Goal: Transaction & Acquisition: Purchase product/service

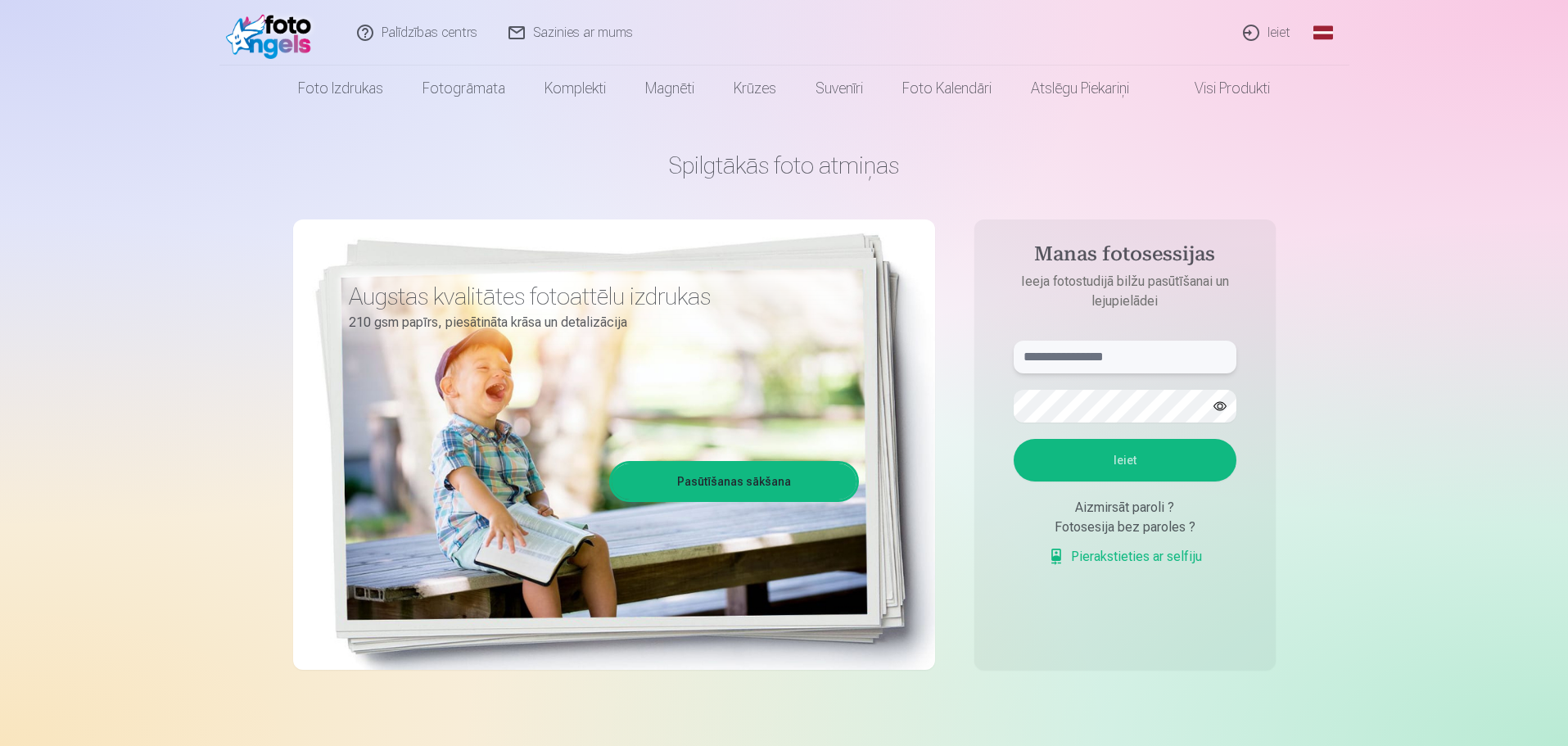
type input "**********"
click at [1269, 32] on link "Ieiet" at bounding box center [1268, 32] width 79 height 66
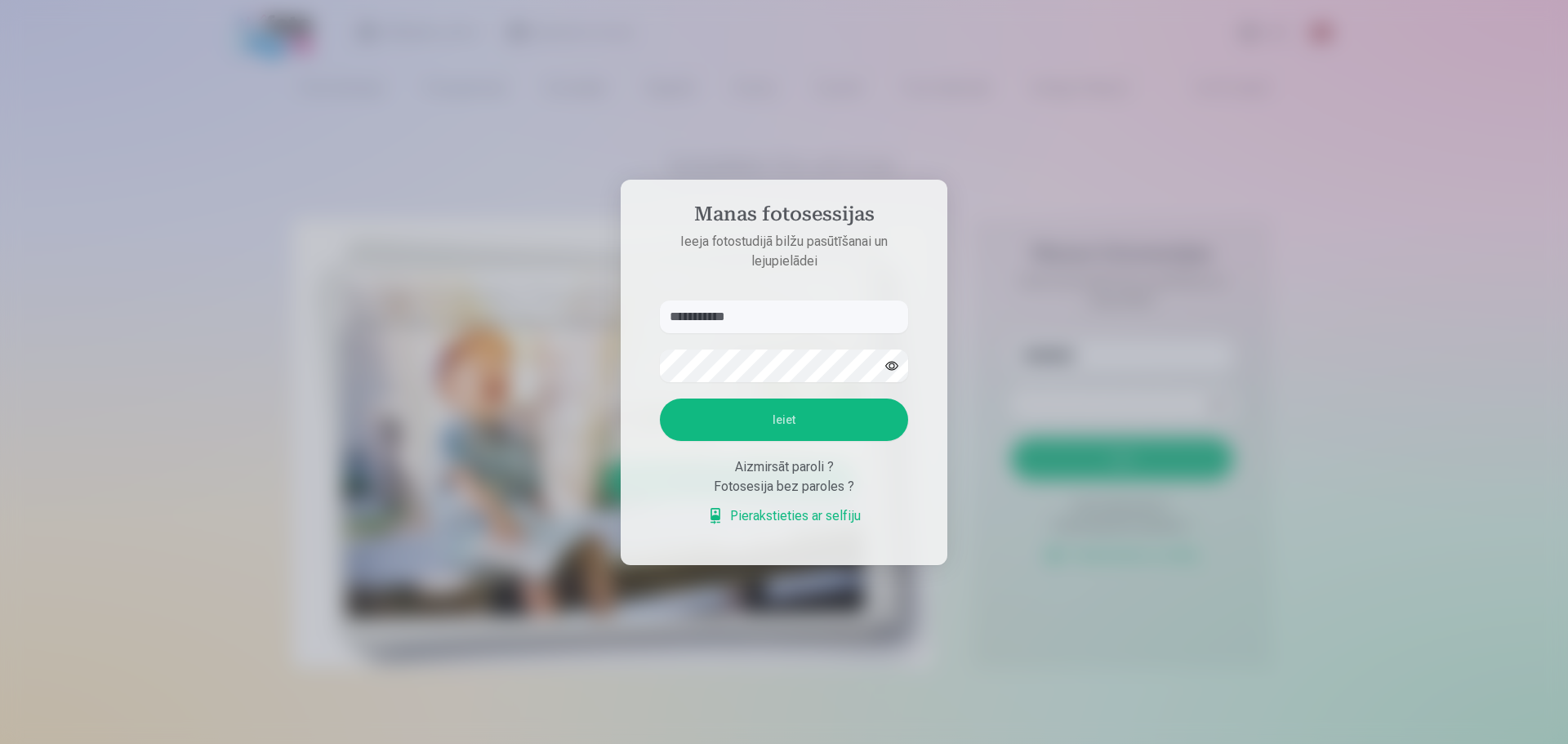
click at [775, 321] on input "**********" at bounding box center [784, 317] width 248 height 32
type input "*"
type input "**********"
click at [702, 421] on button "Ieiet" at bounding box center [784, 420] width 248 height 43
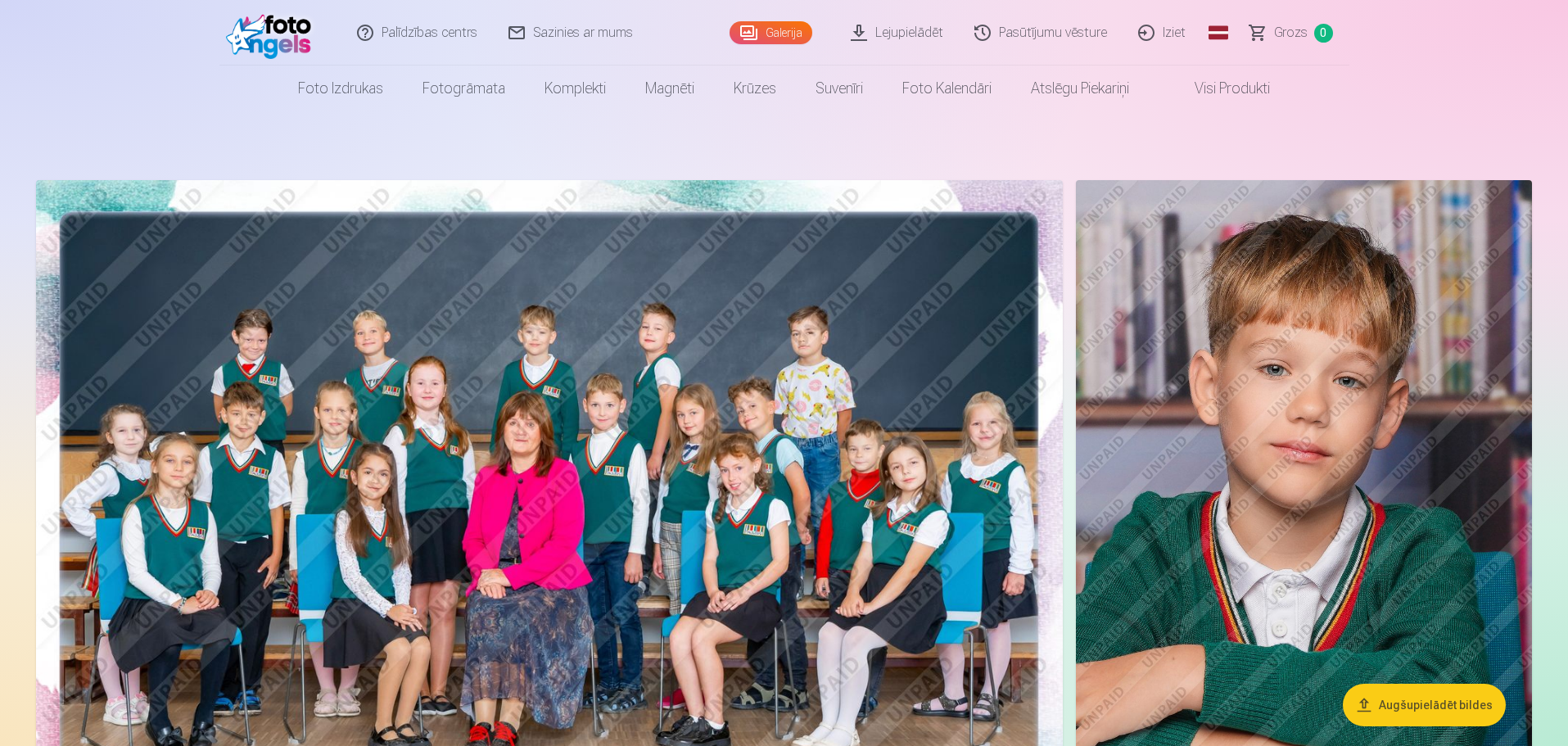
click at [693, 390] on img at bounding box center [549, 523] width 1027 height 684
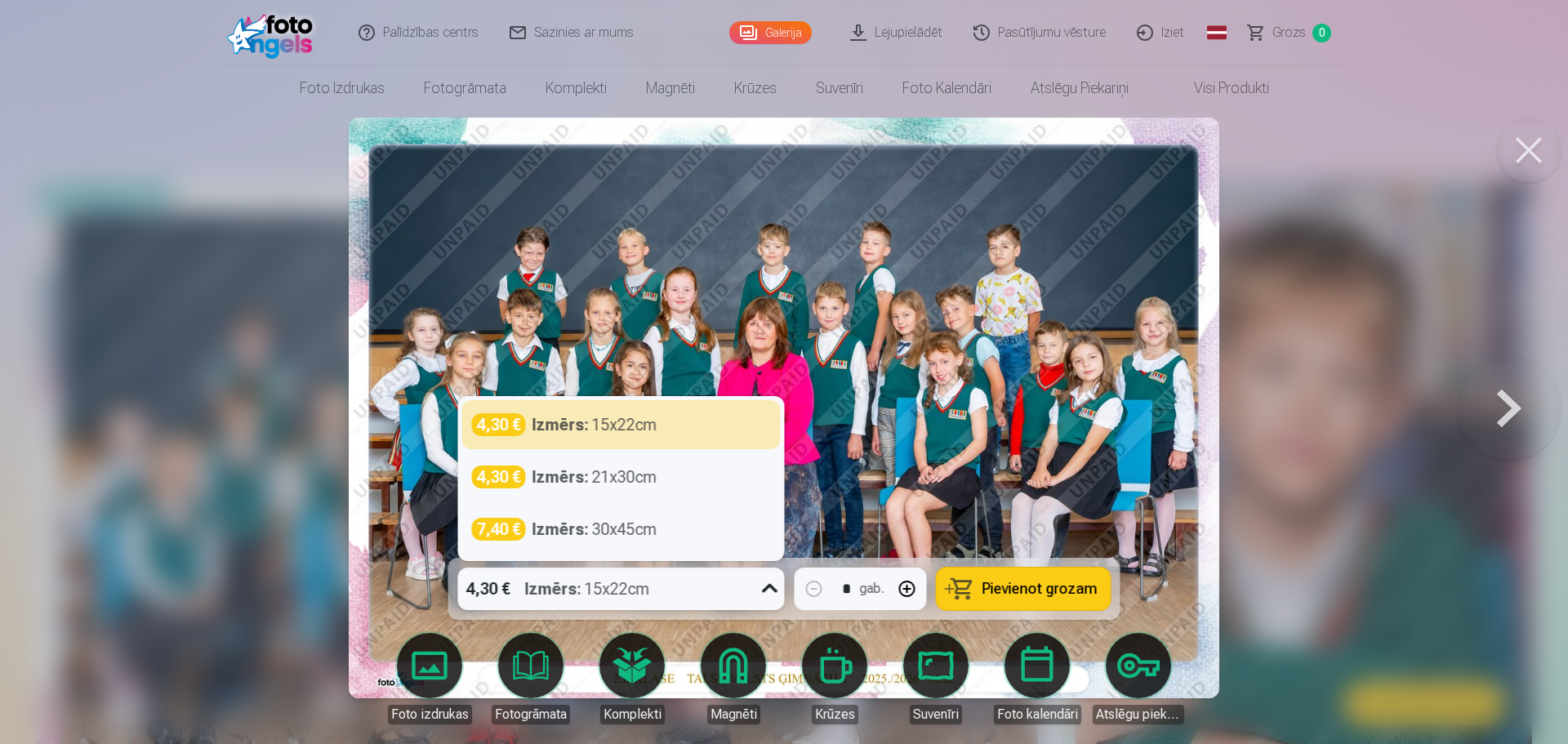
click at [724, 582] on div "4,30 € Izmērs : 15x22cm" at bounding box center [606, 589] width 296 height 43
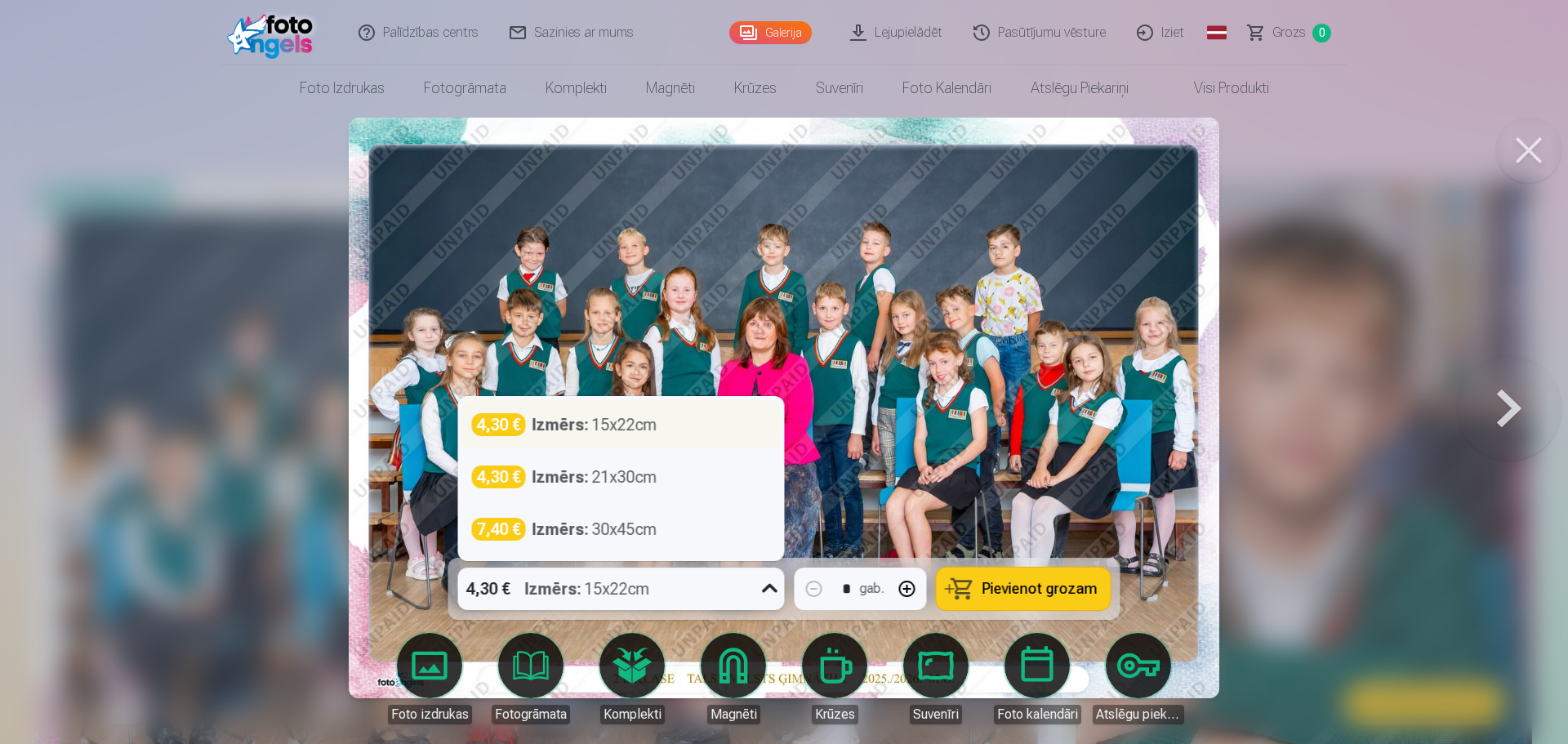
click at [631, 424] on div "Izmērs : 15x22cm" at bounding box center [595, 425] width 125 height 23
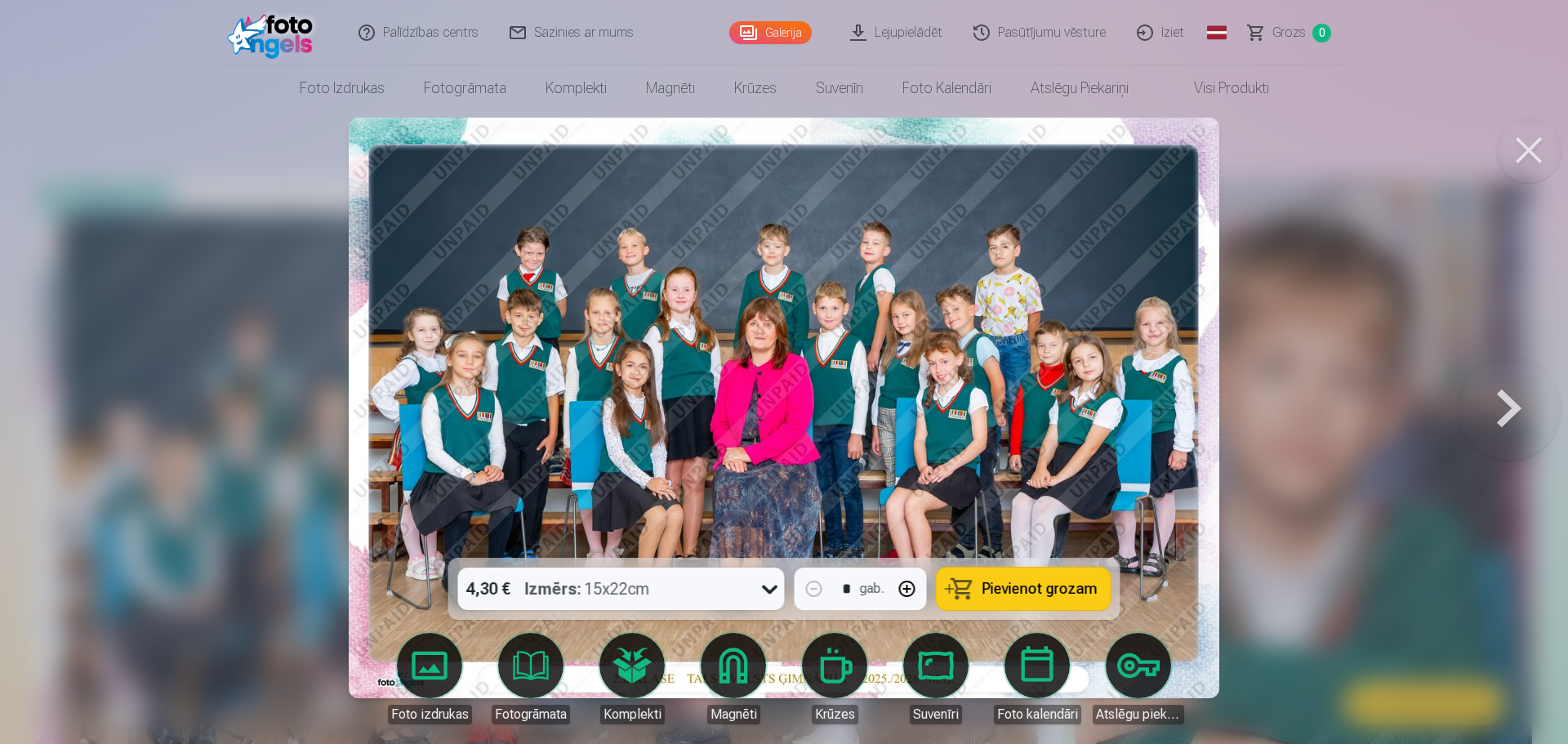
click at [1004, 592] on span "Pievienot grozam" at bounding box center [1040, 590] width 115 height 15
click at [1382, 658] on div at bounding box center [784, 372] width 1568 height 744
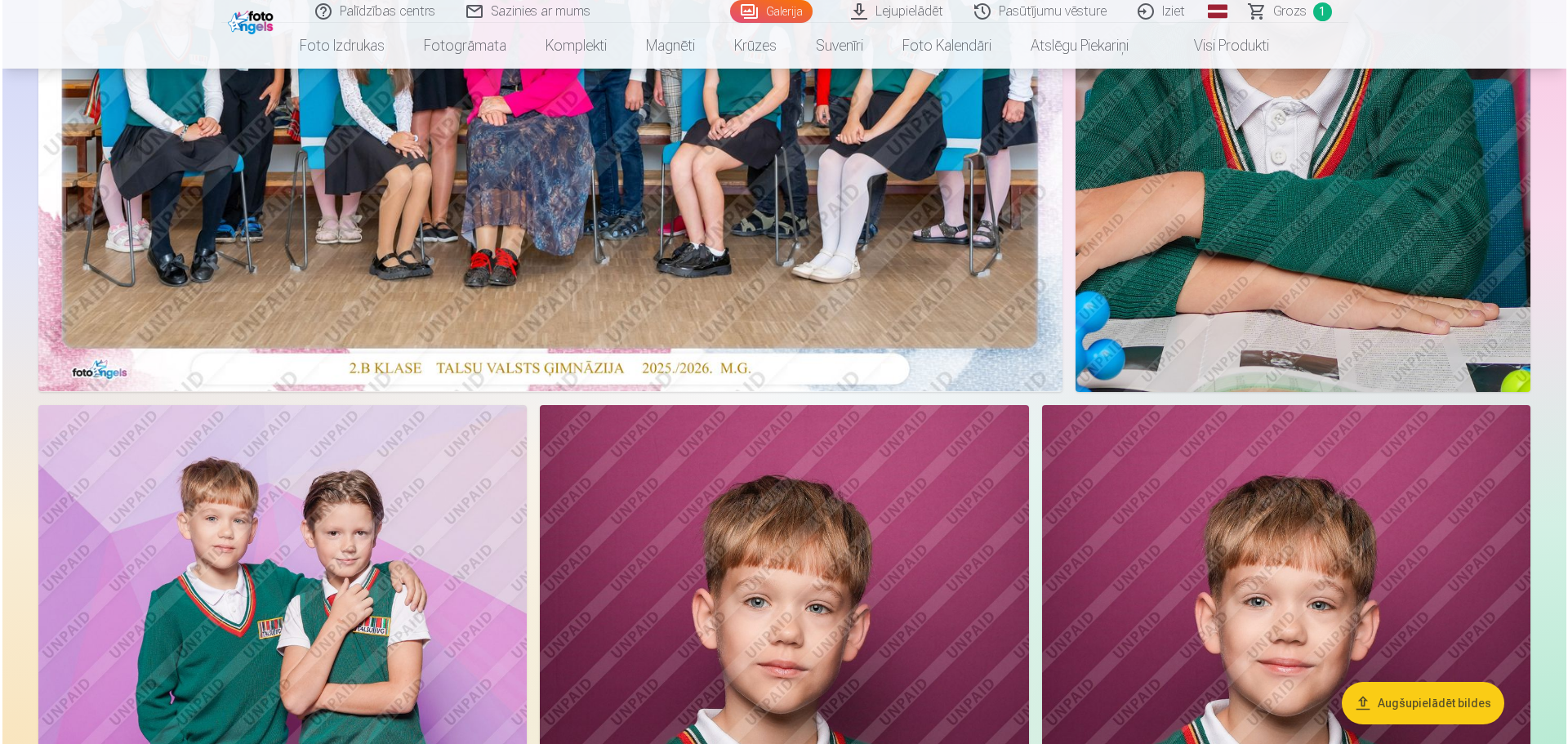
scroll to position [865, 0]
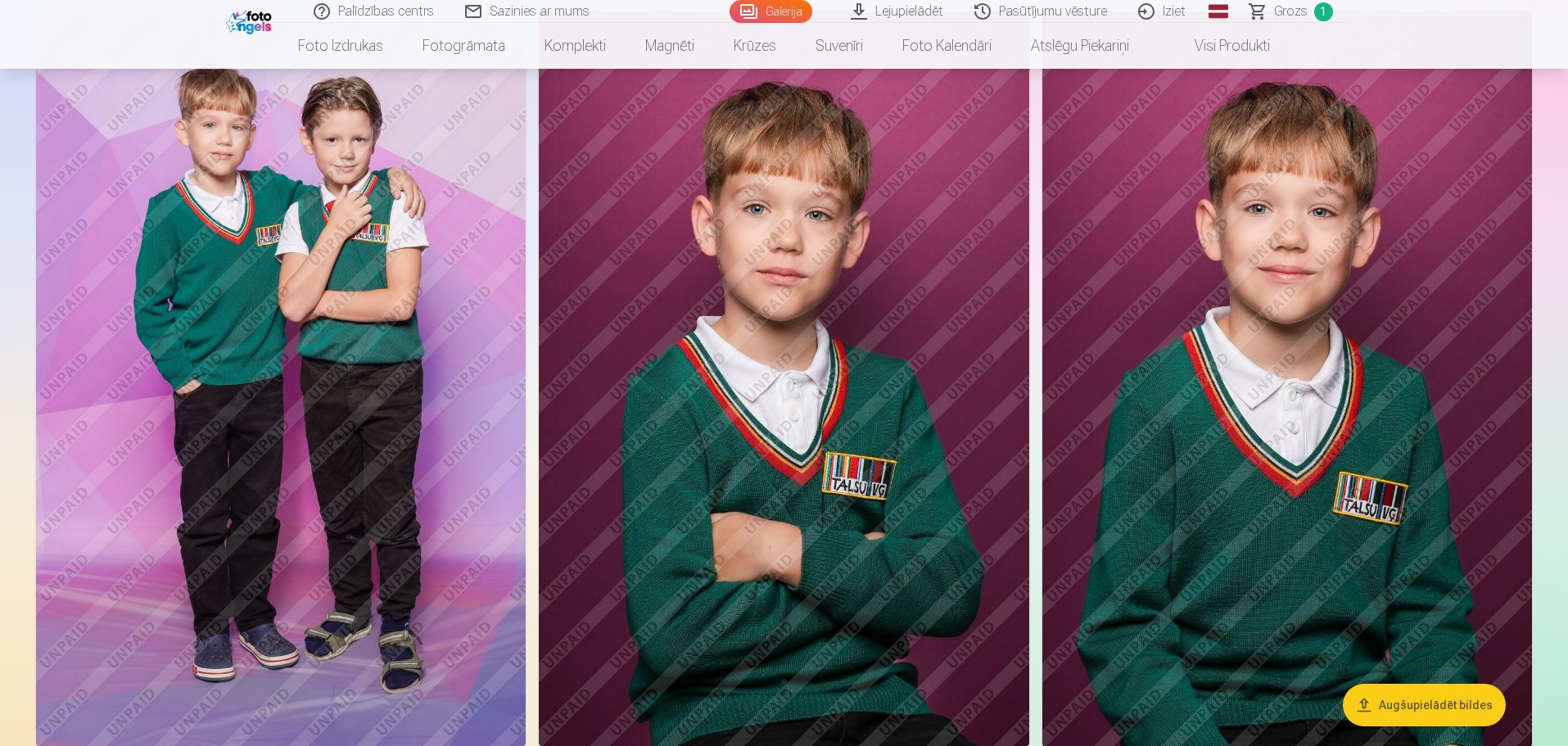
click at [316, 316] on img at bounding box center [280, 379] width 489 height 736
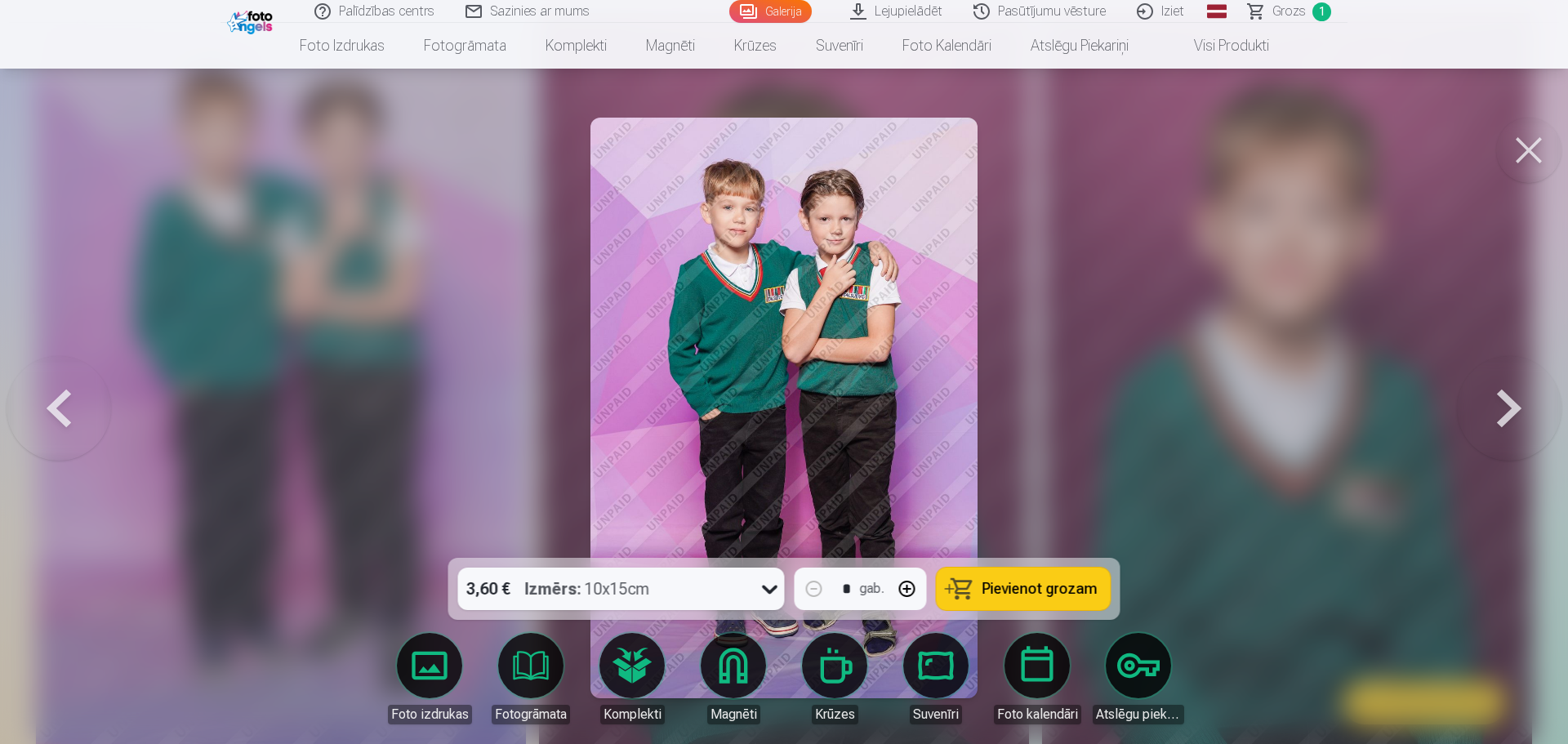
click at [683, 592] on div "3,60 € Izmērs : 10x15cm" at bounding box center [606, 589] width 296 height 43
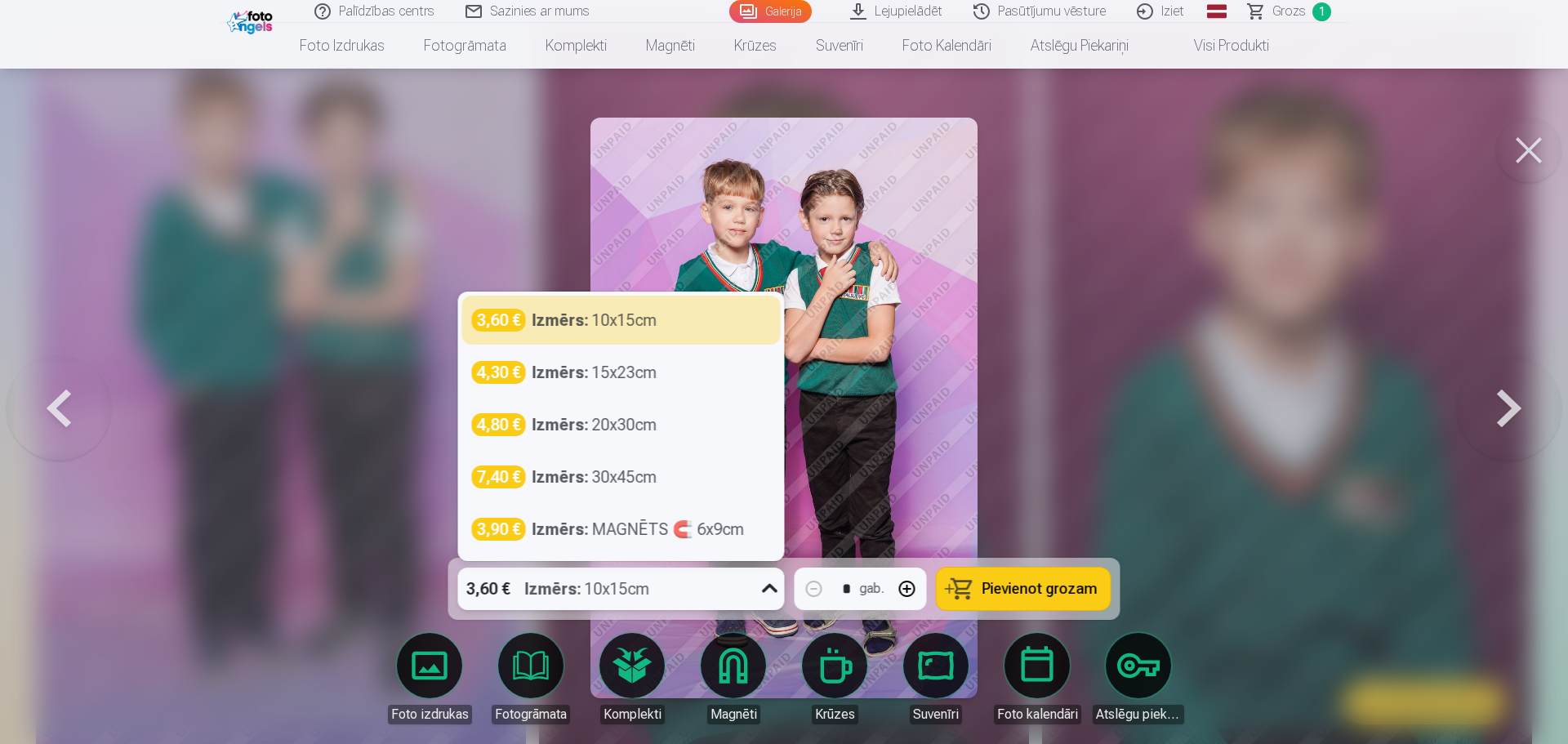
click at [683, 592] on div "3,60 € Izmērs : 10x15cm" at bounding box center [606, 589] width 296 height 43
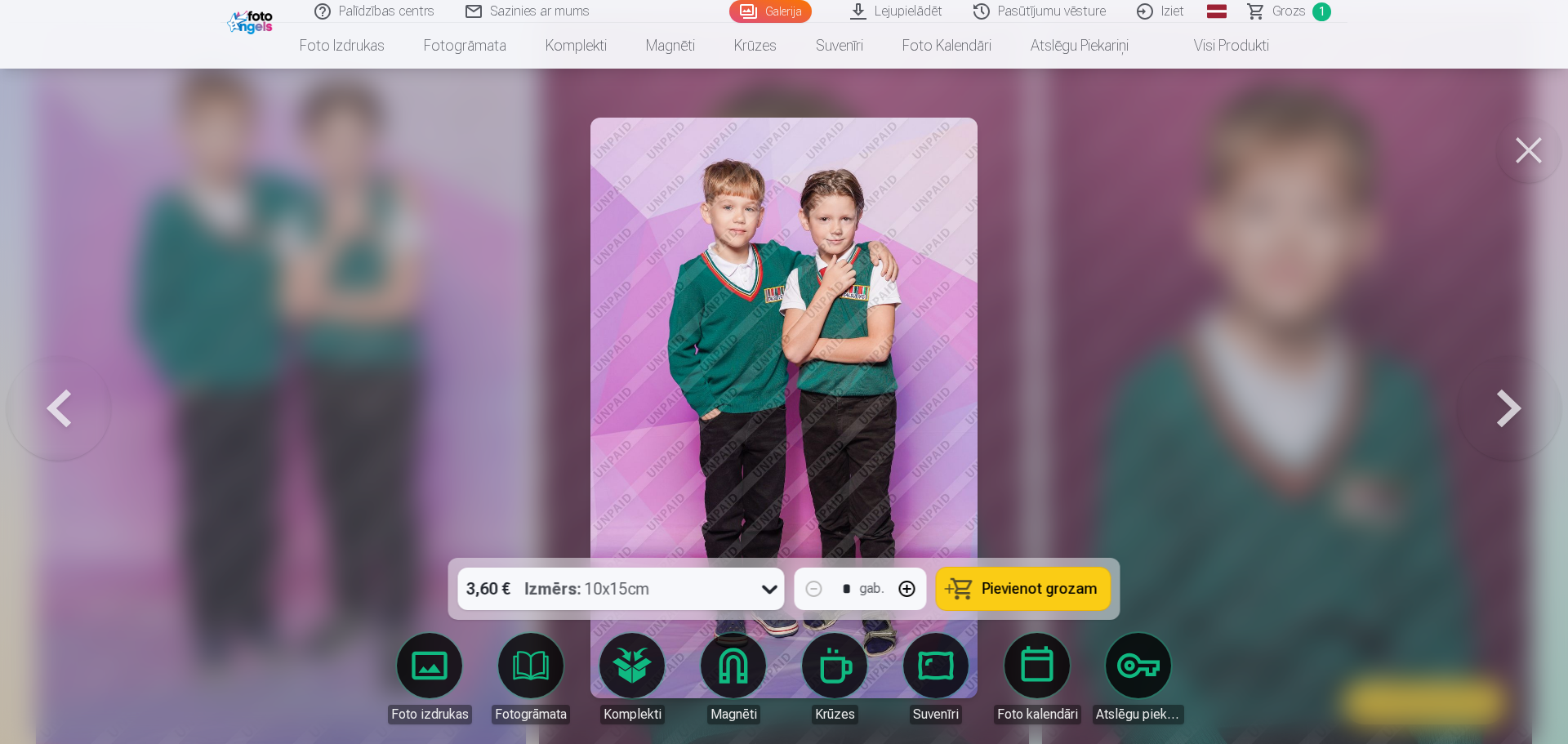
click at [1016, 592] on span "Pievienot grozam" at bounding box center [1040, 590] width 115 height 15
click at [1516, 156] on button at bounding box center [1529, 150] width 65 height 65
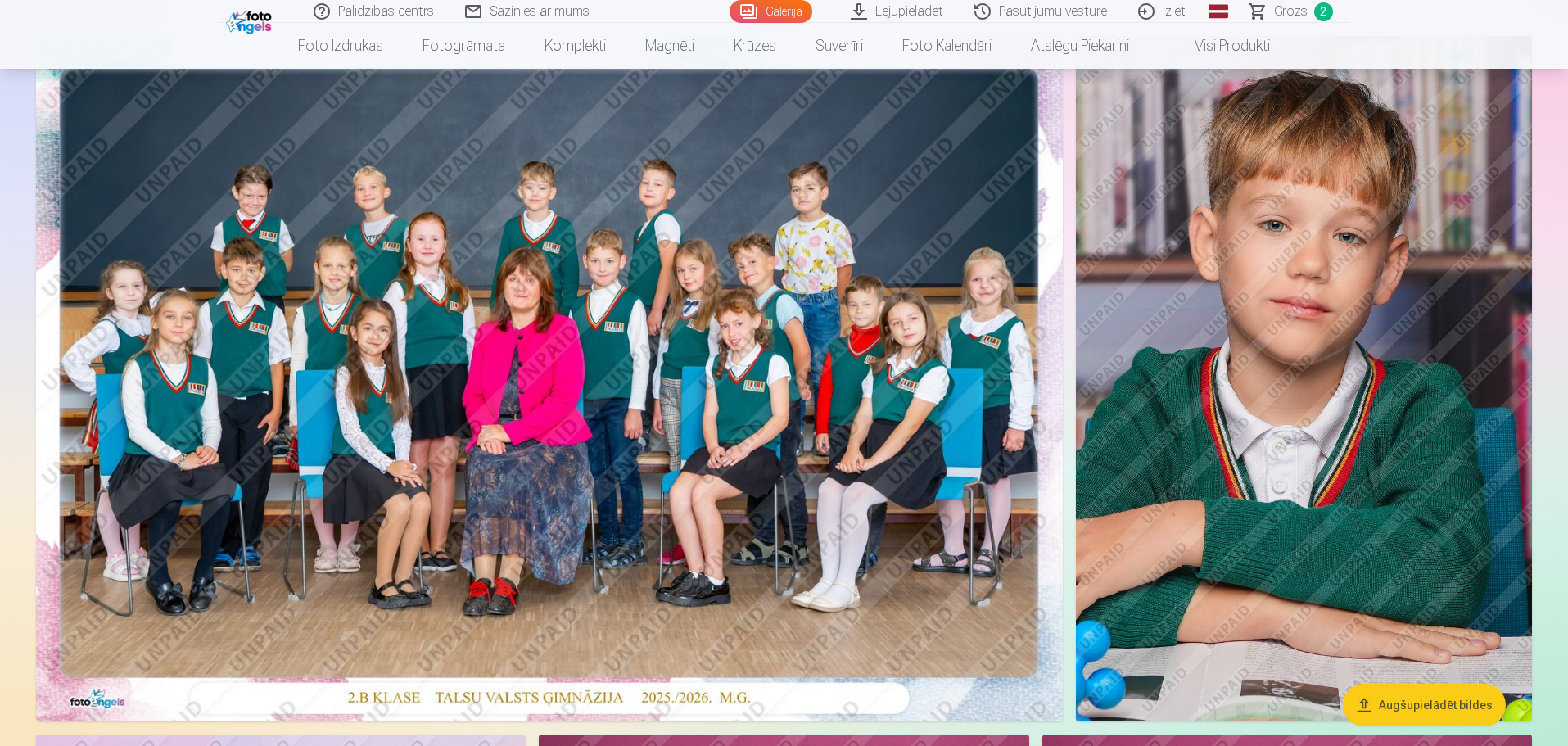
scroll to position [236, 0]
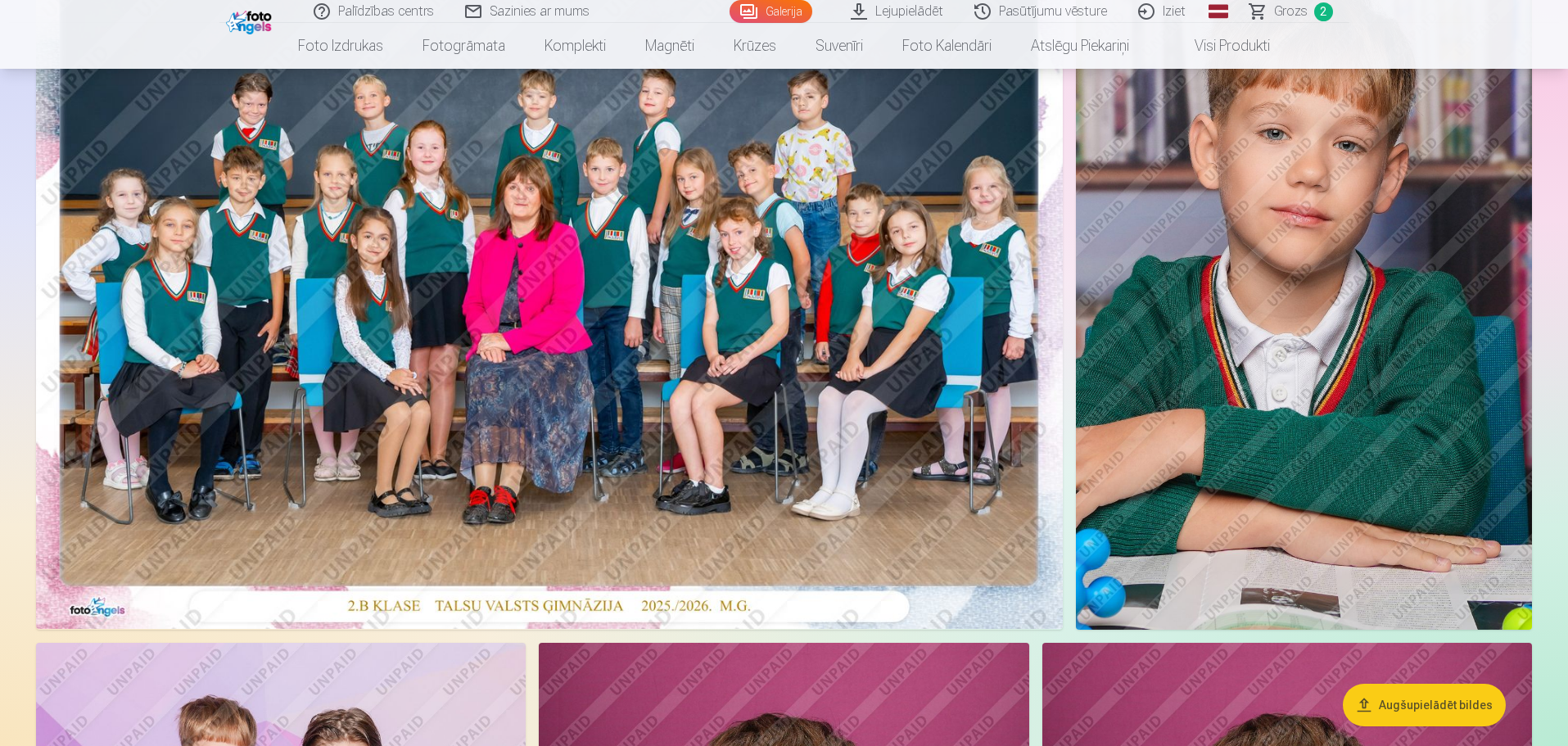
click at [1216, 224] on img at bounding box center [1304, 286] width 457 height 685
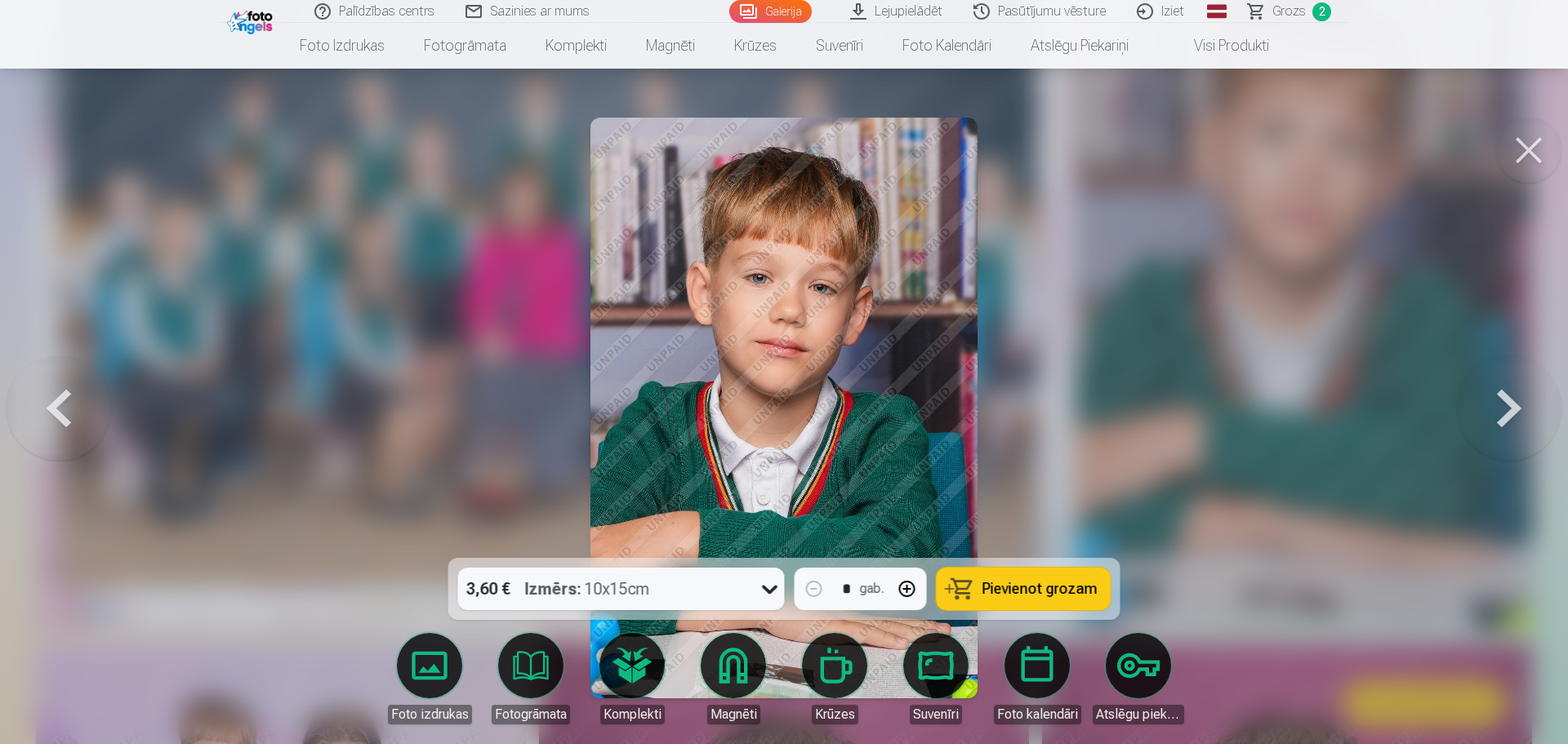
click at [1030, 582] on span "Pievienot grozam" at bounding box center [1040, 590] width 115 height 15
click at [1532, 154] on button at bounding box center [1529, 150] width 65 height 65
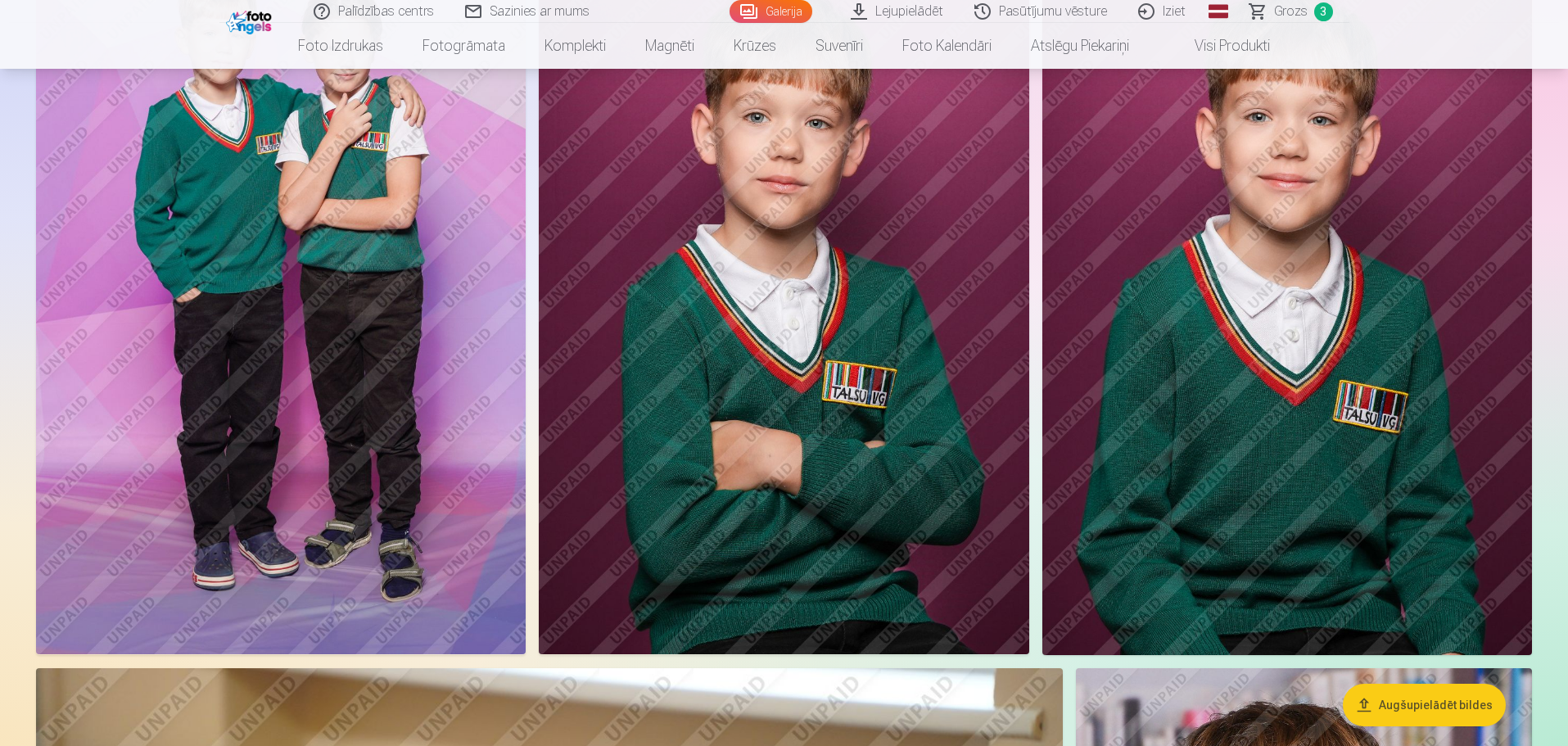
scroll to position [972, 0]
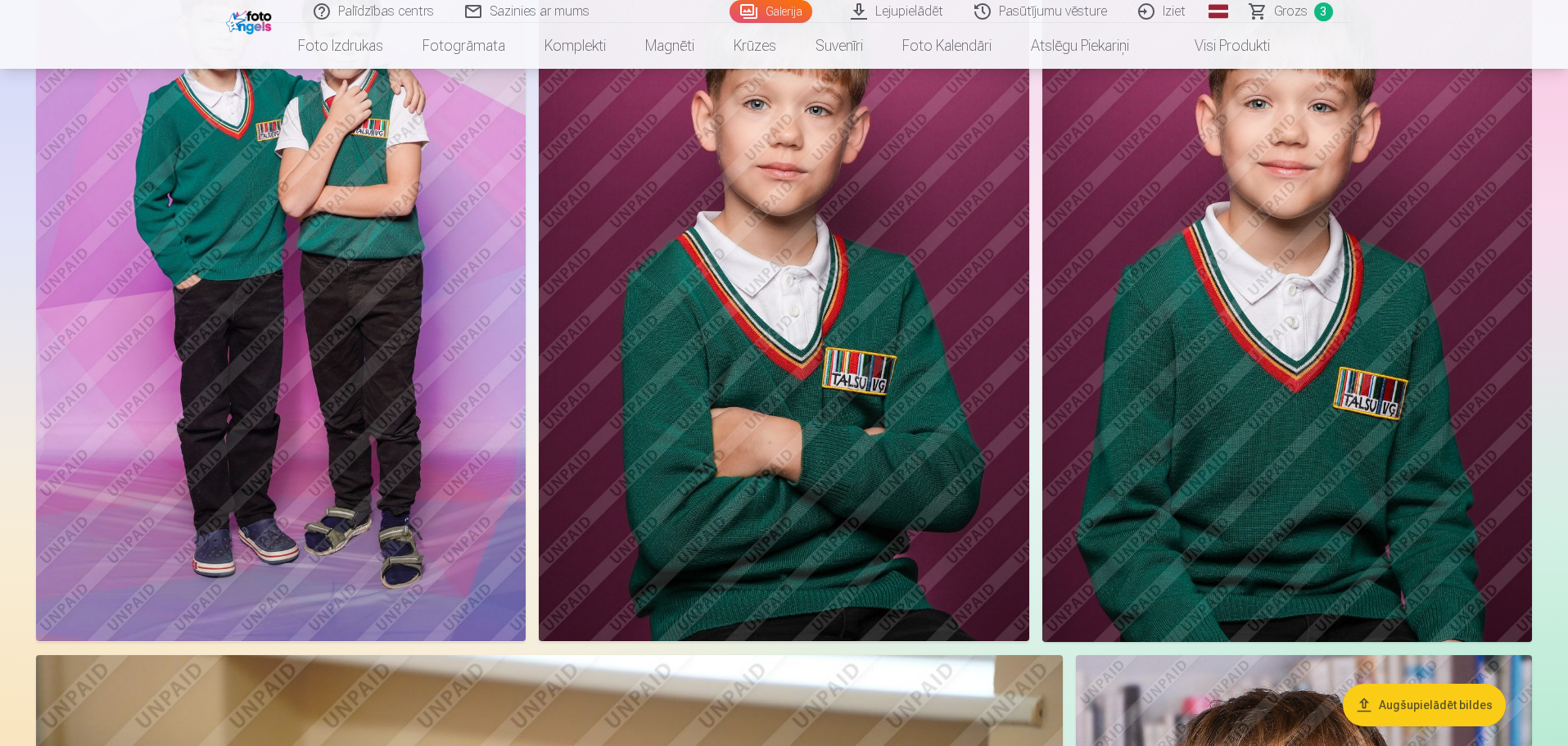
click at [847, 344] on img at bounding box center [783, 275] width 489 height 736
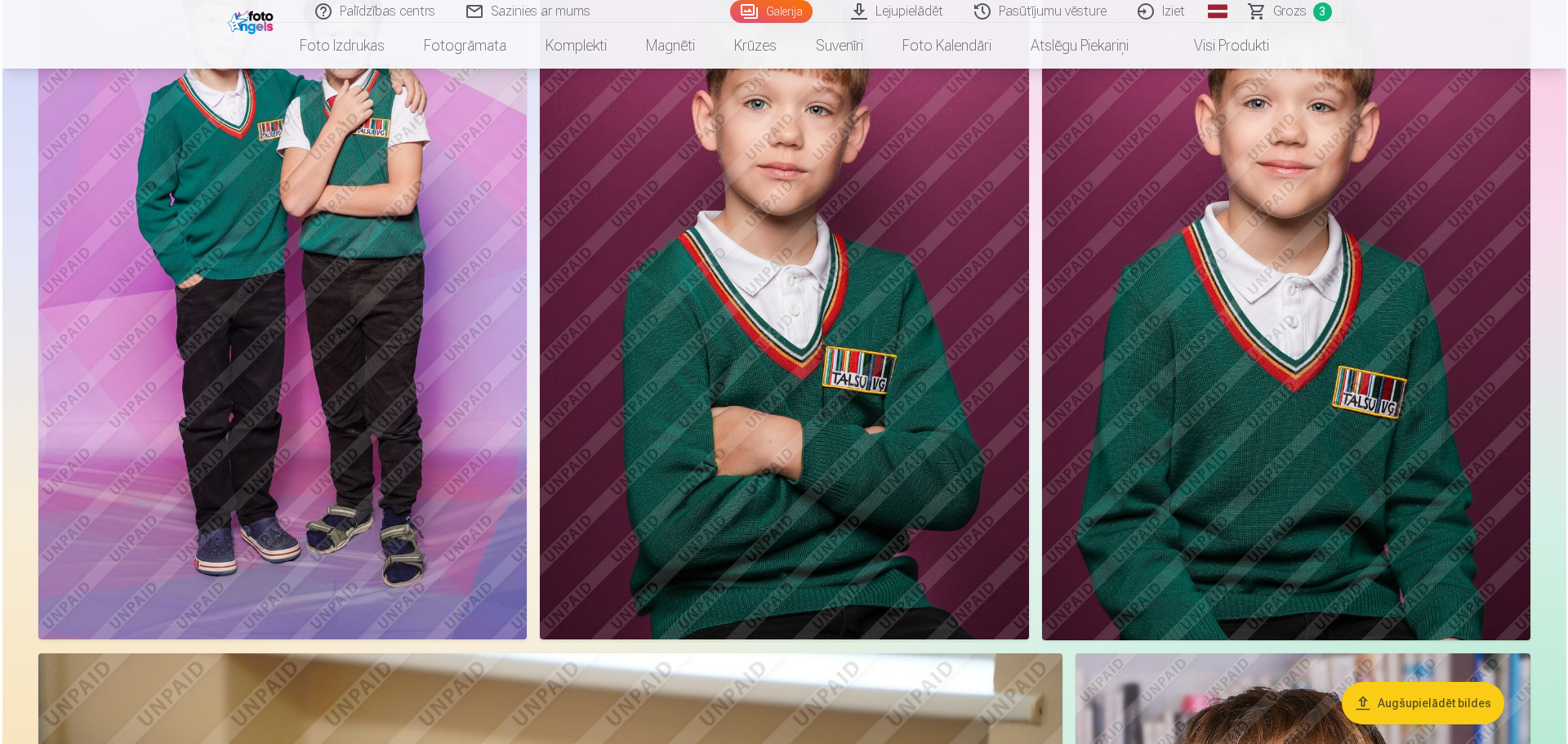
scroll to position [971, 0]
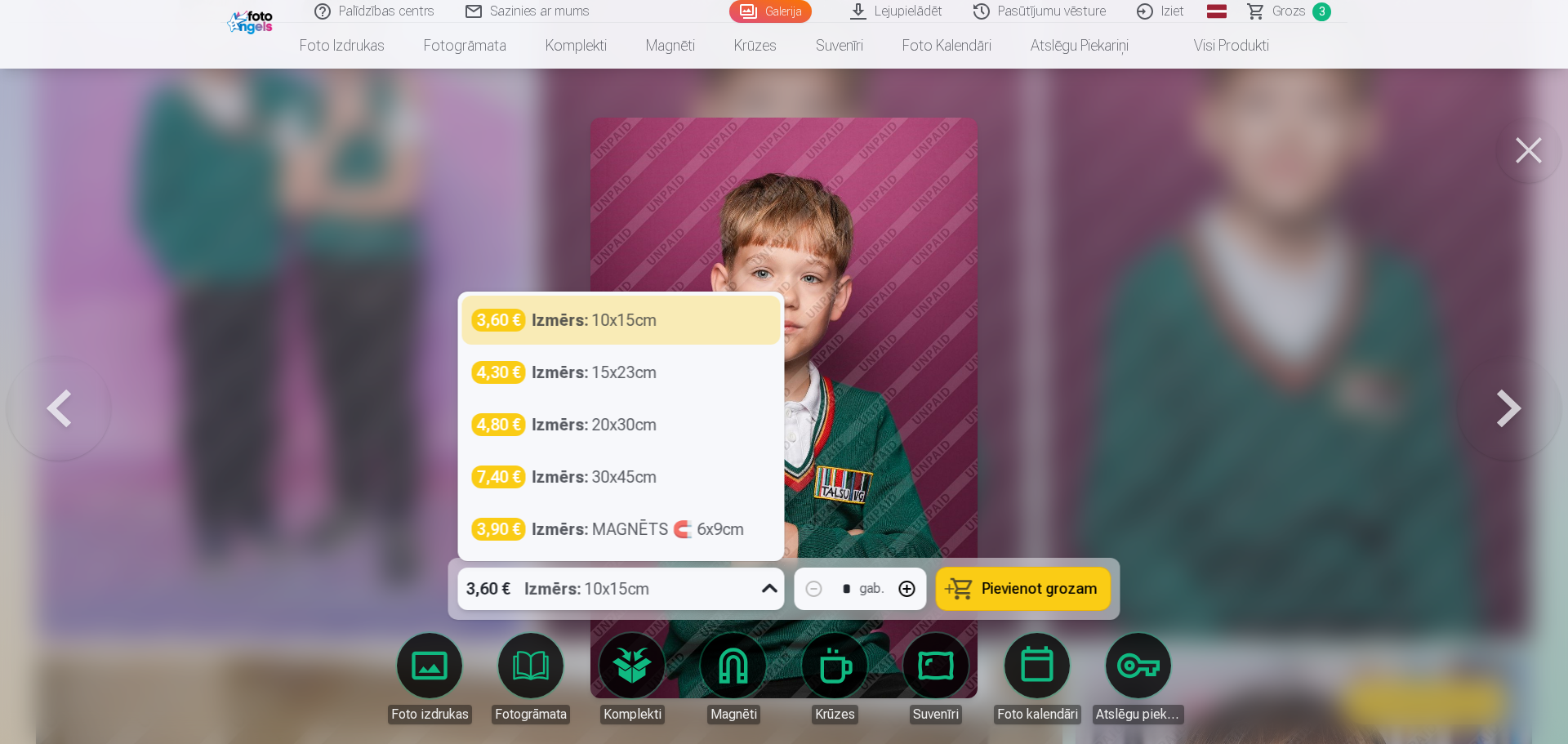
click at [705, 595] on div "3,60 € Izmērs : 10x15cm" at bounding box center [606, 589] width 296 height 43
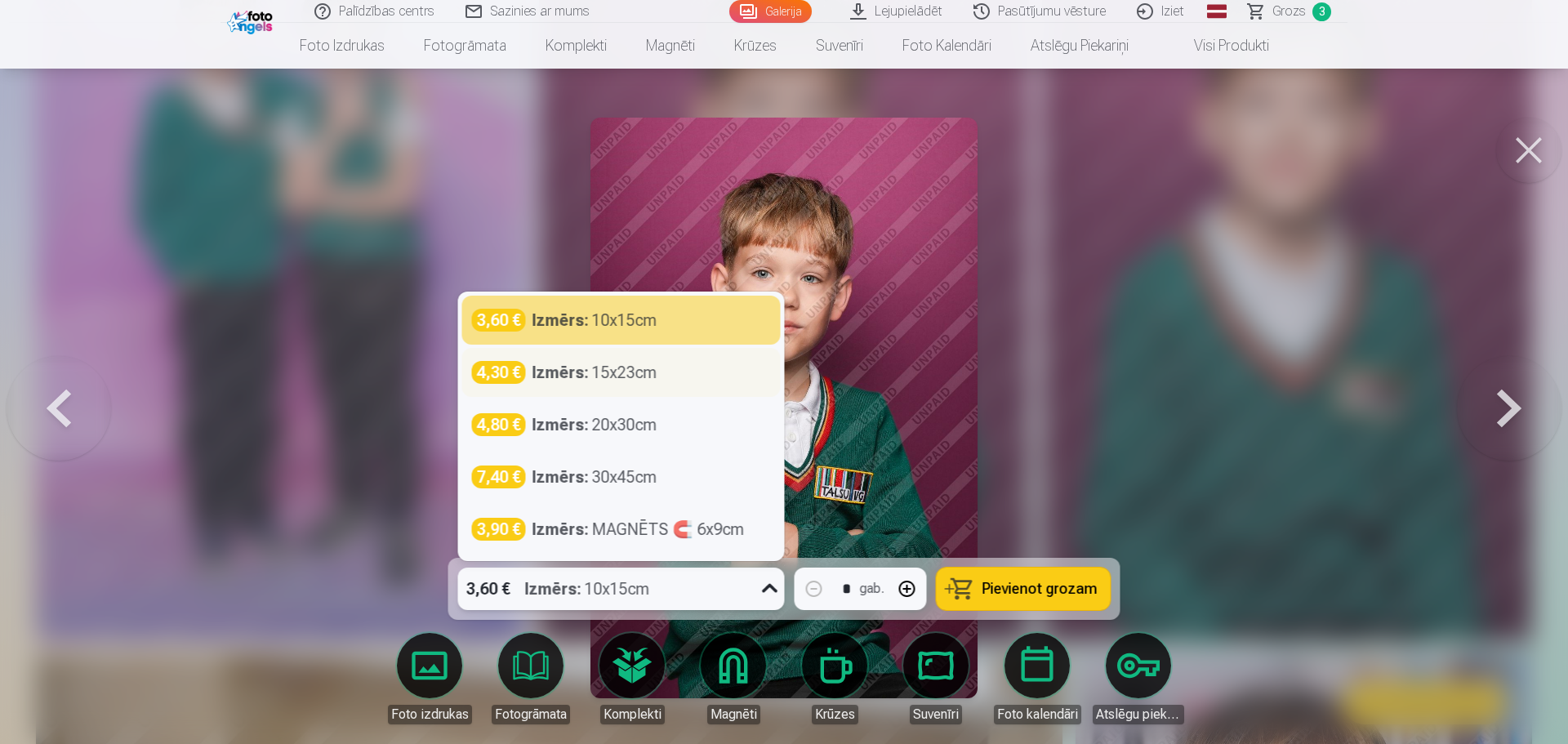
click at [613, 384] on div "4,30 € Izmērs : 15x23cm" at bounding box center [622, 372] width 319 height 49
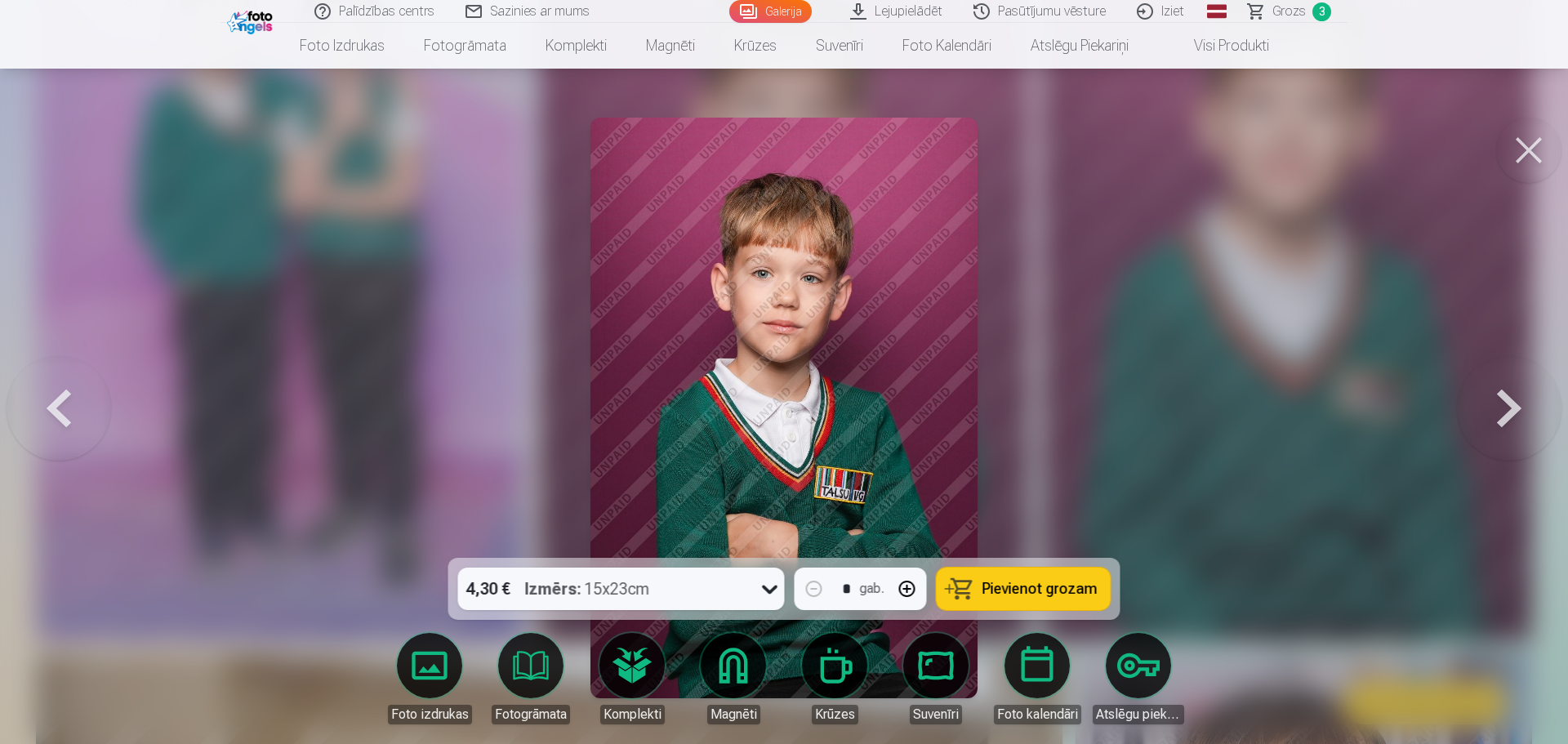
click at [910, 588] on button "button" at bounding box center [907, 589] width 39 height 39
click at [1006, 589] on span "Pievienot grozam" at bounding box center [1040, 590] width 115 height 15
type input "*"
click at [1503, 402] on button at bounding box center [1509, 408] width 104 height 267
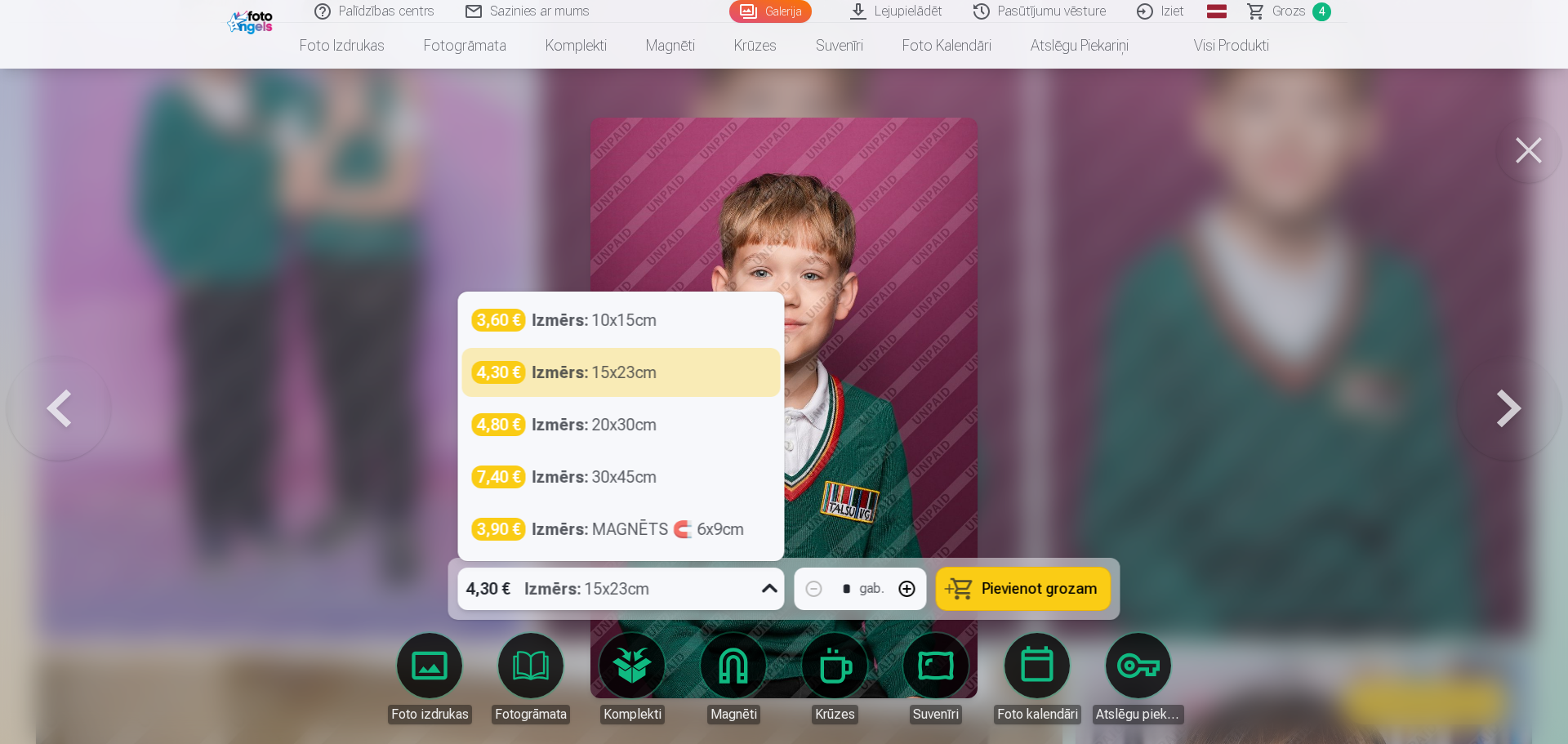
click at [705, 593] on div "4,30 € Izmērs : 15x23cm" at bounding box center [606, 589] width 296 height 43
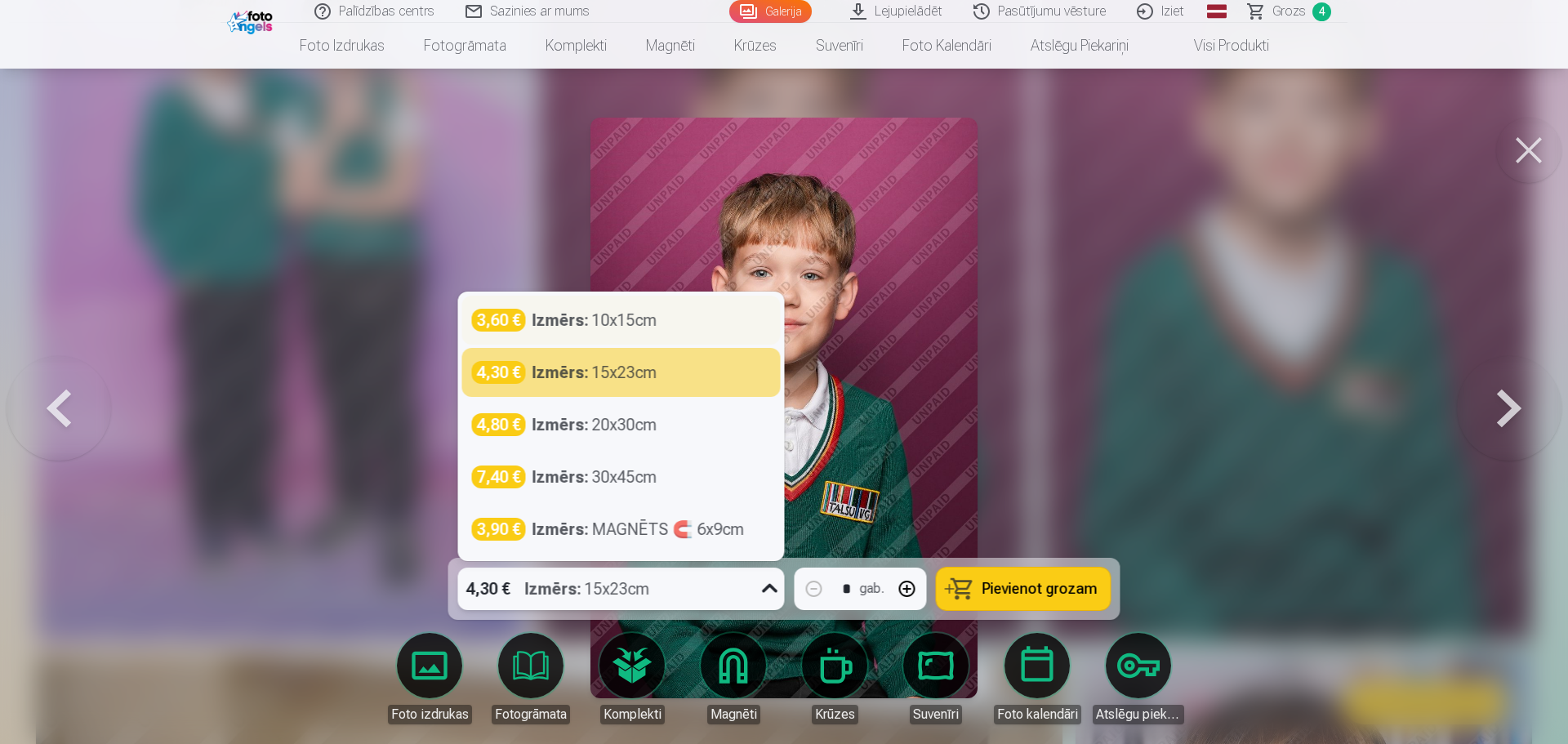
click at [641, 330] on div "Izmērs : 10x15cm" at bounding box center [595, 320] width 125 height 23
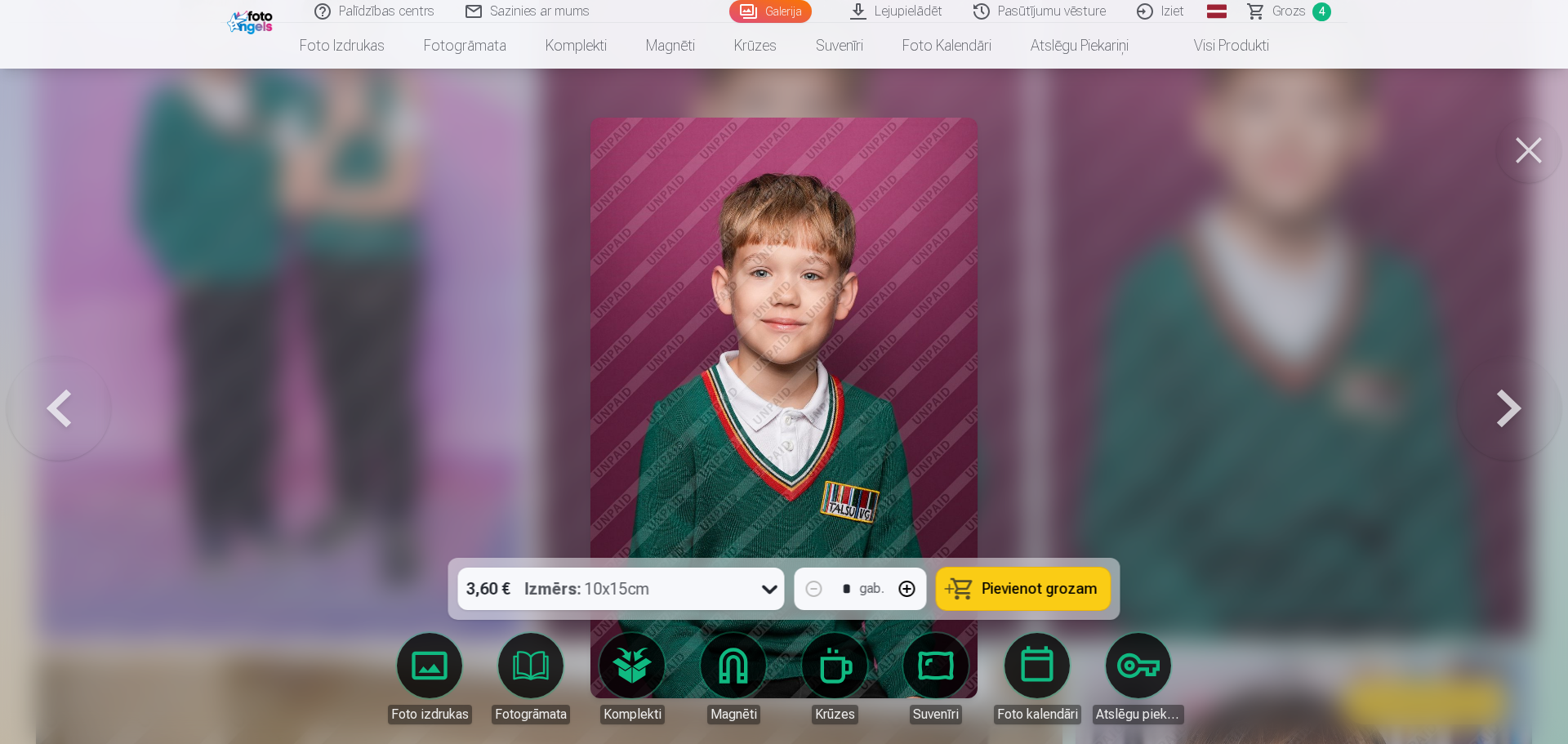
click at [1010, 589] on span "Pievienot grozam" at bounding box center [1040, 590] width 115 height 15
click at [1502, 399] on button at bounding box center [1509, 408] width 104 height 267
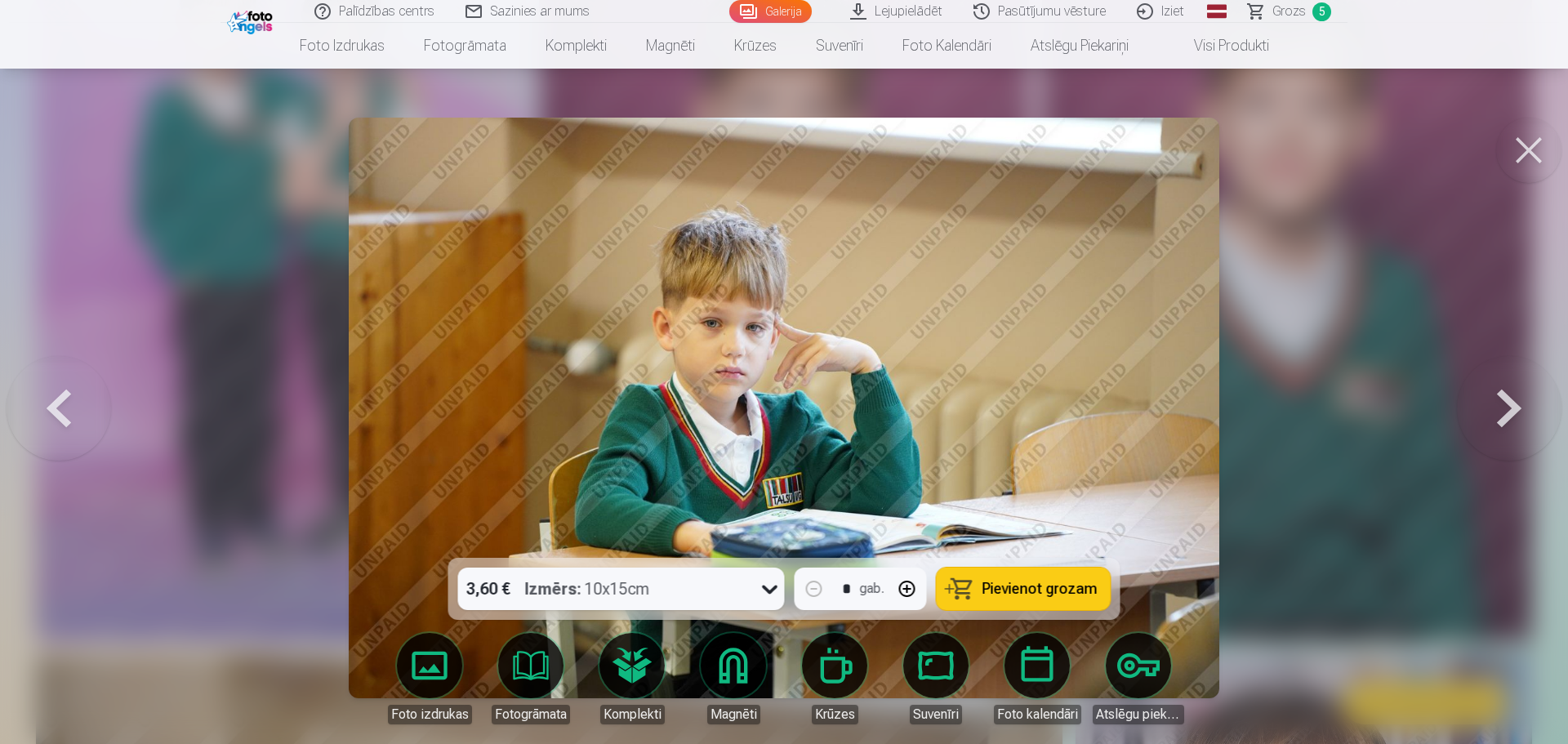
click at [1502, 399] on button at bounding box center [1509, 408] width 104 height 267
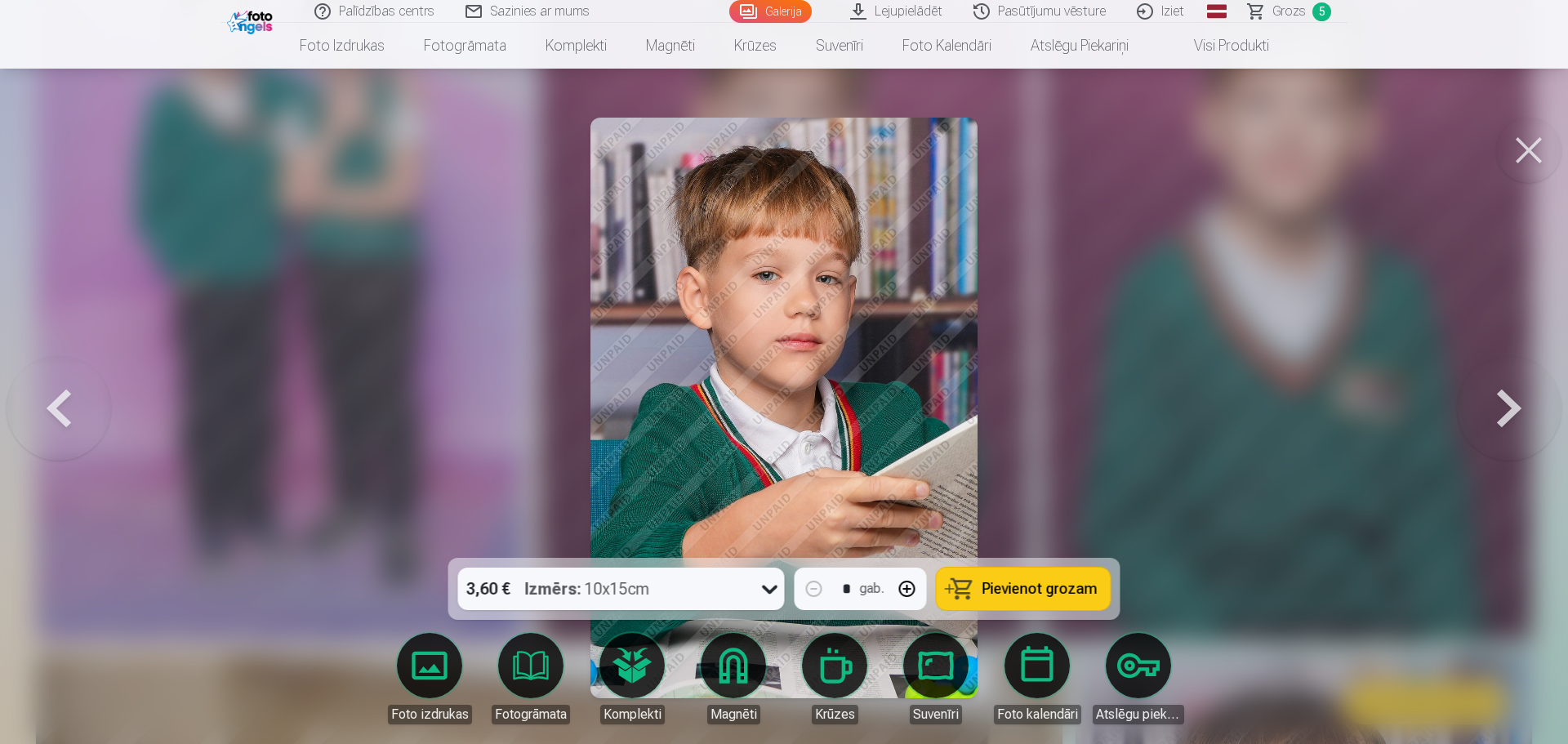
click at [1037, 593] on span "Pievienot grozam" at bounding box center [1040, 590] width 115 height 15
click at [1512, 406] on button at bounding box center [1509, 408] width 104 height 267
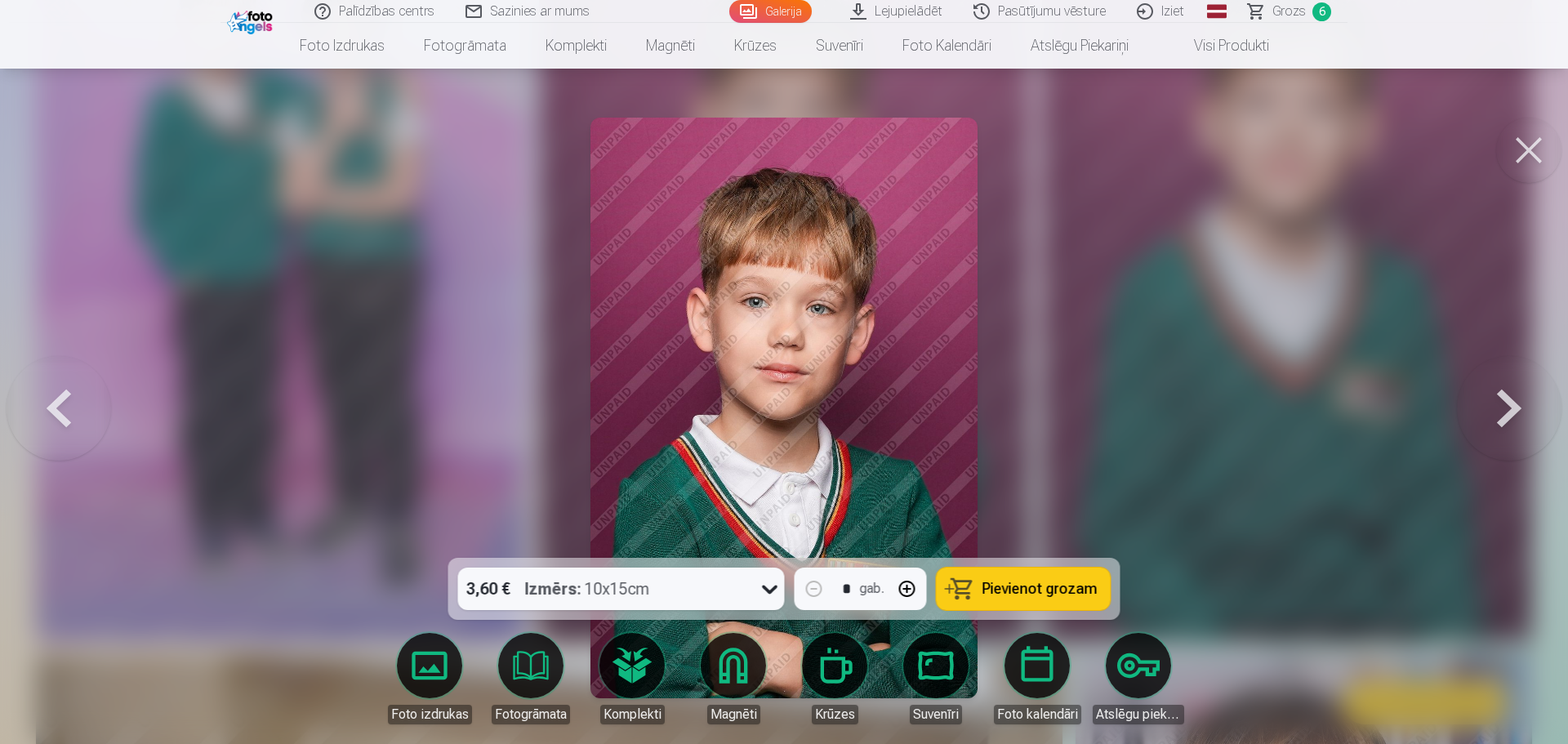
click at [1020, 582] on span "Pievienot grozam" at bounding box center [1040, 590] width 115 height 15
click at [1509, 406] on button at bounding box center [1509, 408] width 104 height 267
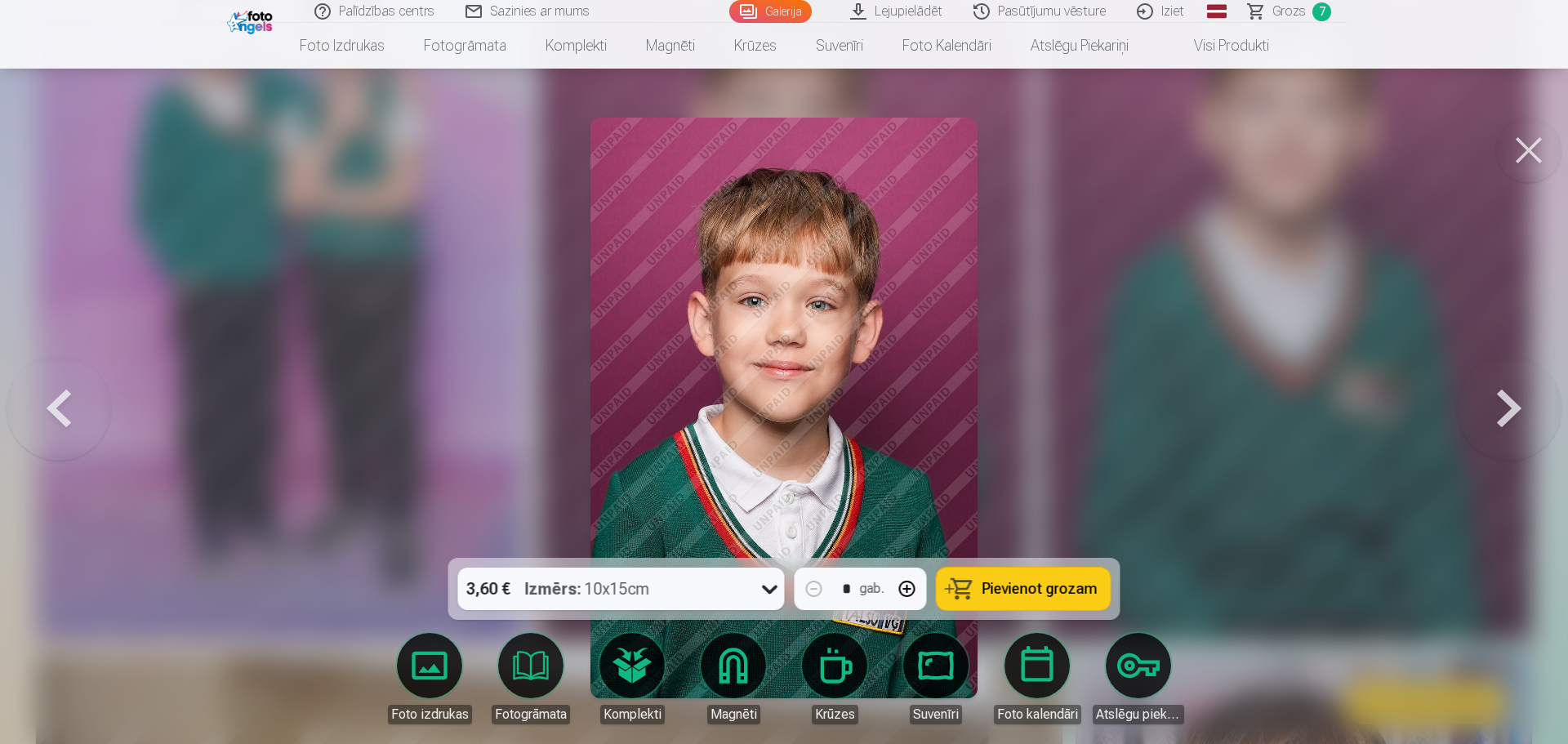
click at [1065, 596] on span "Pievienot grozam" at bounding box center [1040, 590] width 115 height 15
click at [1506, 420] on button at bounding box center [1509, 408] width 104 height 267
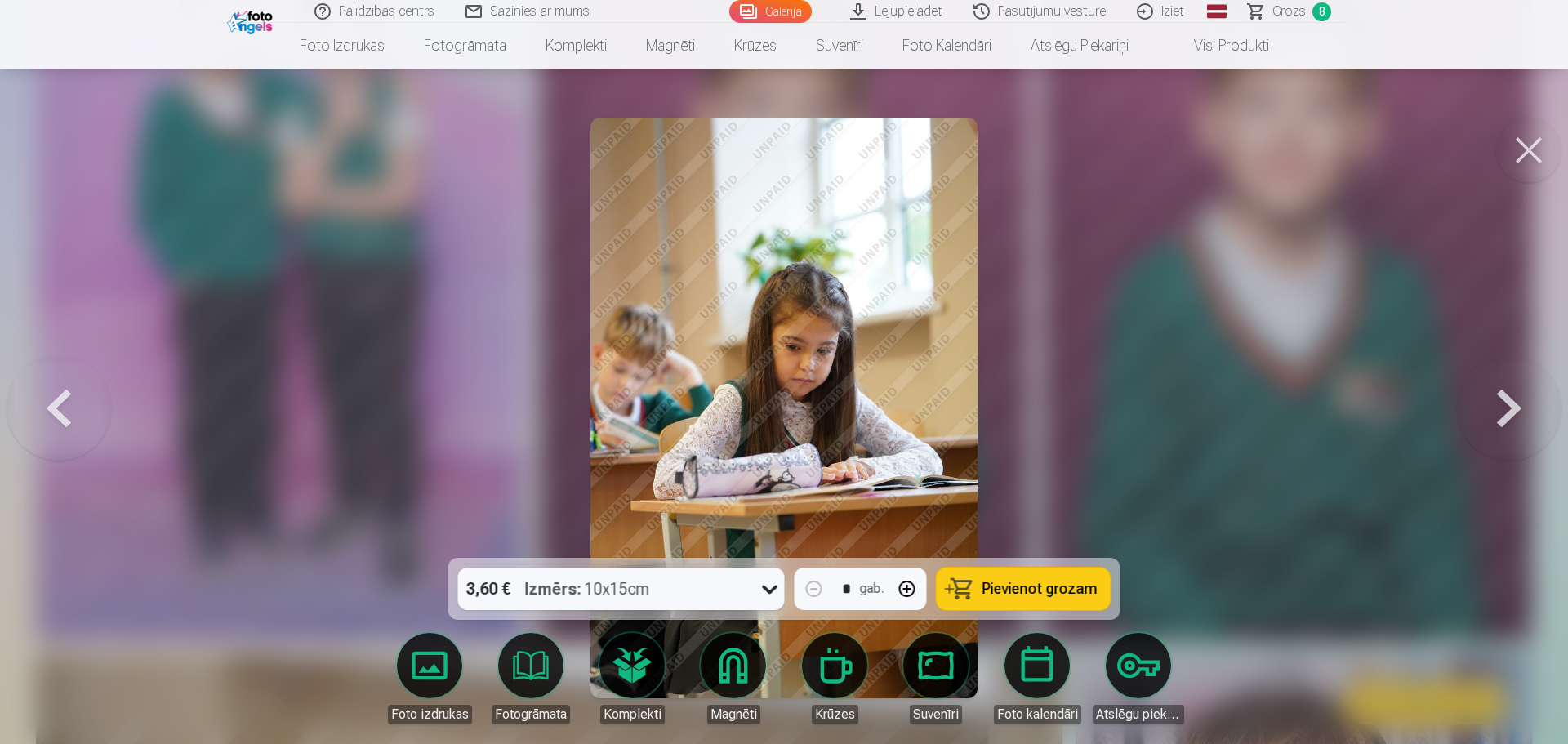
click at [1506, 420] on button at bounding box center [1509, 408] width 104 height 267
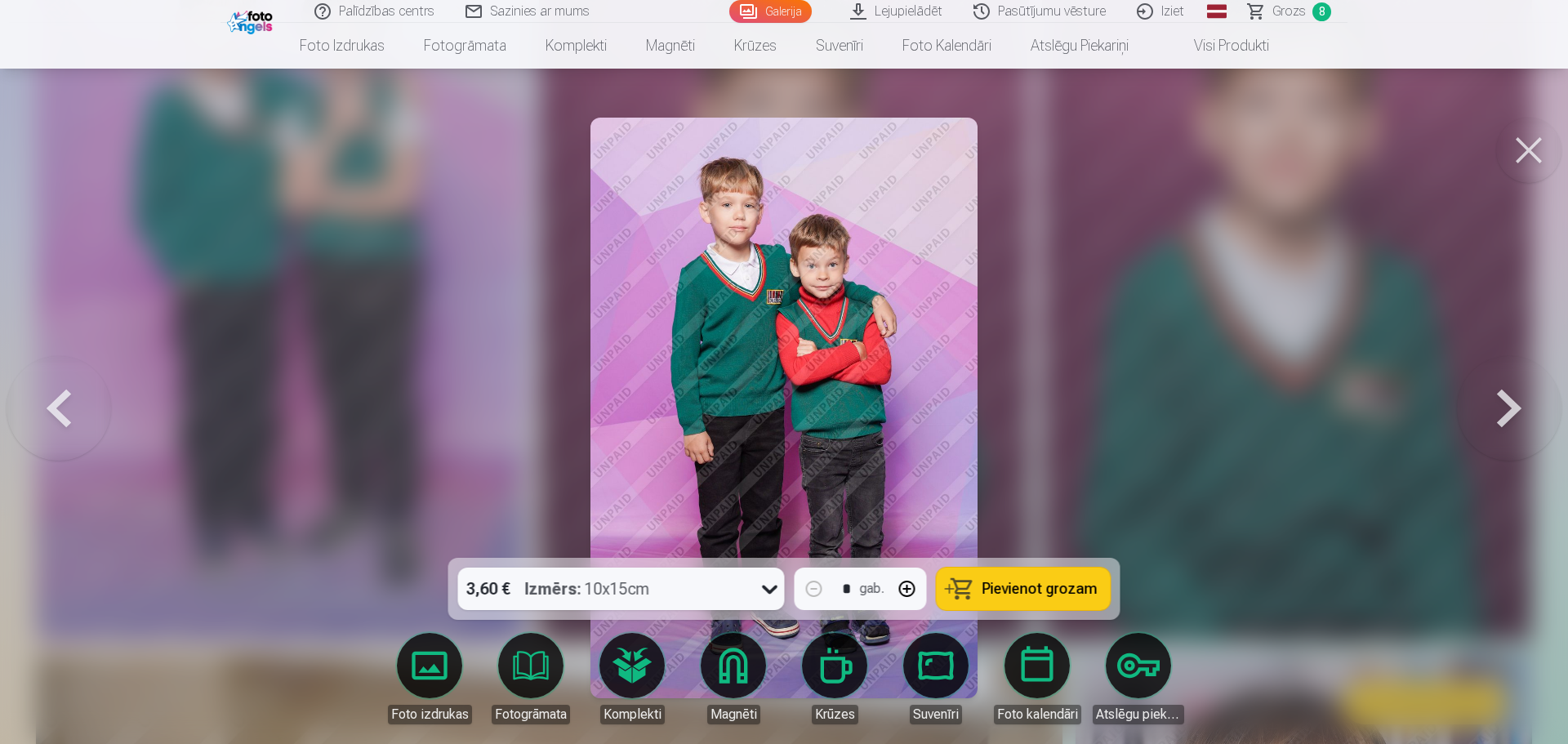
click at [1025, 600] on button "Pievienot grozam" at bounding box center [1024, 589] width 174 height 43
click at [1501, 411] on button at bounding box center [1509, 408] width 104 height 267
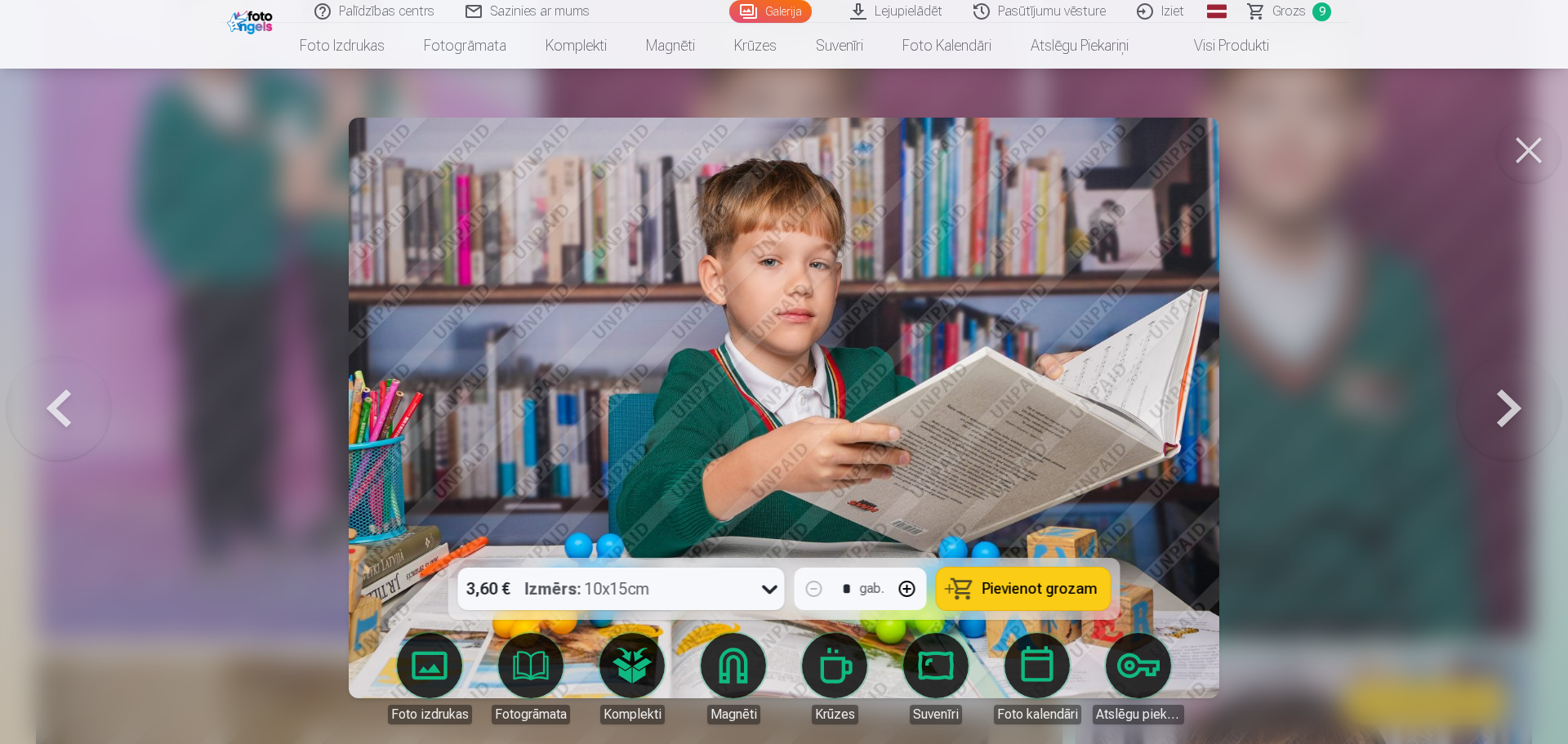
click at [67, 424] on button at bounding box center [59, 408] width 104 height 267
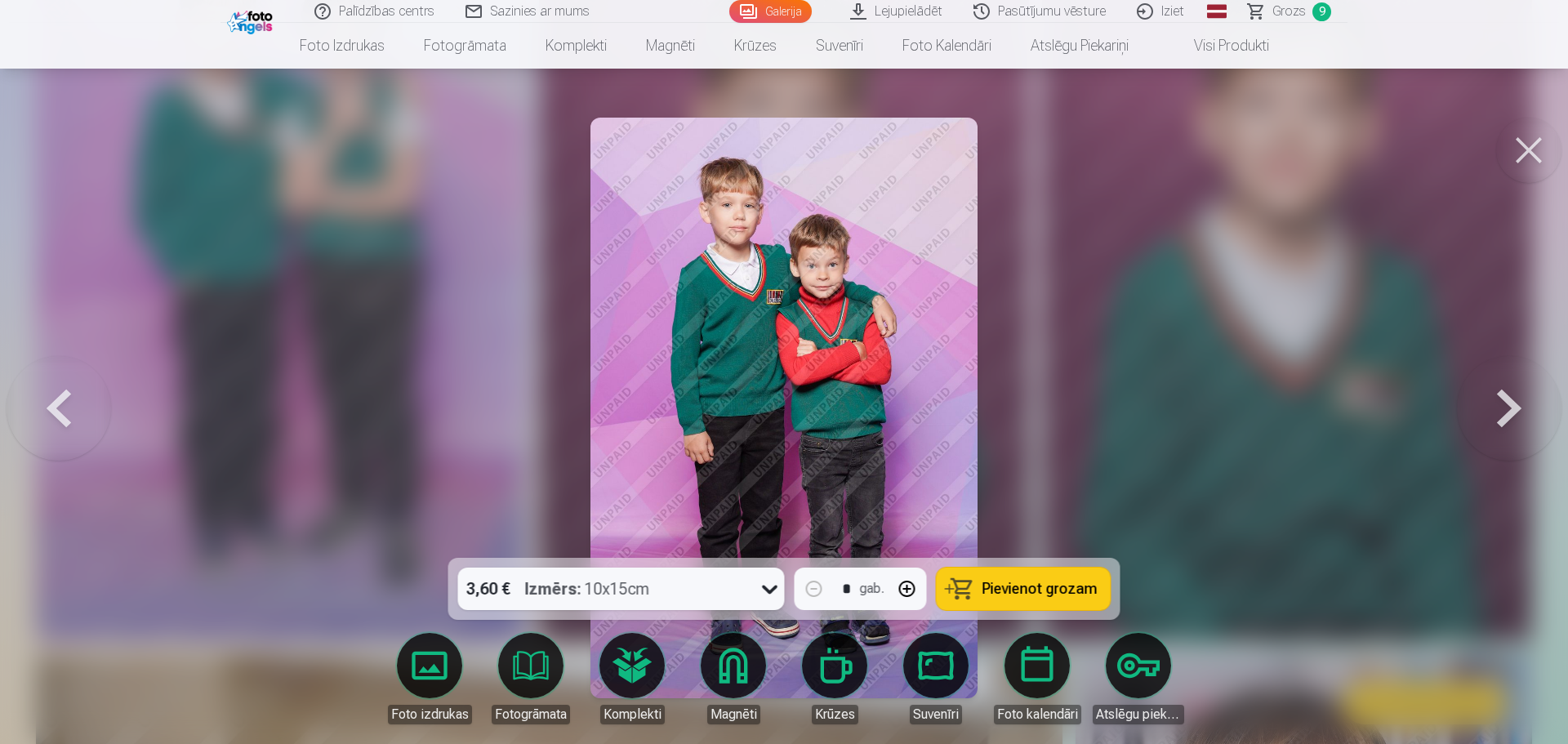
click at [1511, 418] on button at bounding box center [1509, 408] width 104 height 267
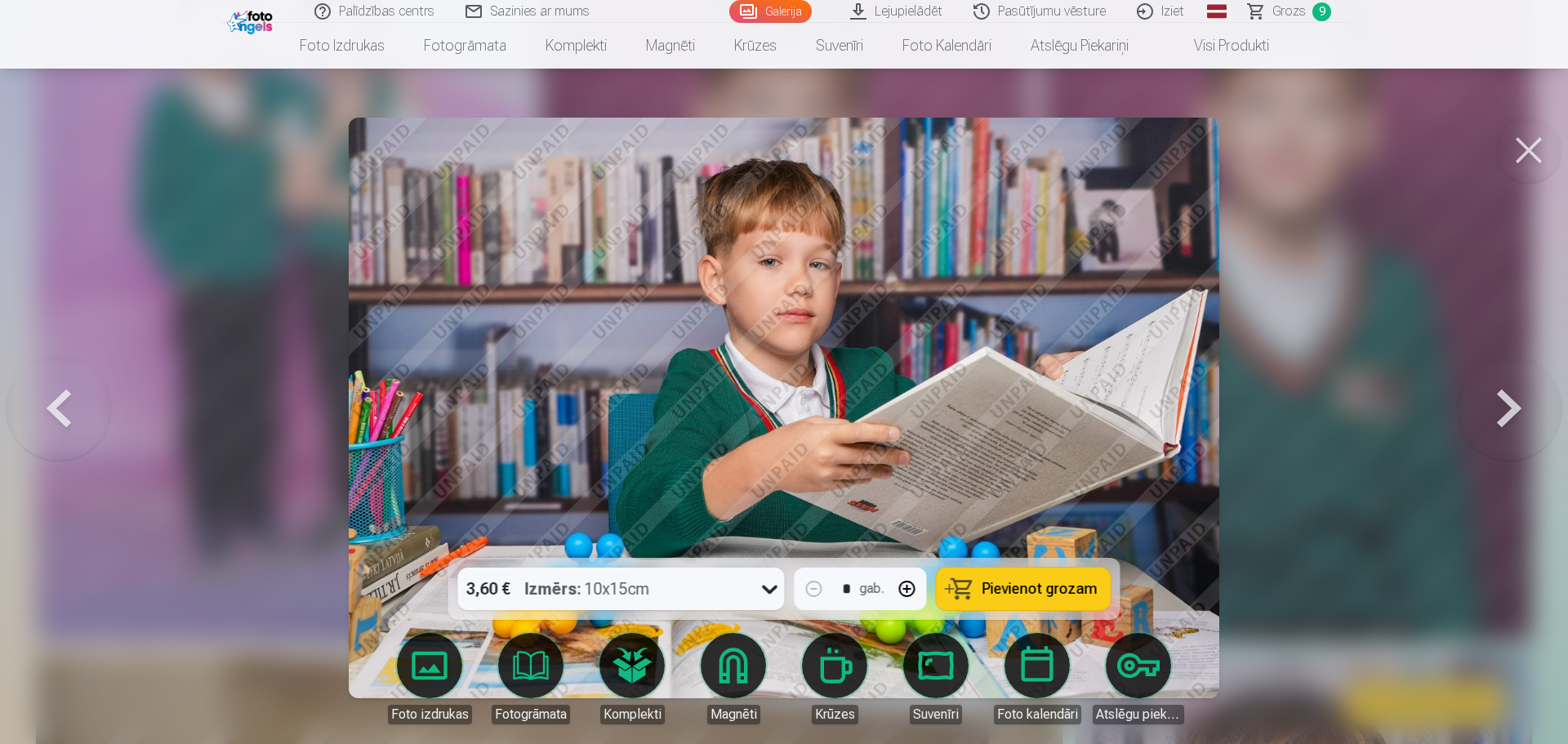
click at [1084, 586] on span "Pievienot grozam" at bounding box center [1040, 590] width 115 height 15
click at [1493, 408] on button at bounding box center [1509, 408] width 104 height 267
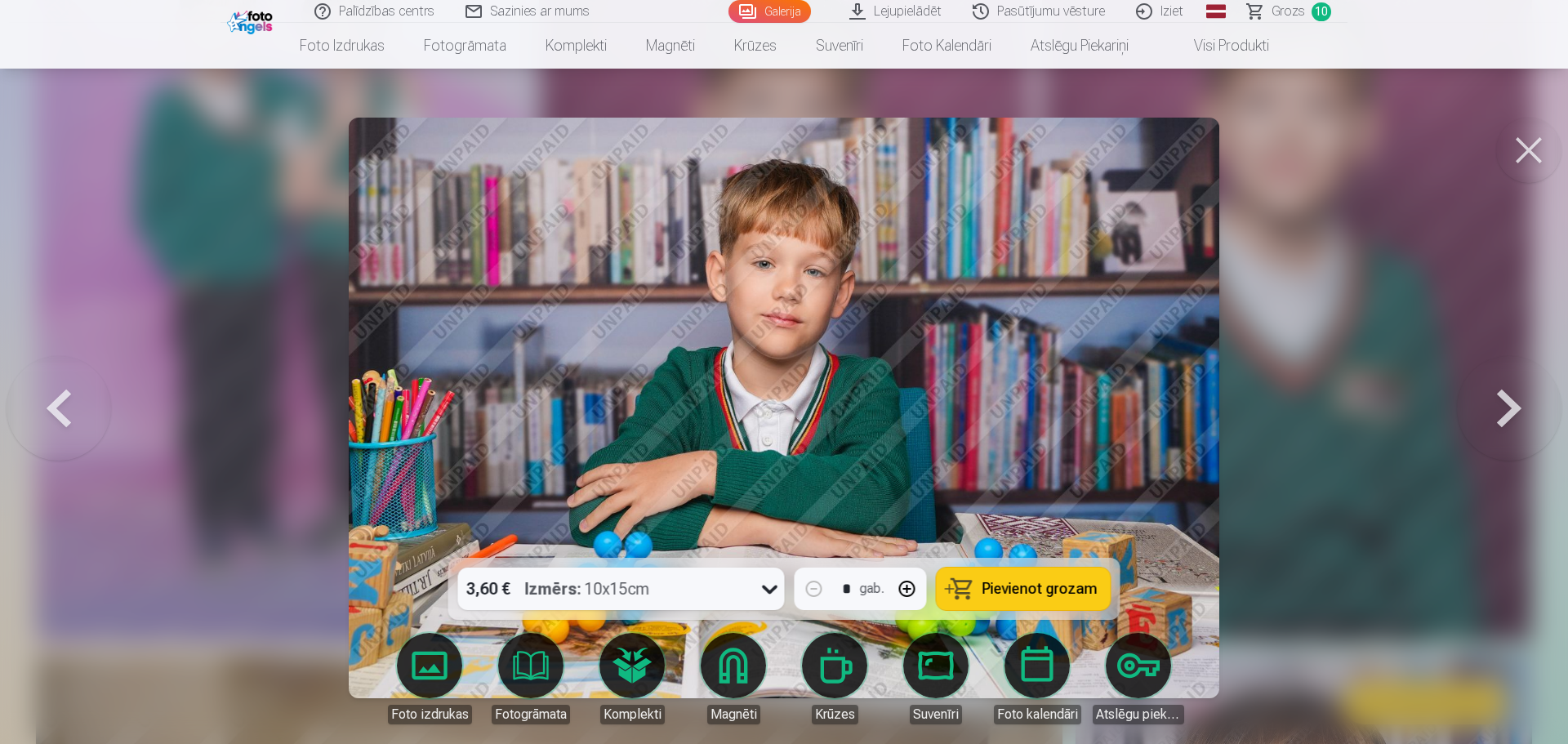
click at [1012, 588] on span "Pievienot grozam" at bounding box center [1040, 590] width 115 height 15
click at [1500, 416] on button at bounding box center [1509, 408] width 104 height 267
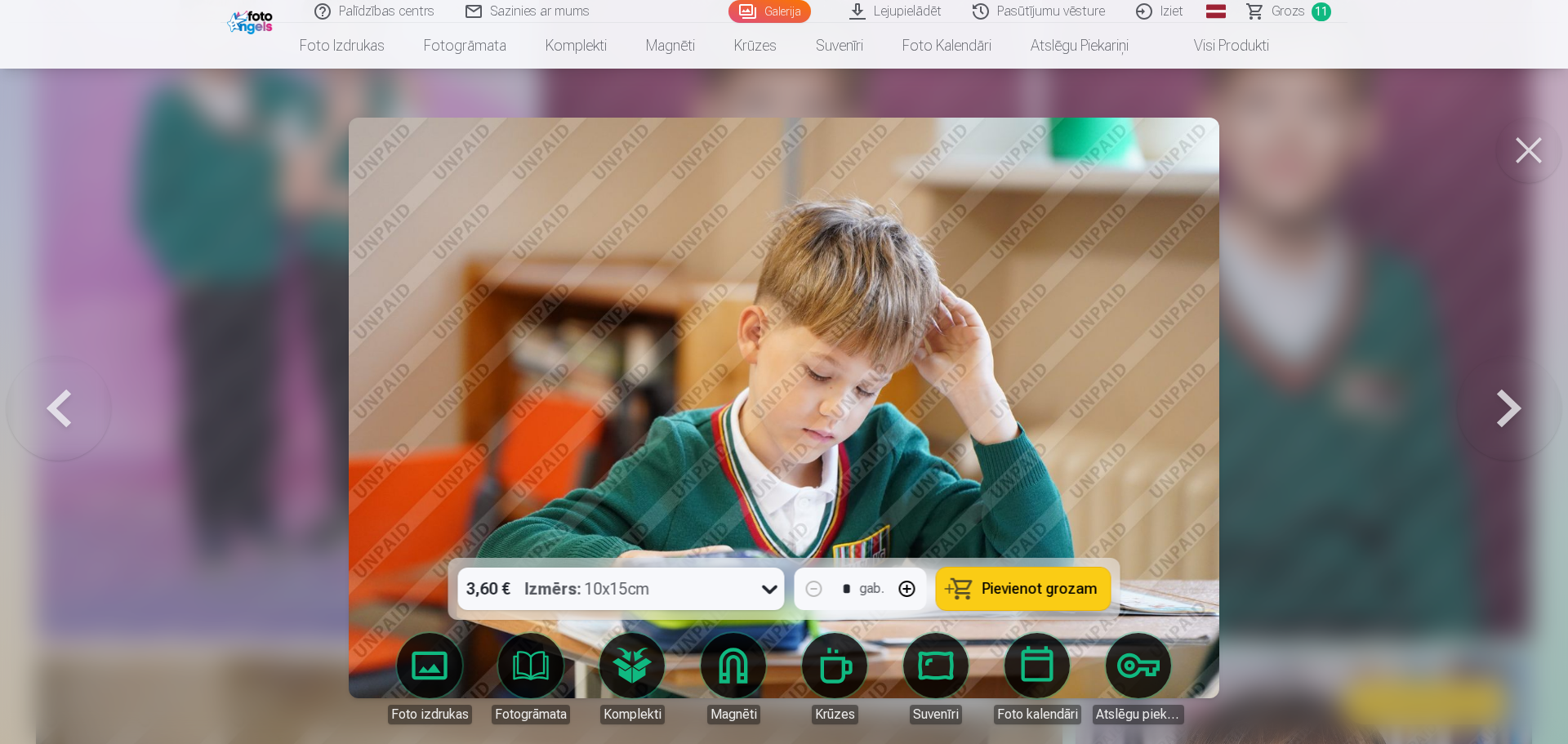
click at [1500, 416] on button at bounding box center [1509, 408] width 104 height 267
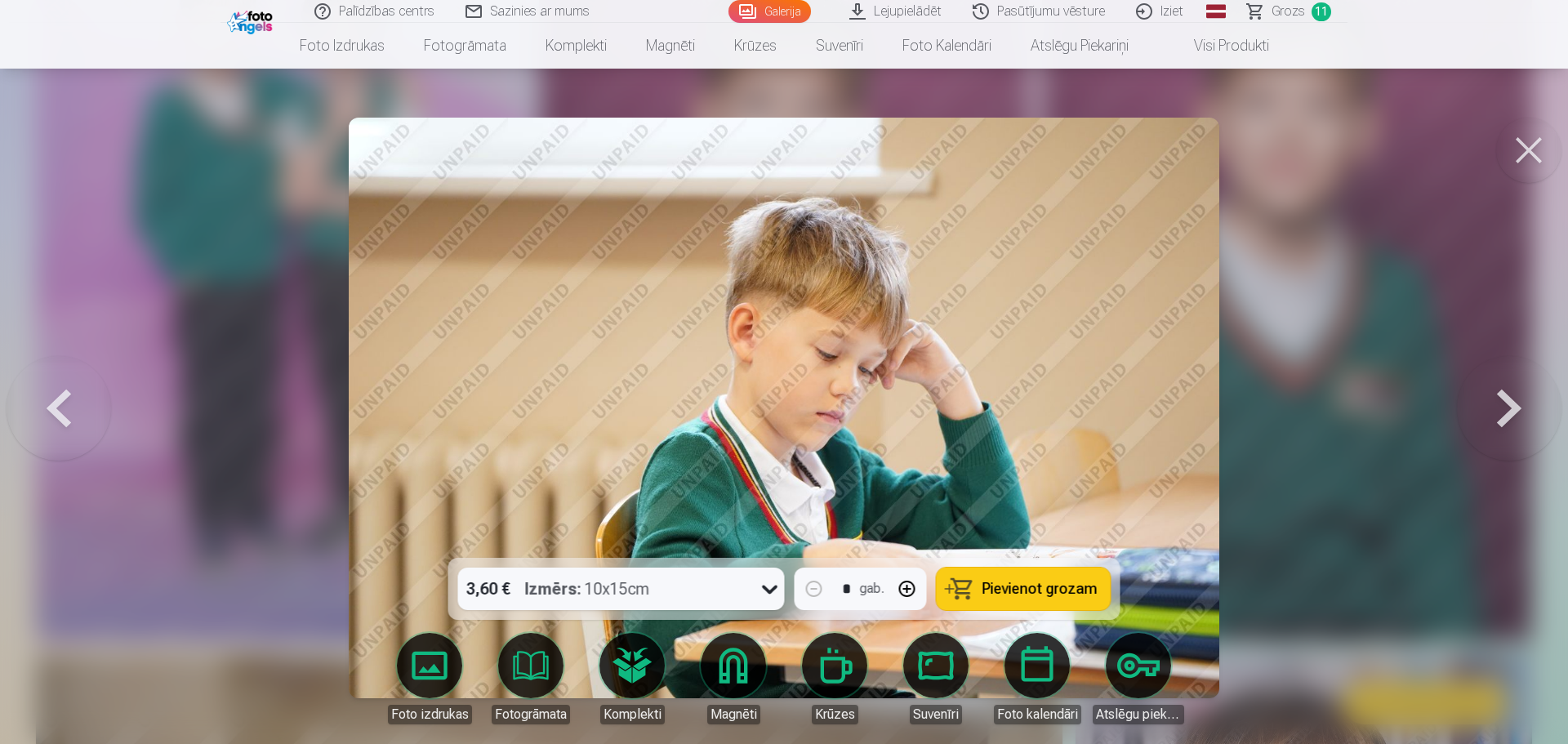
click at [1500, 416] on button at bounding box center [1509, 408] width 104 height 267
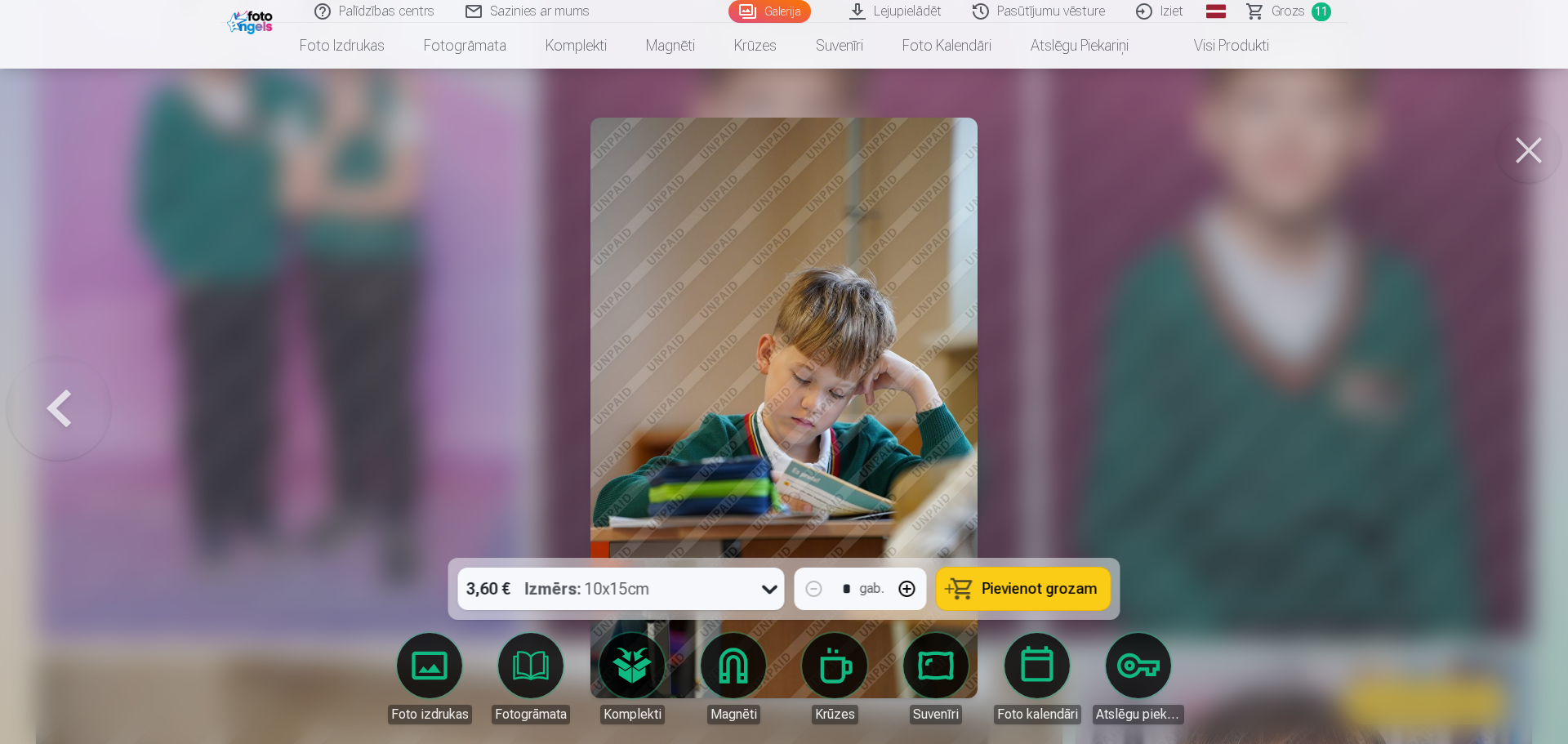
click at [1500, 416] on div at bounding box center [784, 372] width 1568 height 744
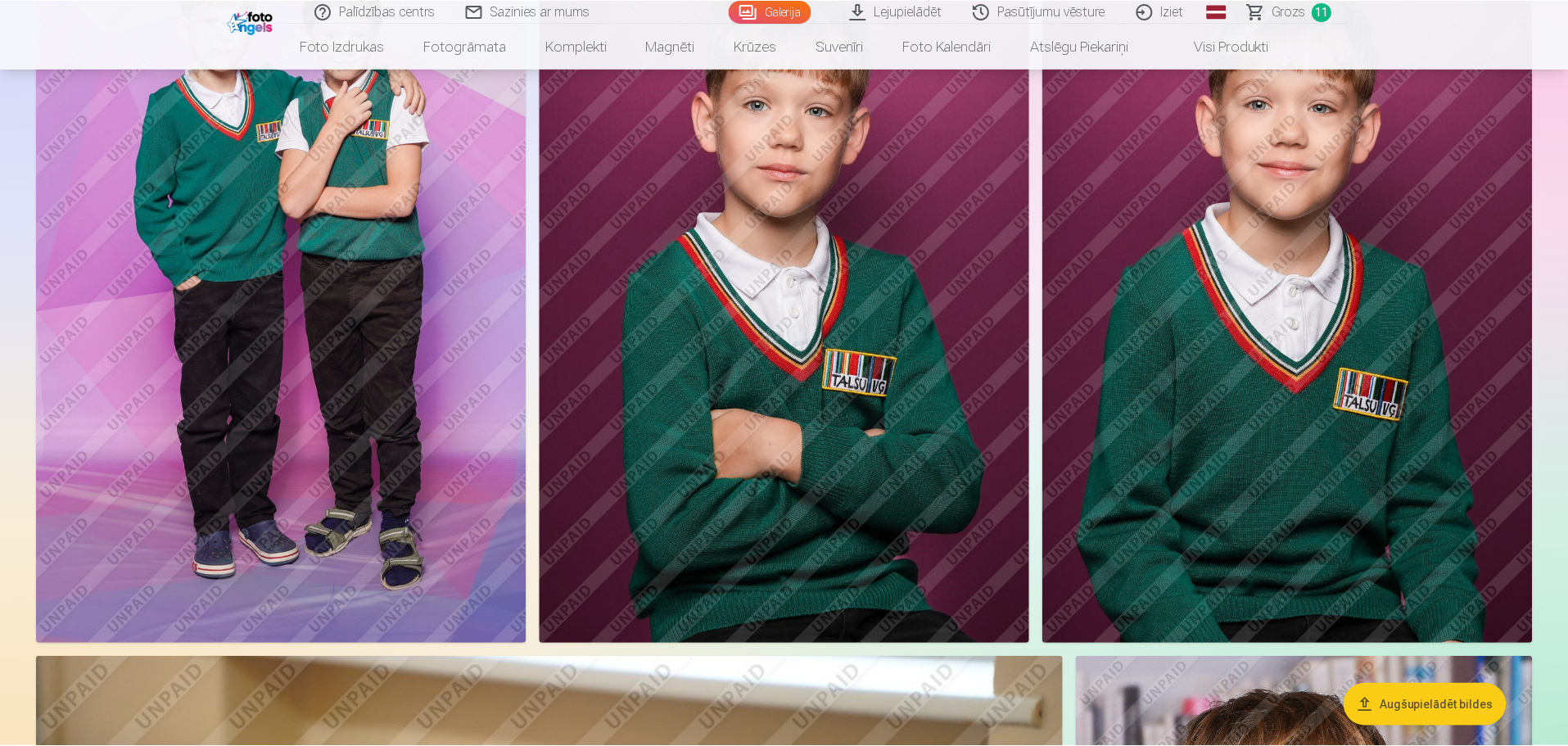
scroll to position [972, 0]
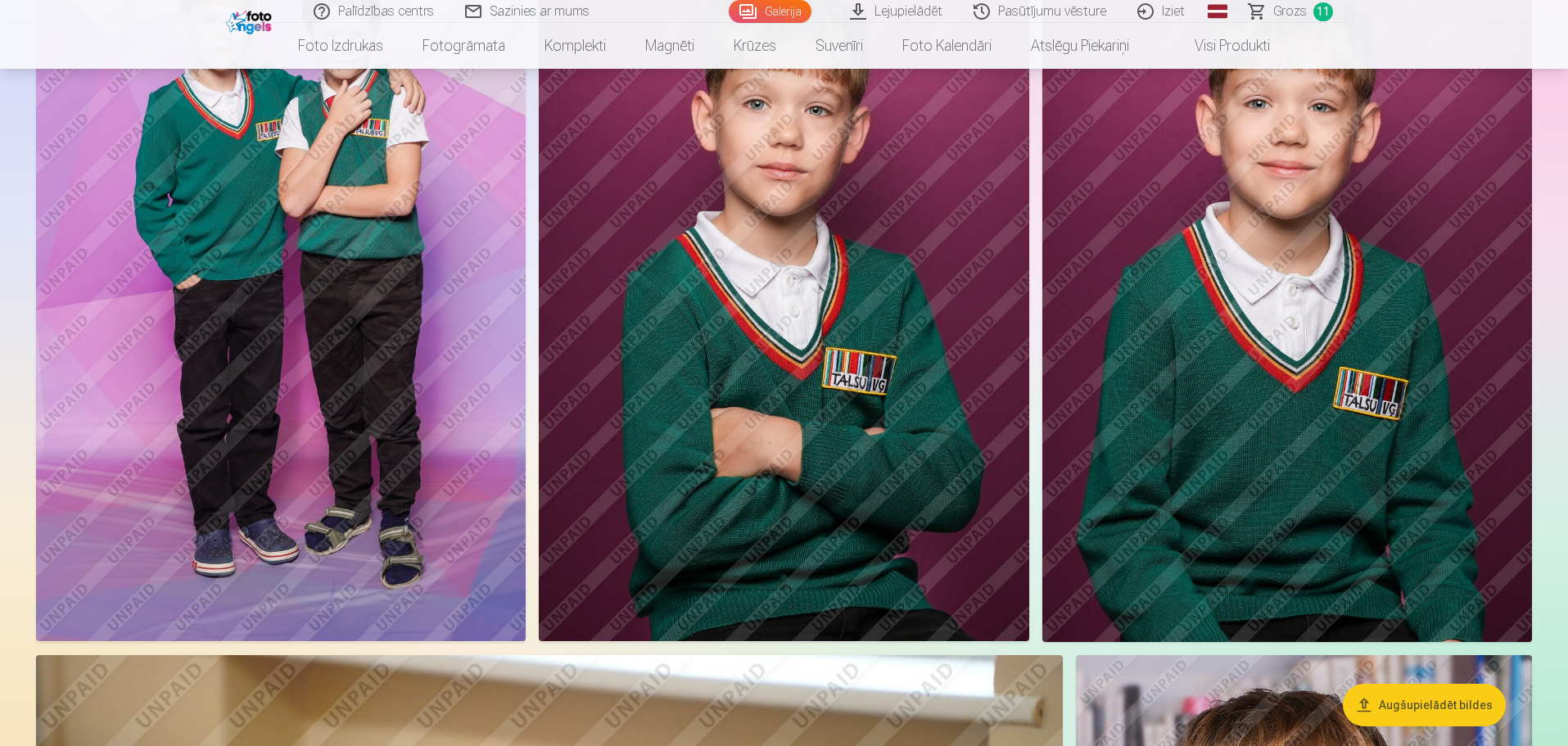
click at [1284, 19] on span "Grozs" at bounding box center [1290, 11] width 33 height 20
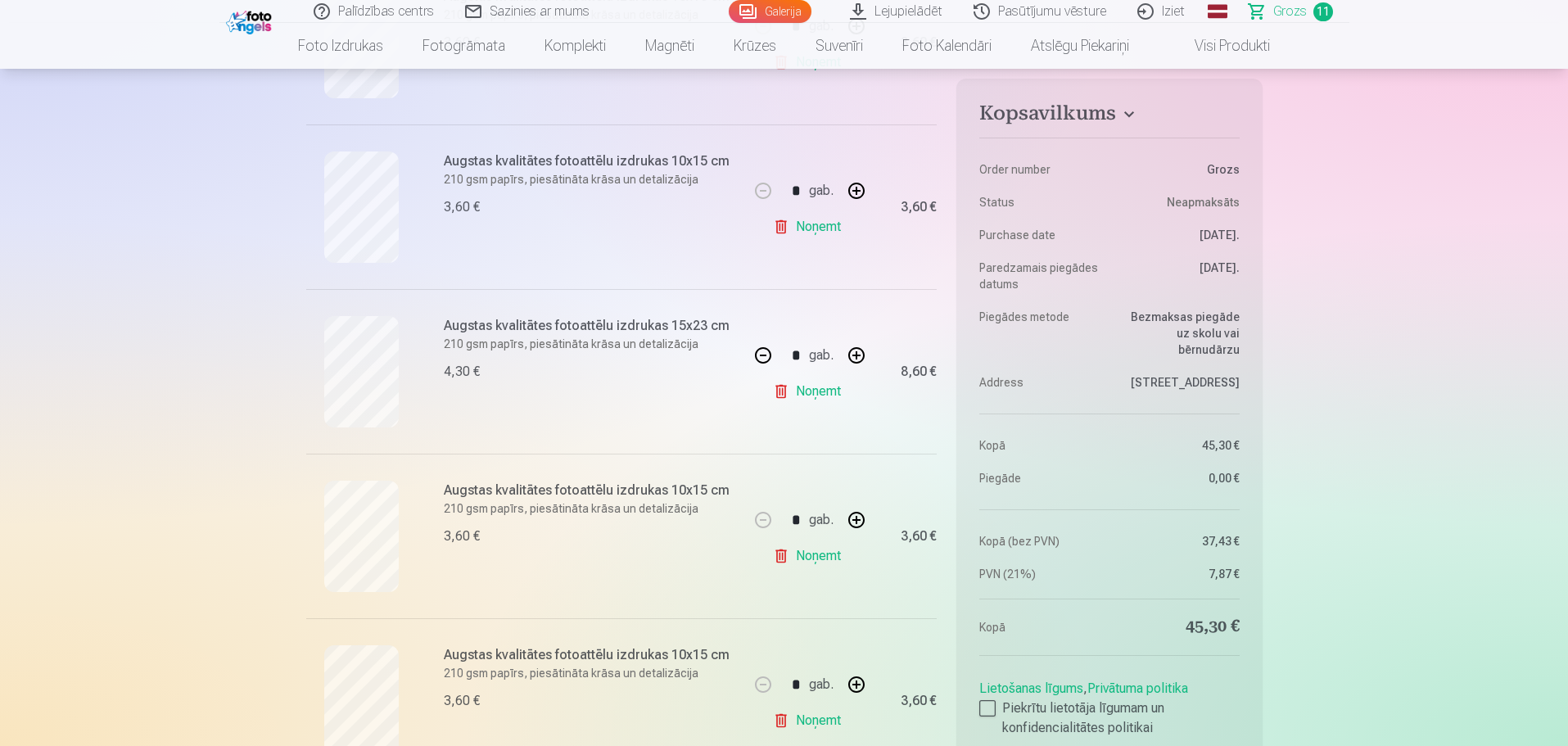
scroll to position [617, 0]
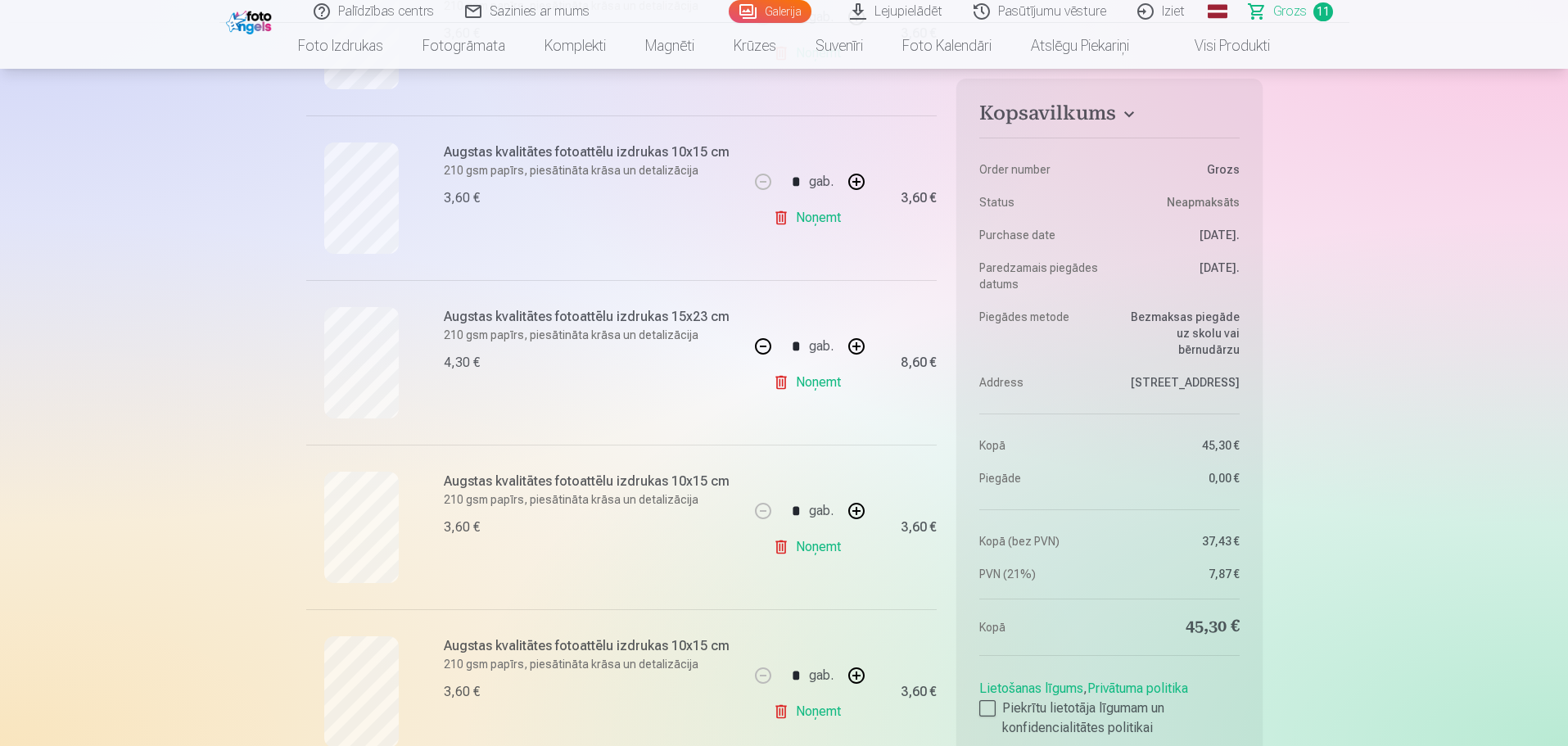
click at [834, 385] on link "Noņemt" at bounding box center [810, 382] width 74 height 32
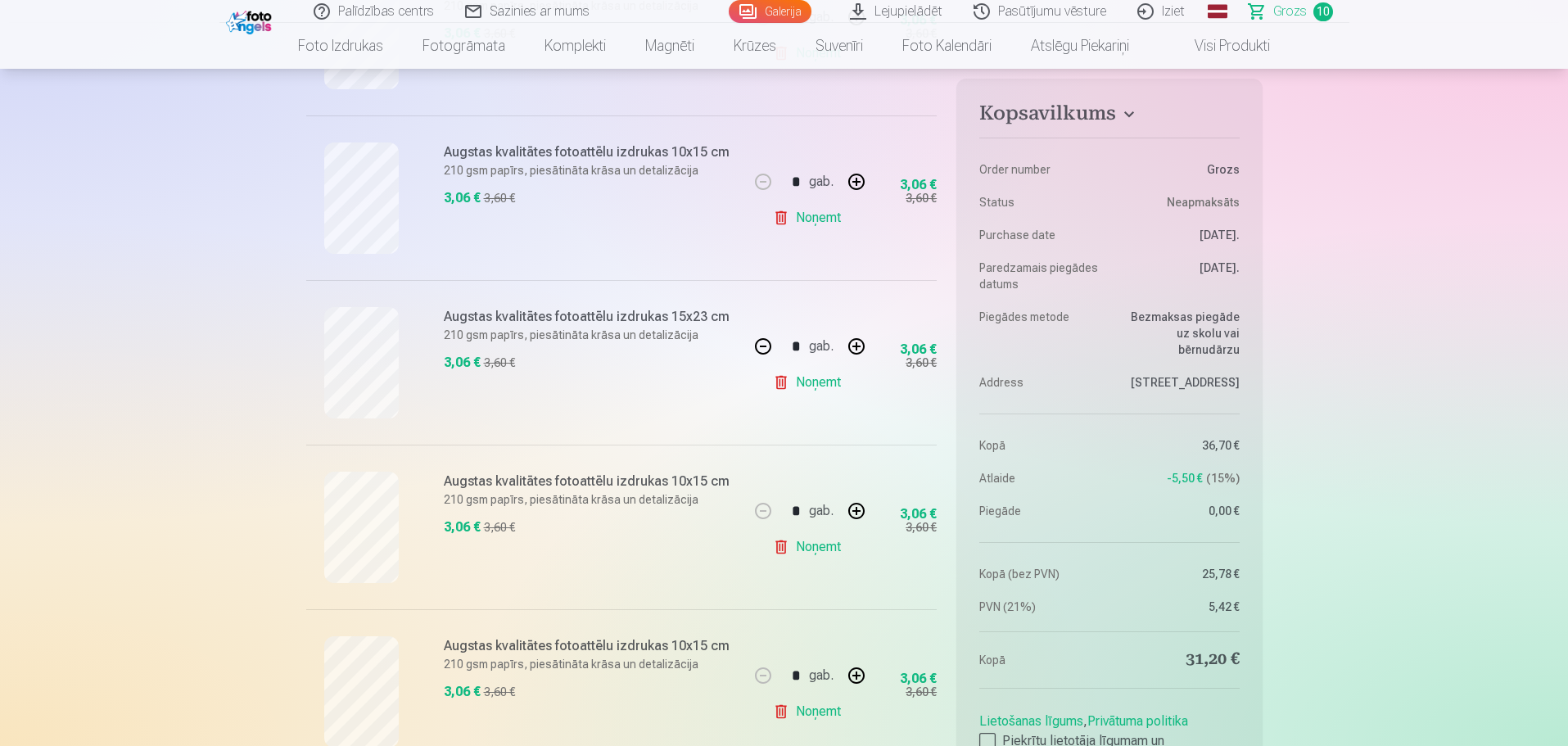
type input "*"
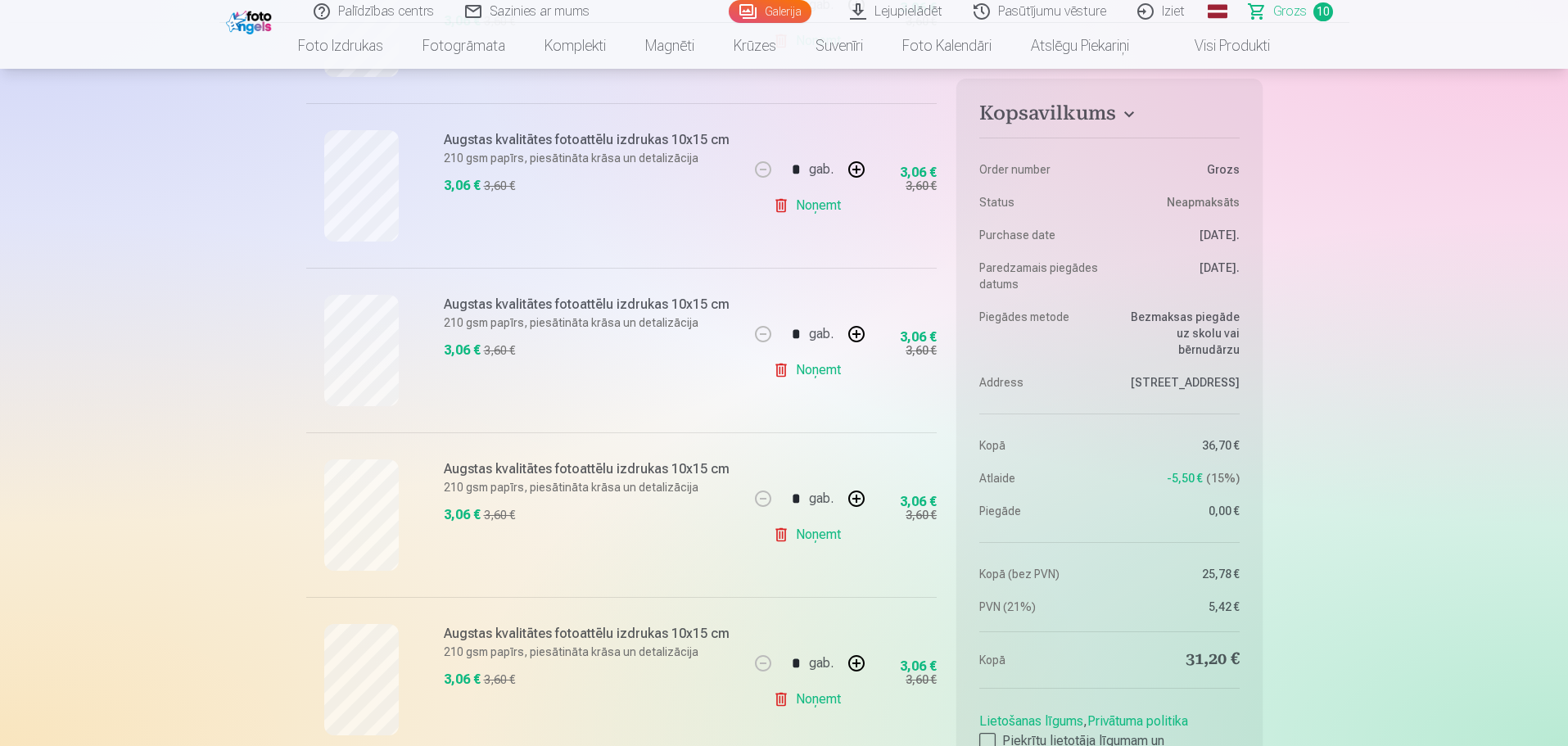
scroll to position [803, 0]
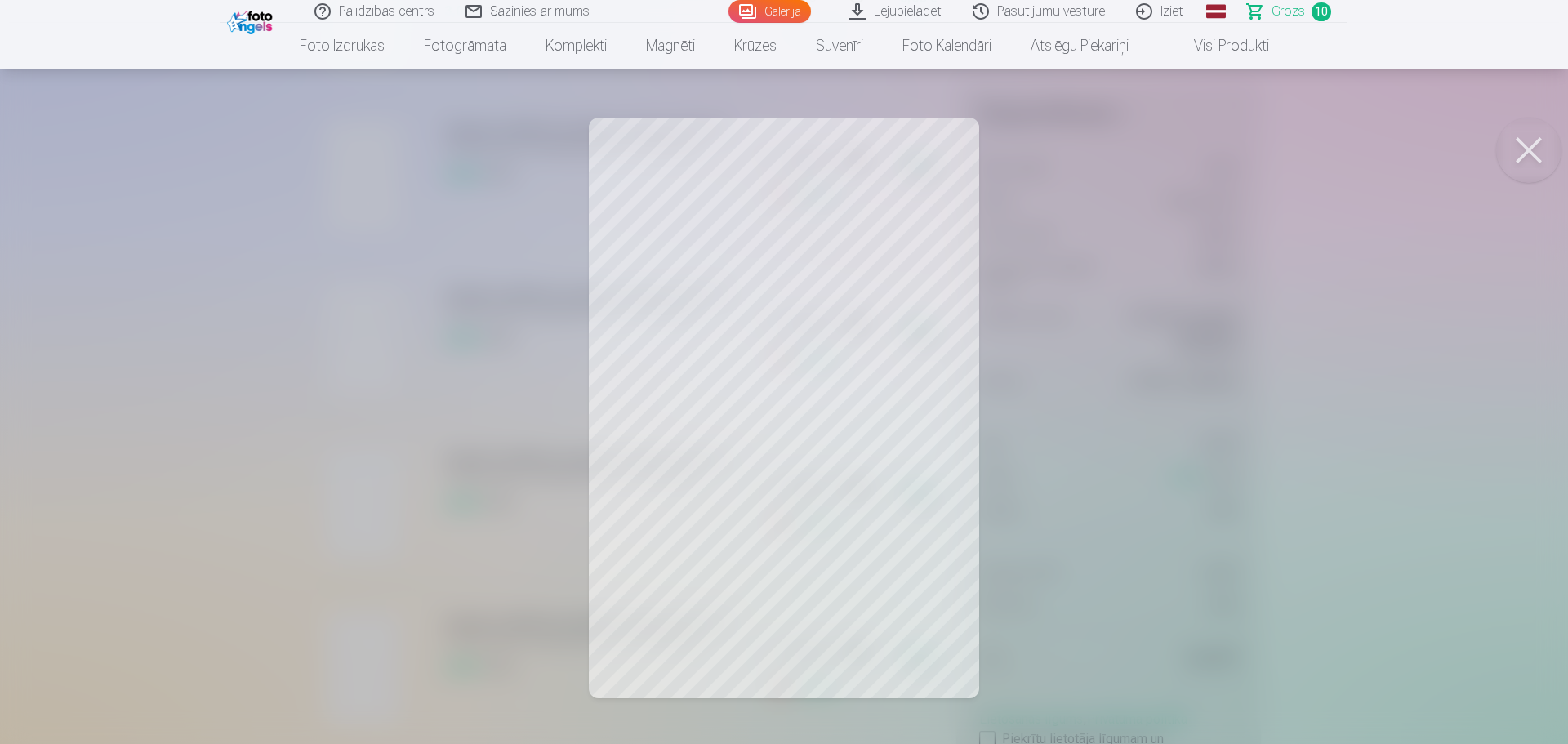
click at [886, 683] on div at bounding box center [784, 372] width 1568 height 744
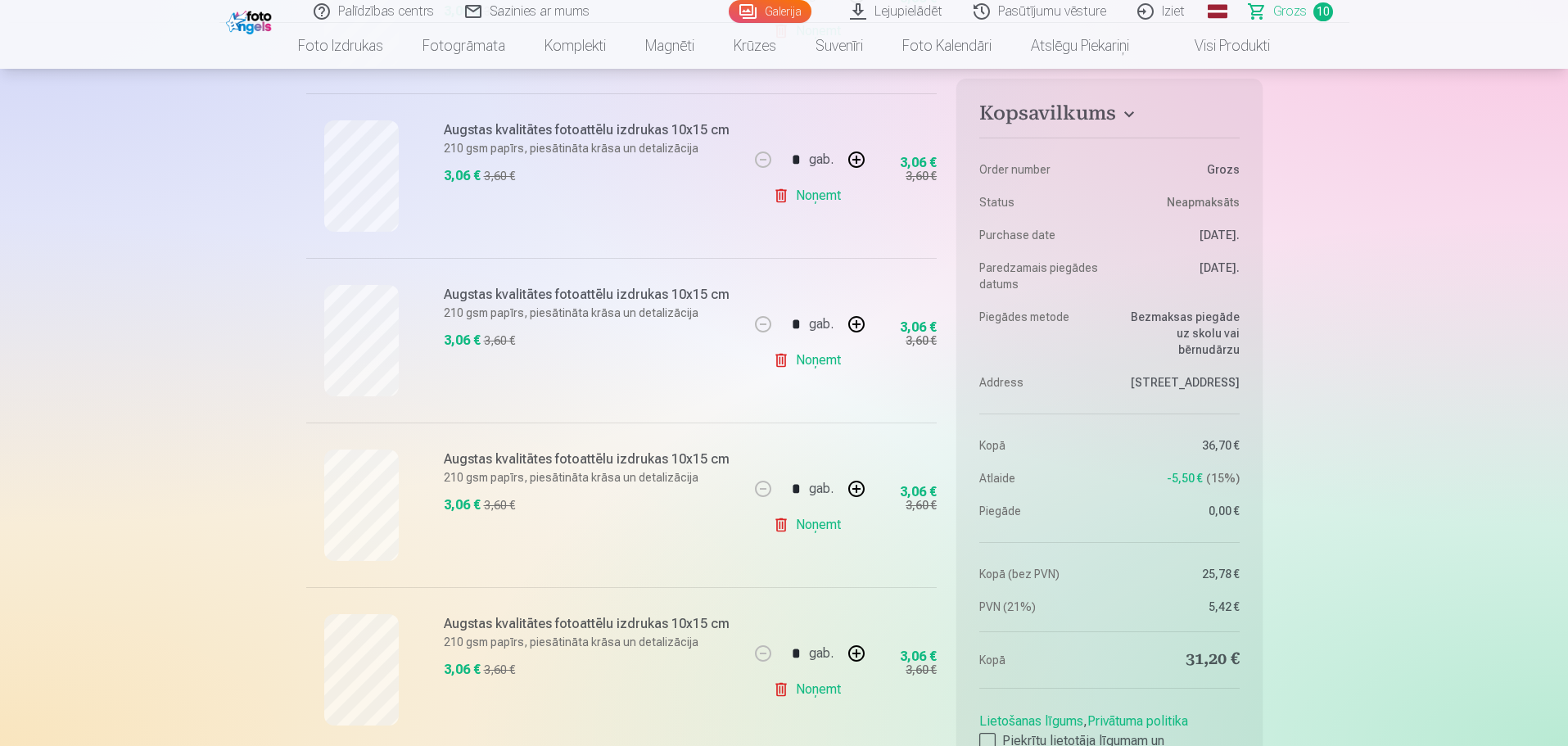
drag, startPoint x: 400, startPoint y: 495, endPoint x: 598, endPoint y: 585, distance: 217.5
click at [598, 585] on div "Augstas kvalitātes fotoattēlu izdrukas 10x15 cm 210 gsm papīrs, piesātināta krā…" at bounding box center [527, 505] width 443 height 164
click at [827, 529] on link "Noņemt" at bounding box center [810, 525] width 74 height 32
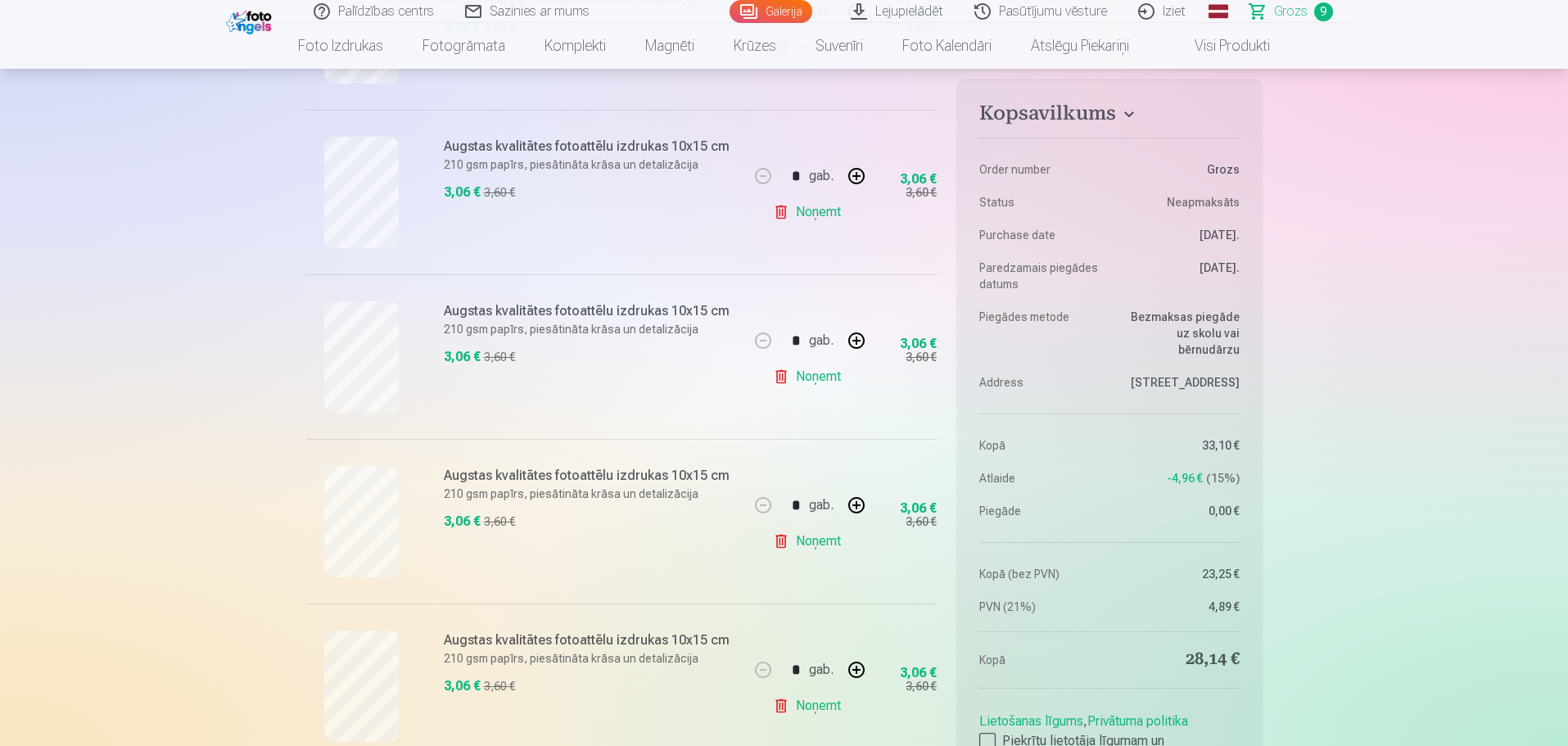
click at [831, 220] on link "Noņemt" at bounding box center [810, 212] width 74 height 32
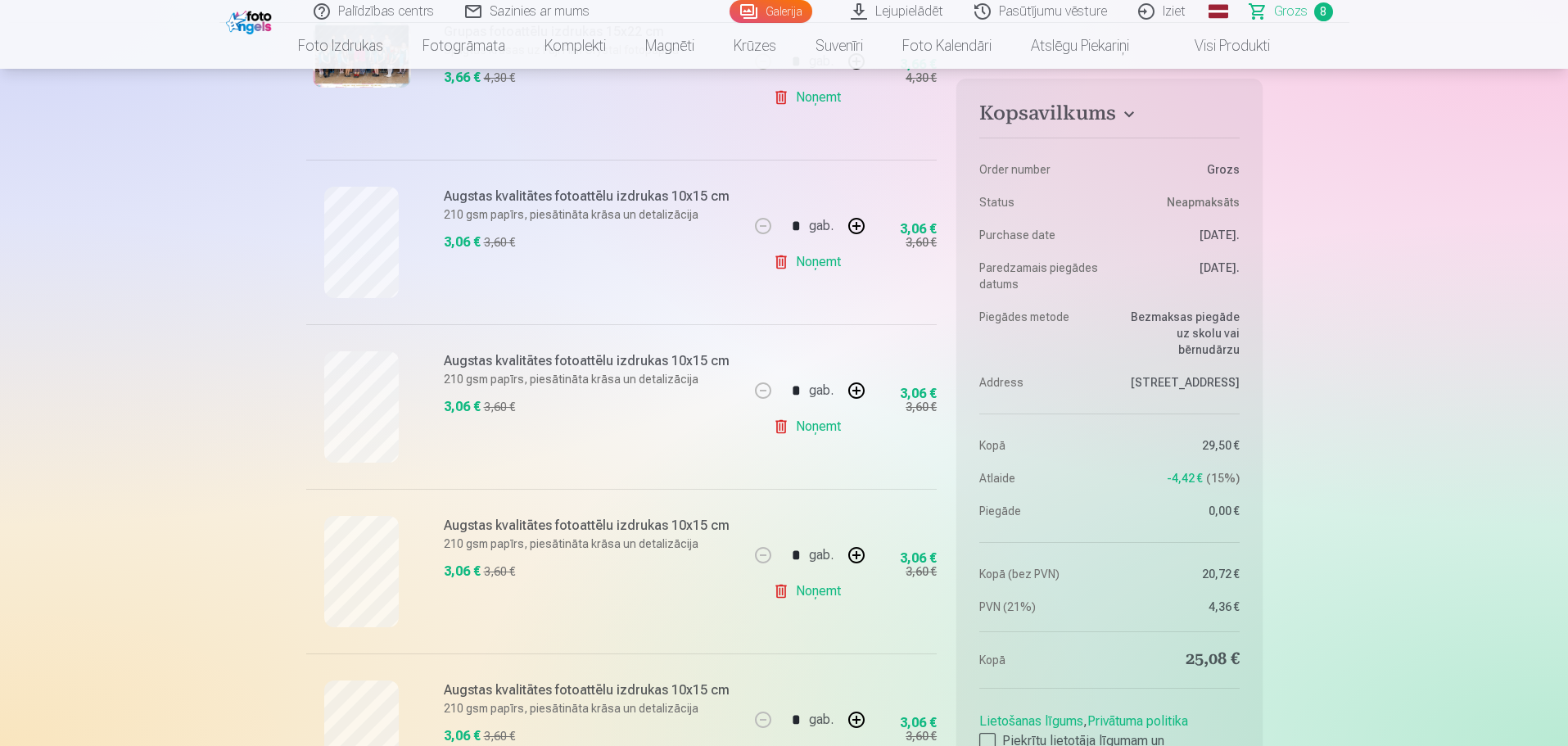
scroll to position [0, 0]
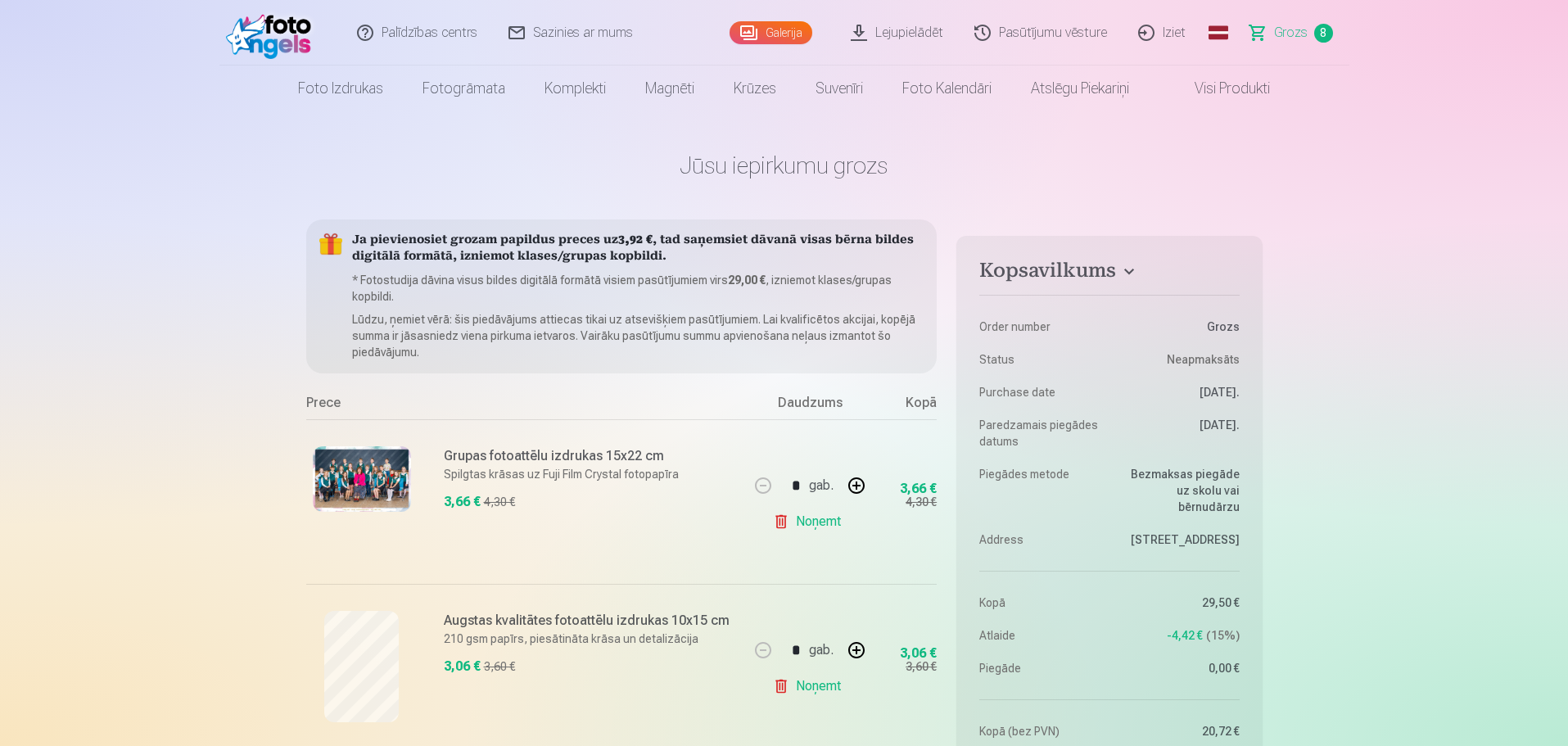
click at [1214, 83] on link "Visi produkti" at bounding box center [1219, 88] width 141 height 46
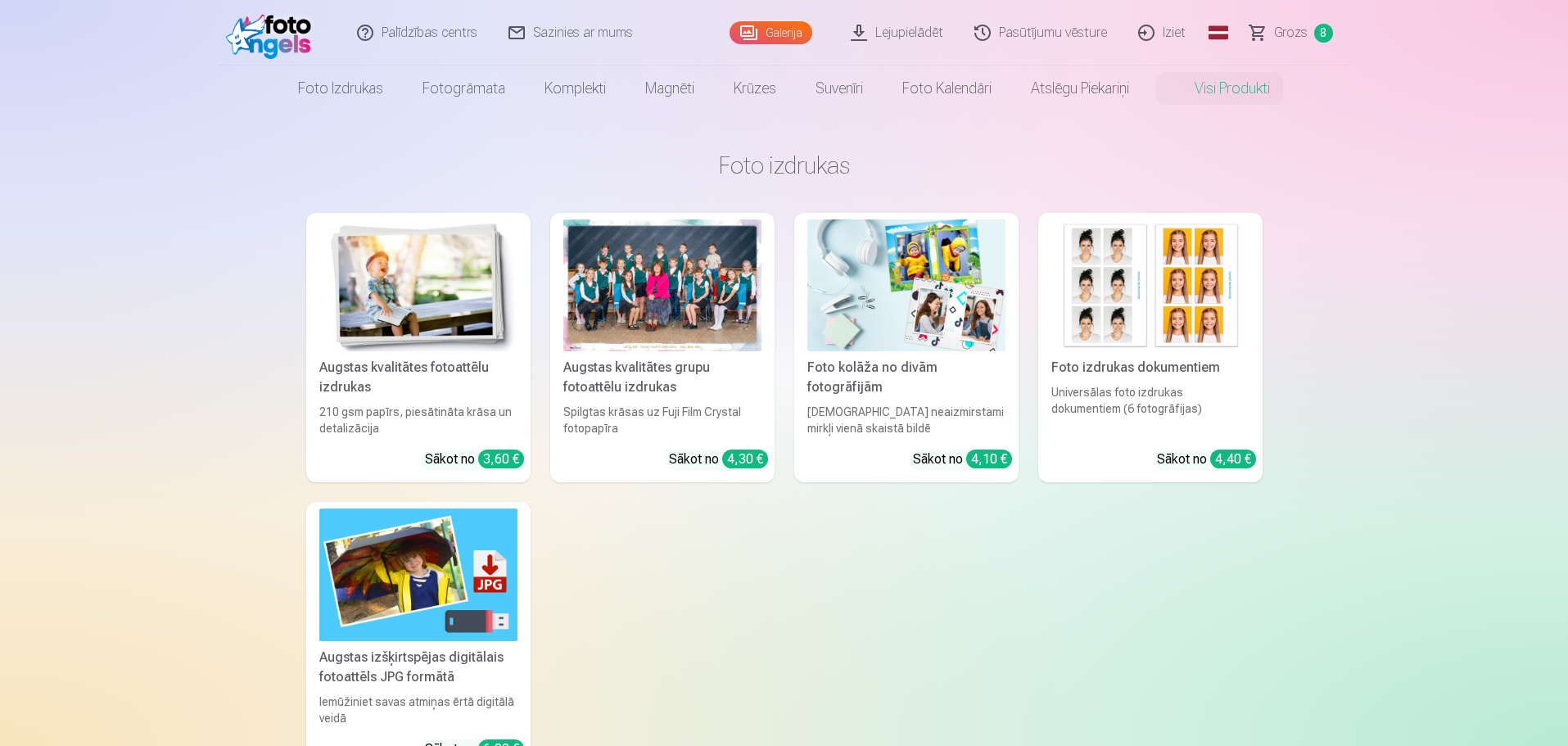
click at [258, 44] on img at bounding box center [273, 32] width 94 height 52
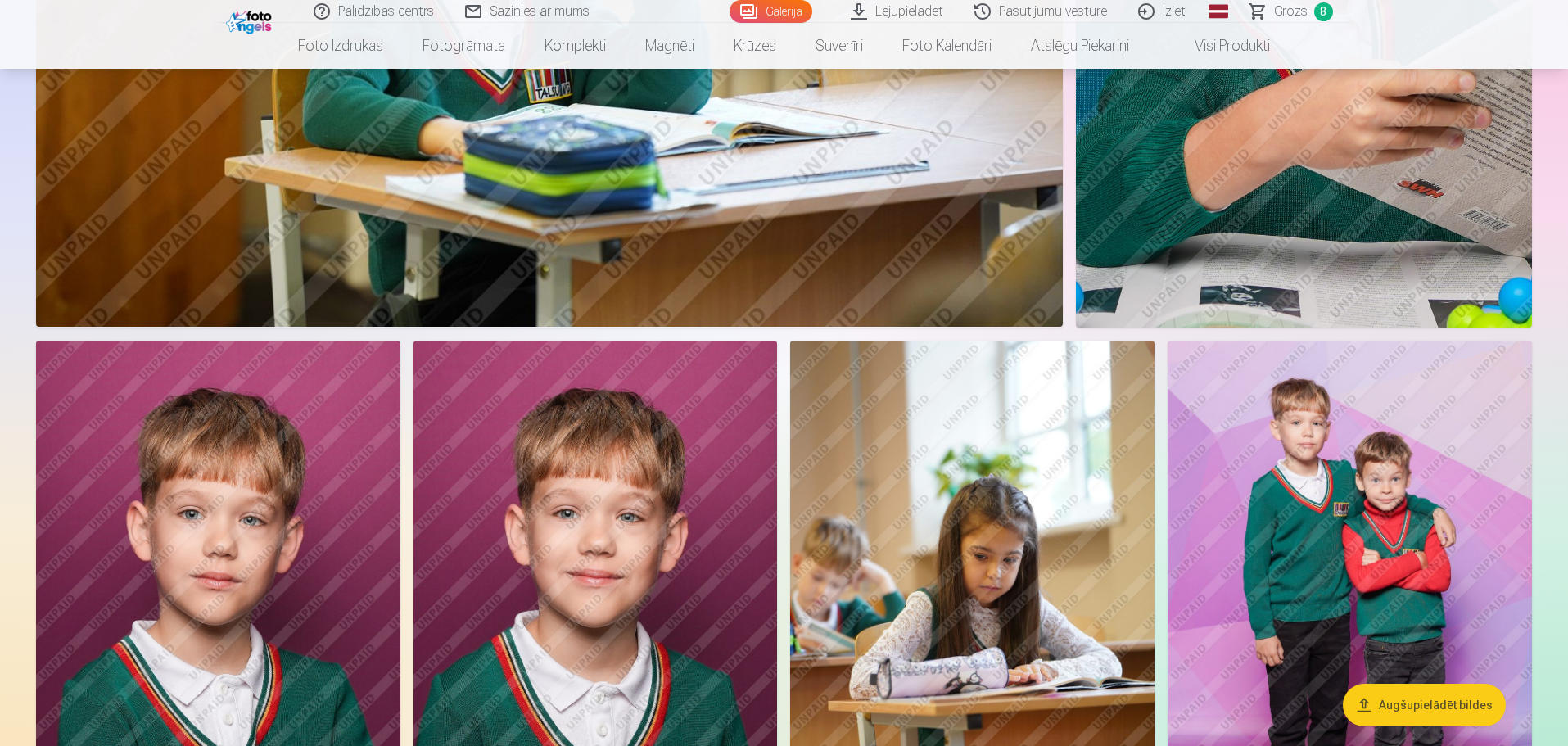
scroll to position [2247, 0]
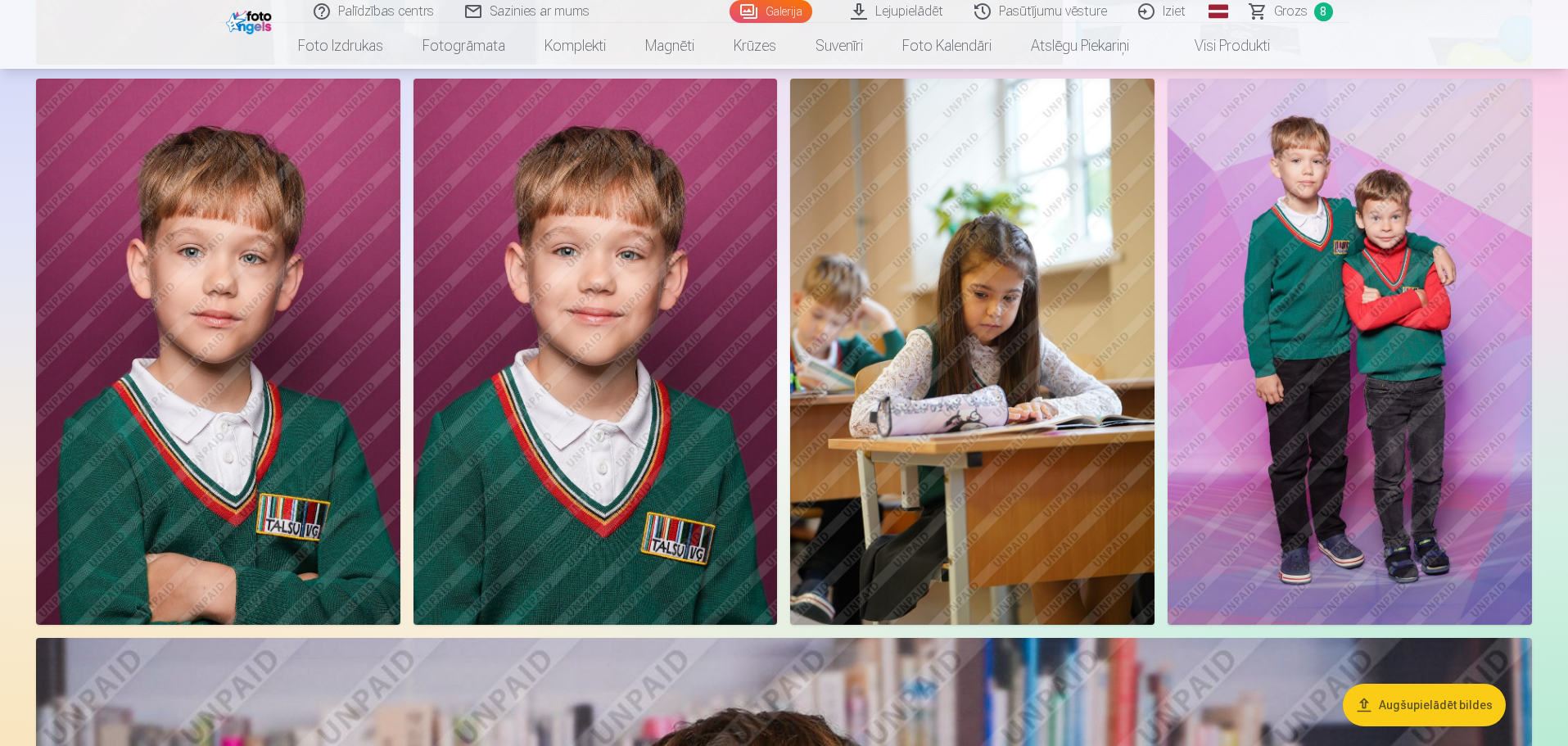
click at [263, 362] on img at bounding box center [218, 352] width 364 height 546
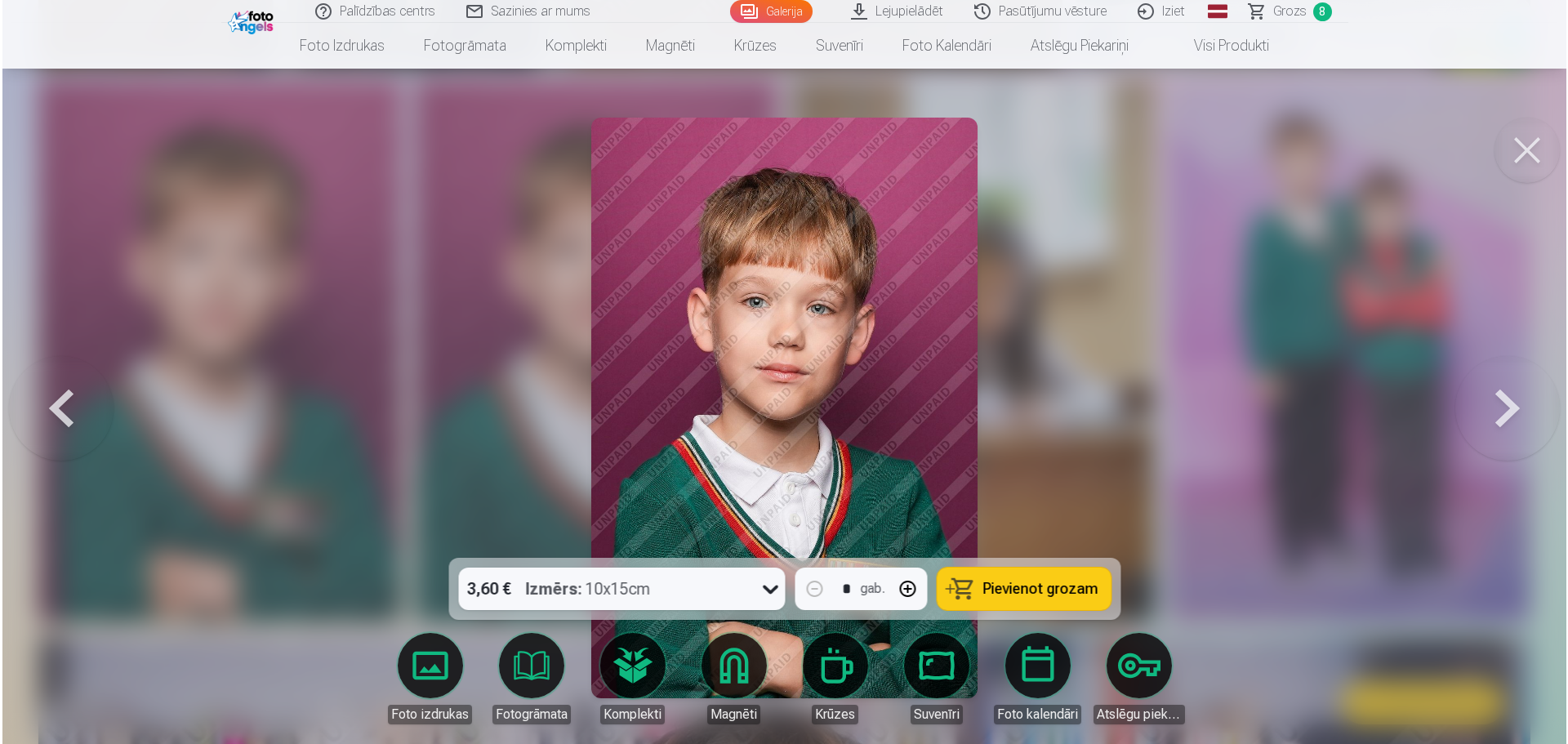
scroll to position [2243, 0]
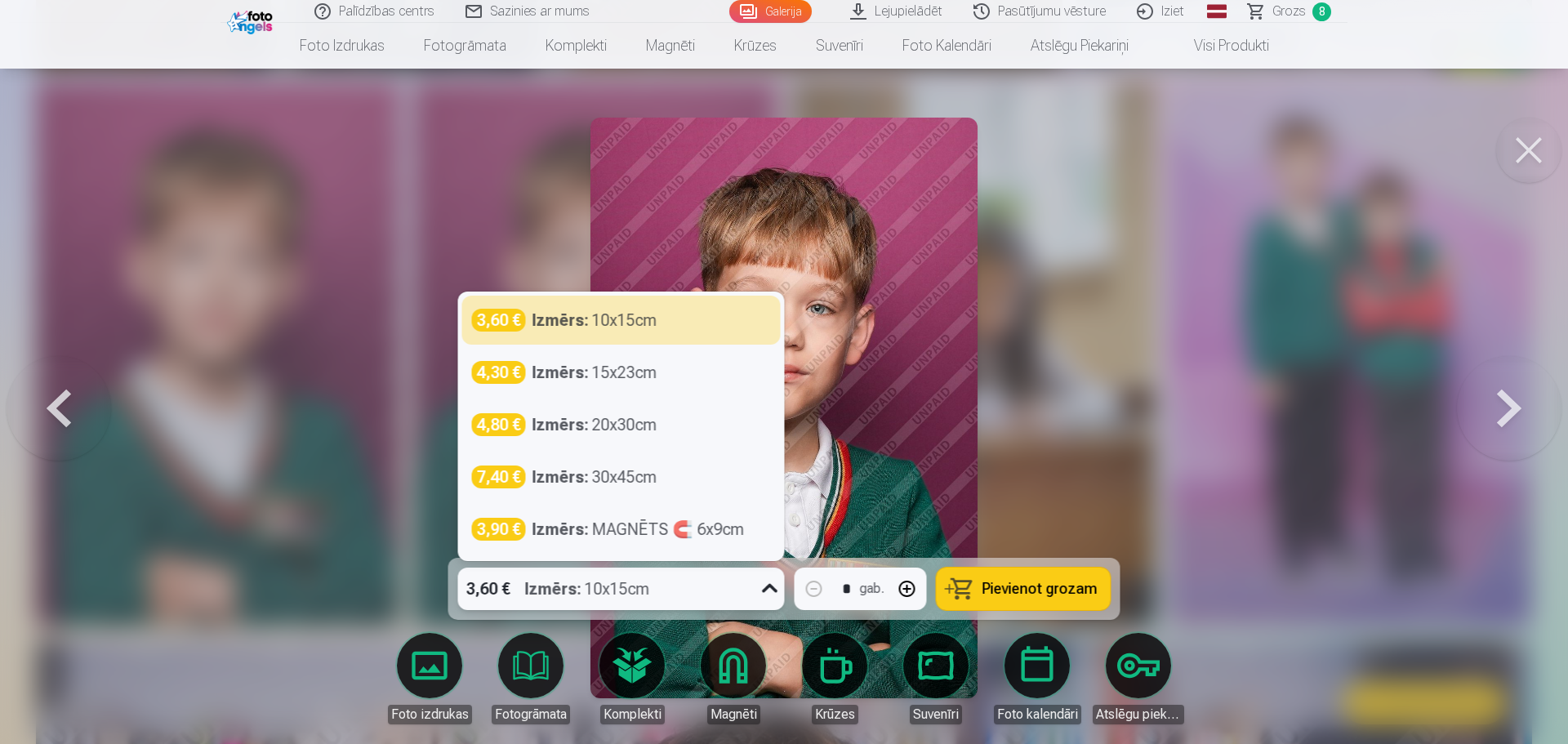
click at [700, 598] on div "3,60 € Izmērs : 10x15cm" at bounding box center [606, 589] width 296 height 43
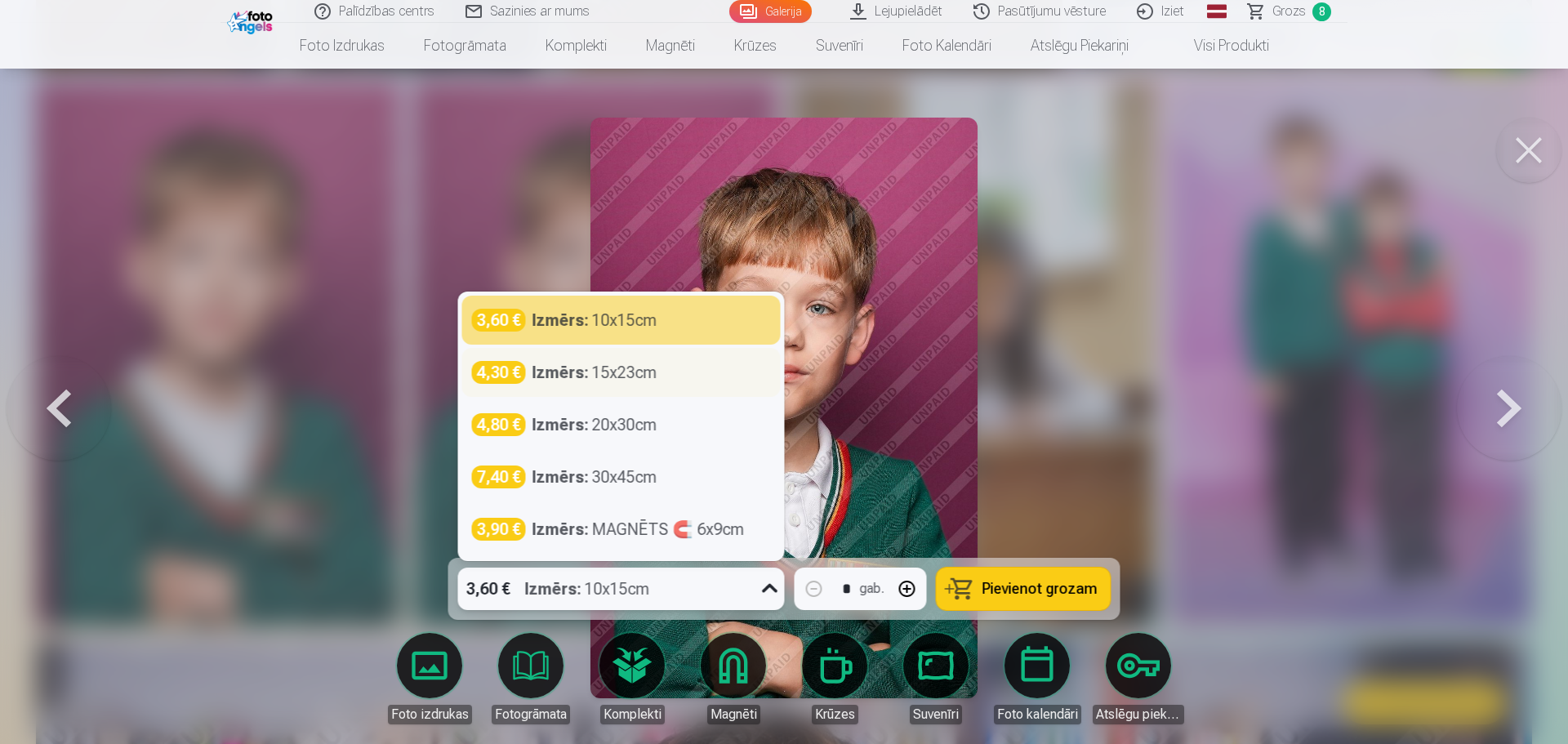
click at [629, 383] on div "Izmērs : 15x23cm" at bounding box center [595, 372] width 125 height 23
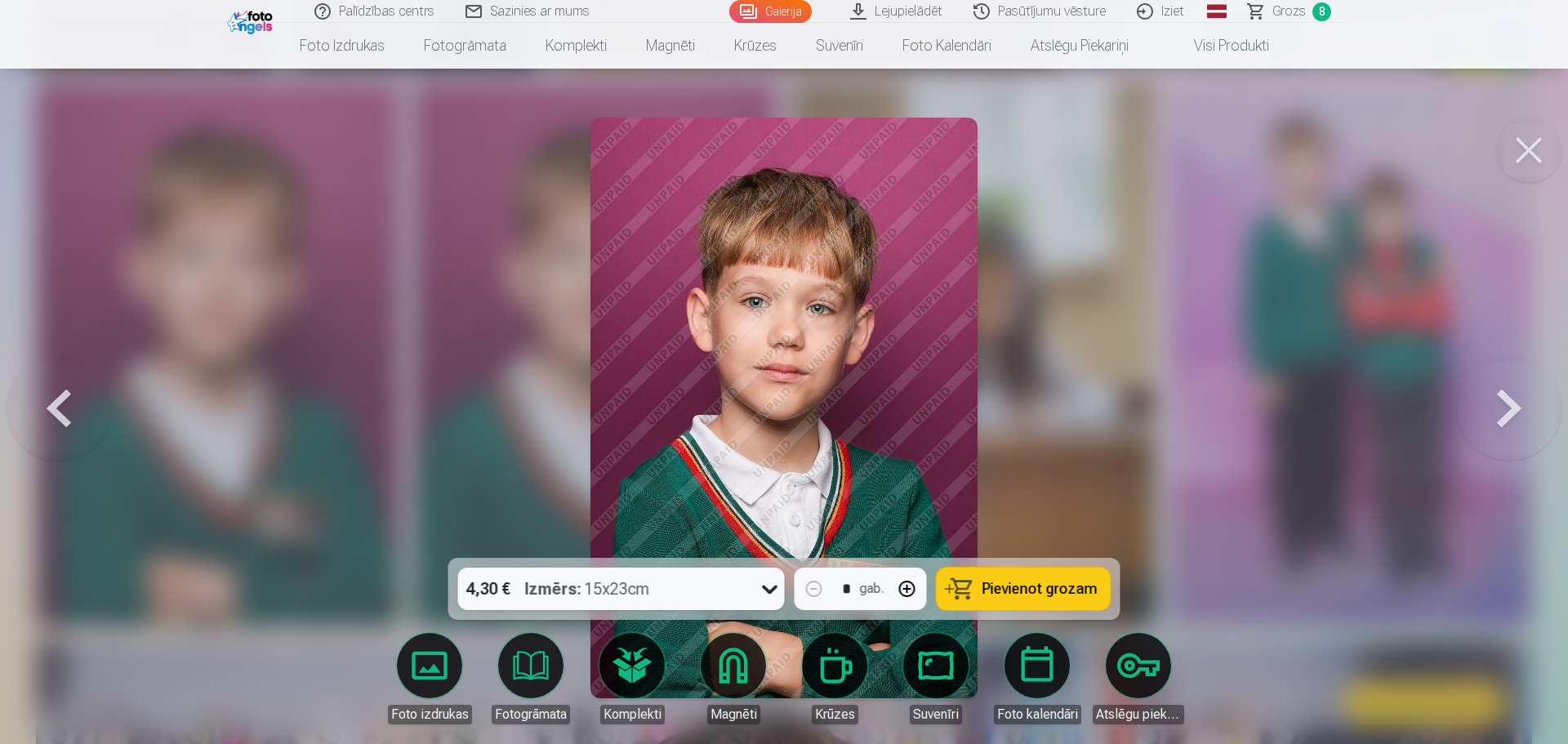
click at [904, 594] on button "button" at bounding box center [907, 589] width 39 height 39
click at [1046, 593] on span "Pievienot grozam" at bounding box center [1040, 590] width 115 height 15
type input "*"
click at [1526, 154] on button at bounding box center [1529, 150] width 65 height 65
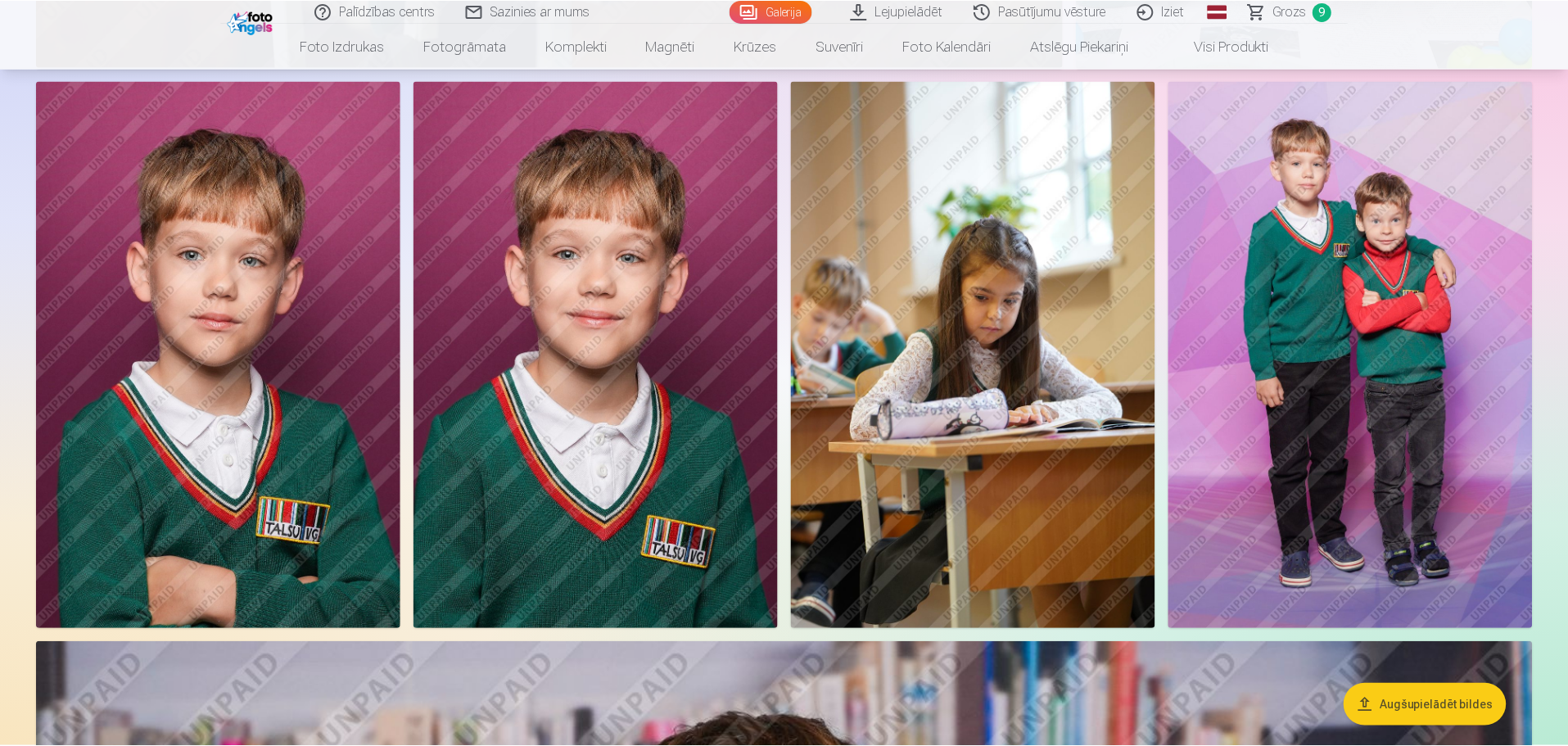
scroll to position [2247, 0]
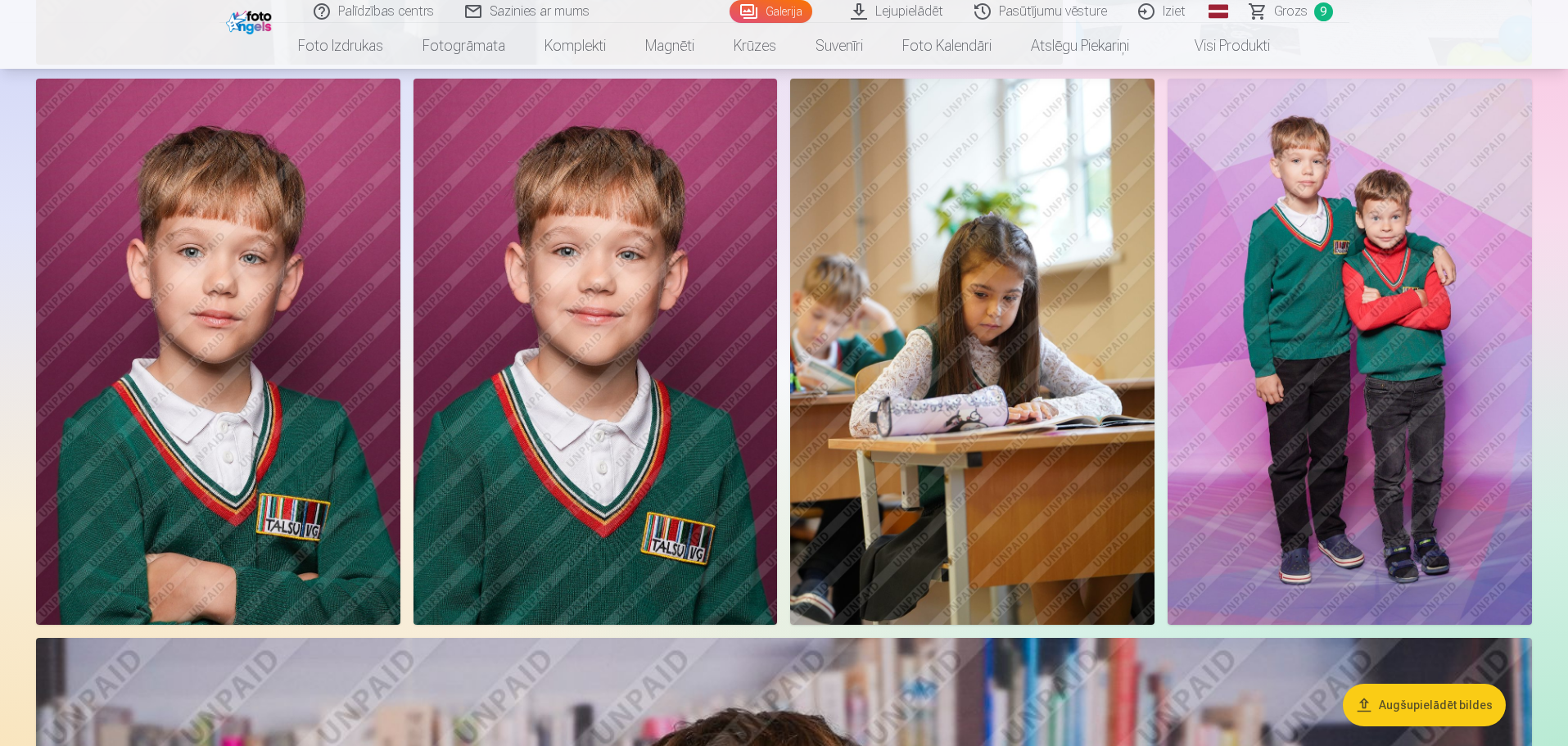
click at [1287, 8] on span "Grozs" at bounding box center [1291, 11] width 33 height 20
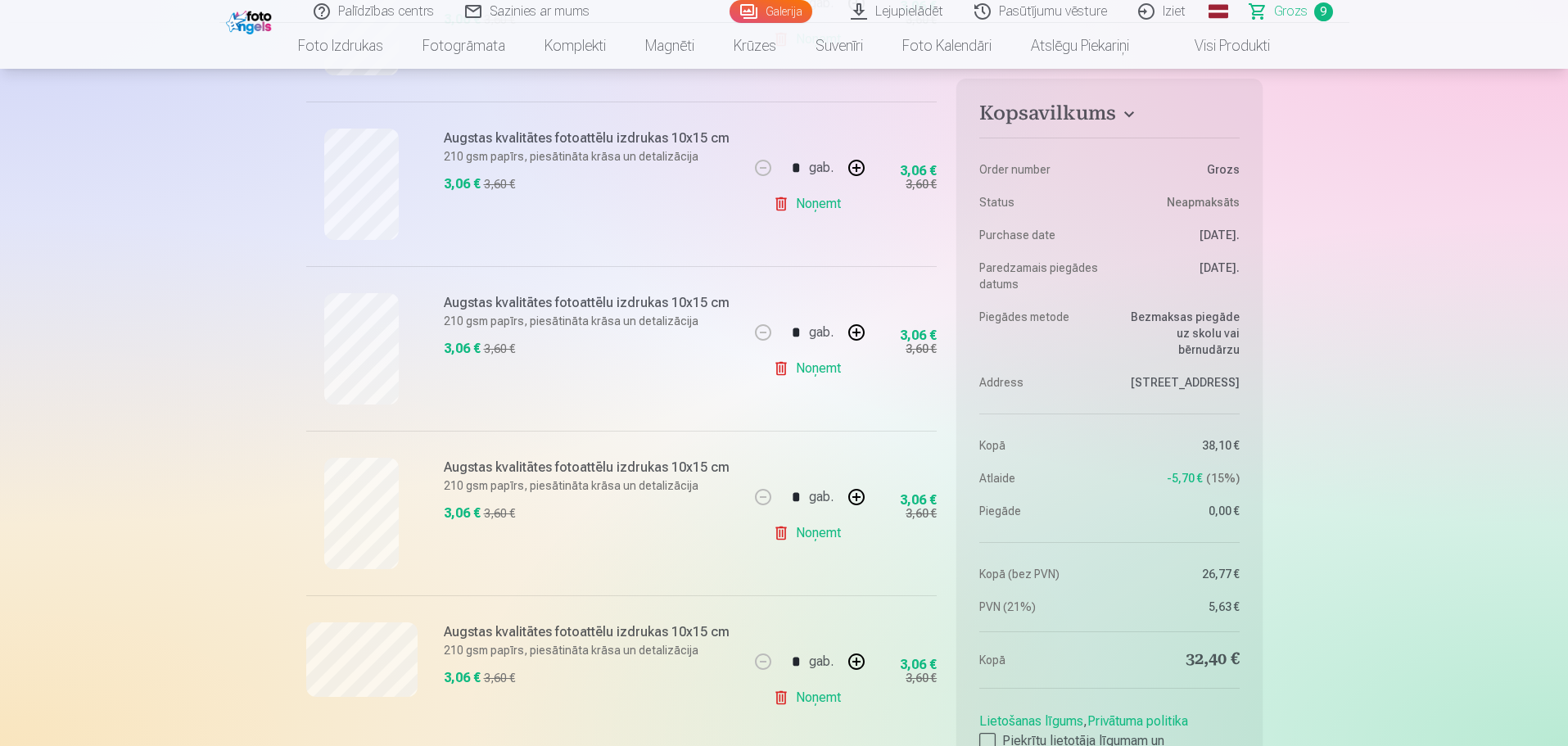
scroll to position [820, 0]
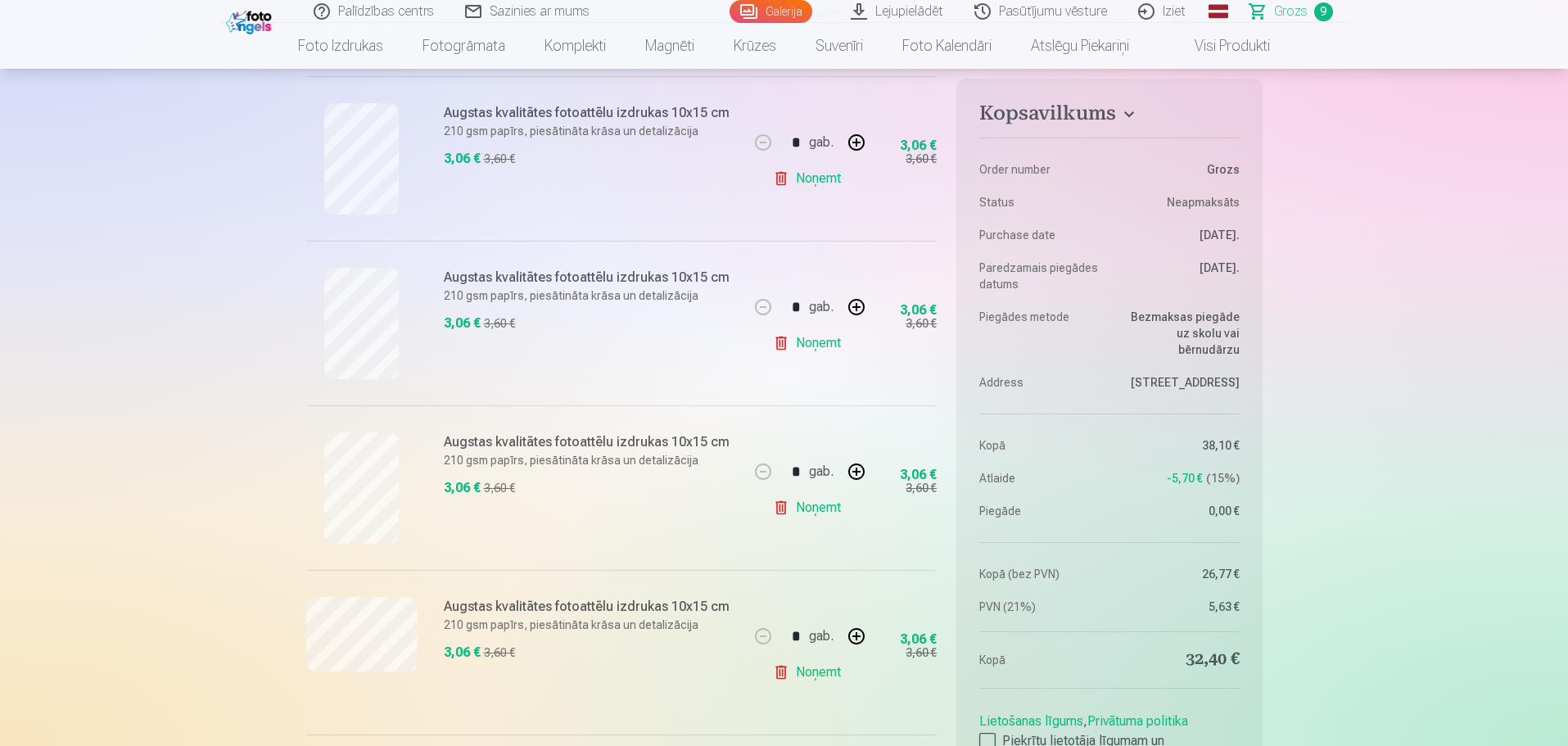
drag, startPoint x: 1567, startPoint y: 135, endPoint x: 1530, endPoint y: 282, distance: 151.6
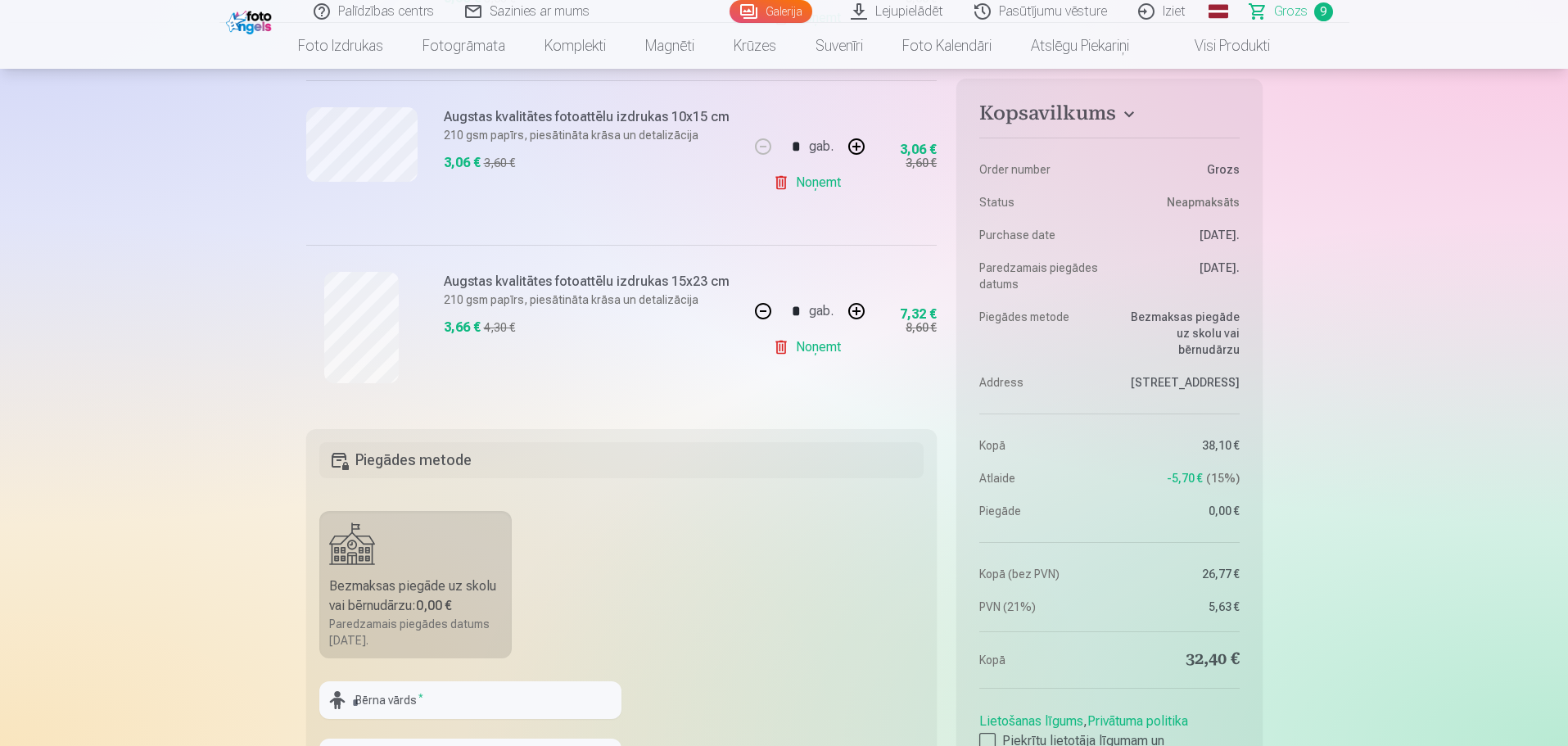
scroll to position [1492, 0]
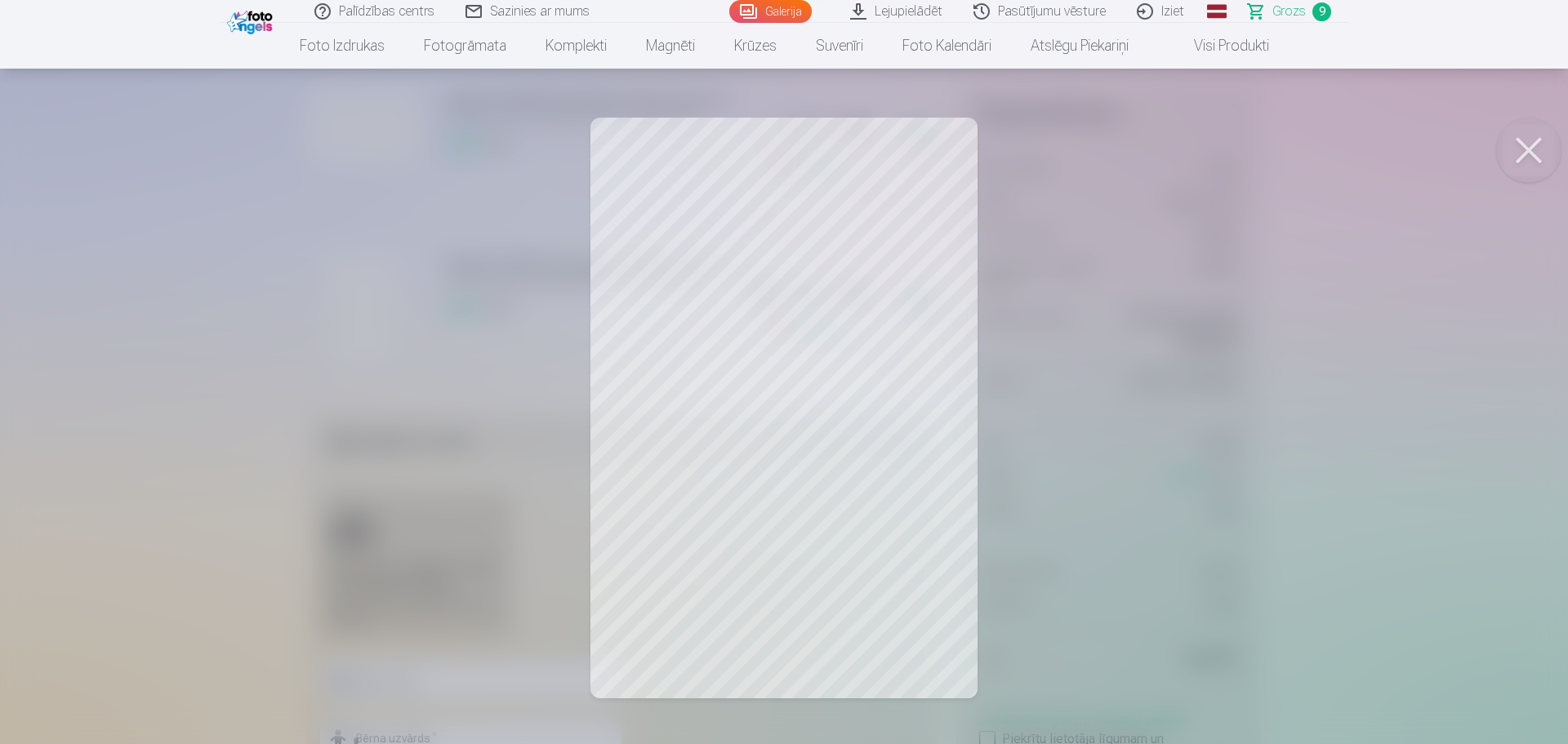
click at [1522, 145] on button at bounding box center [1529, 150] width 65 height 65
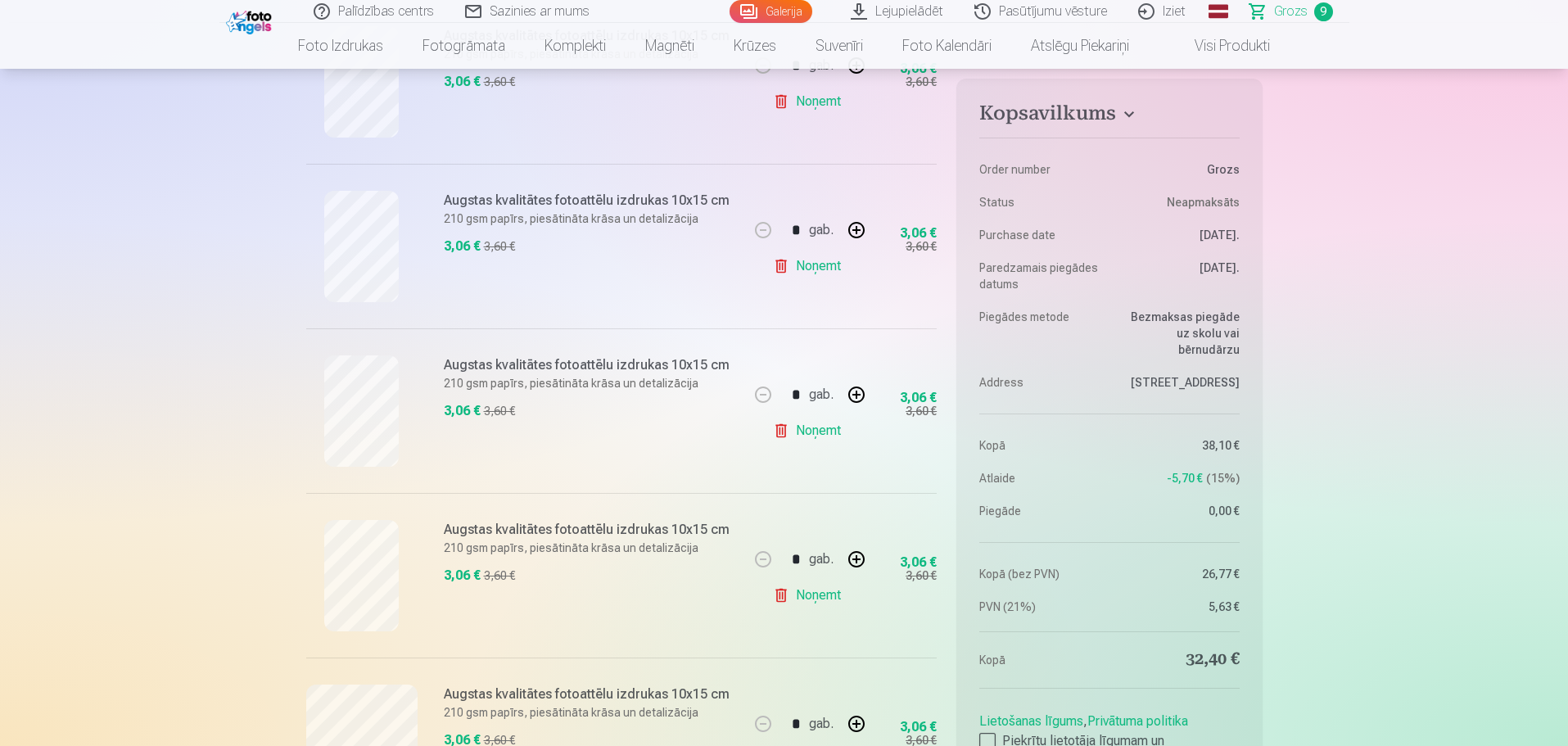
scroll to position [679, 0]
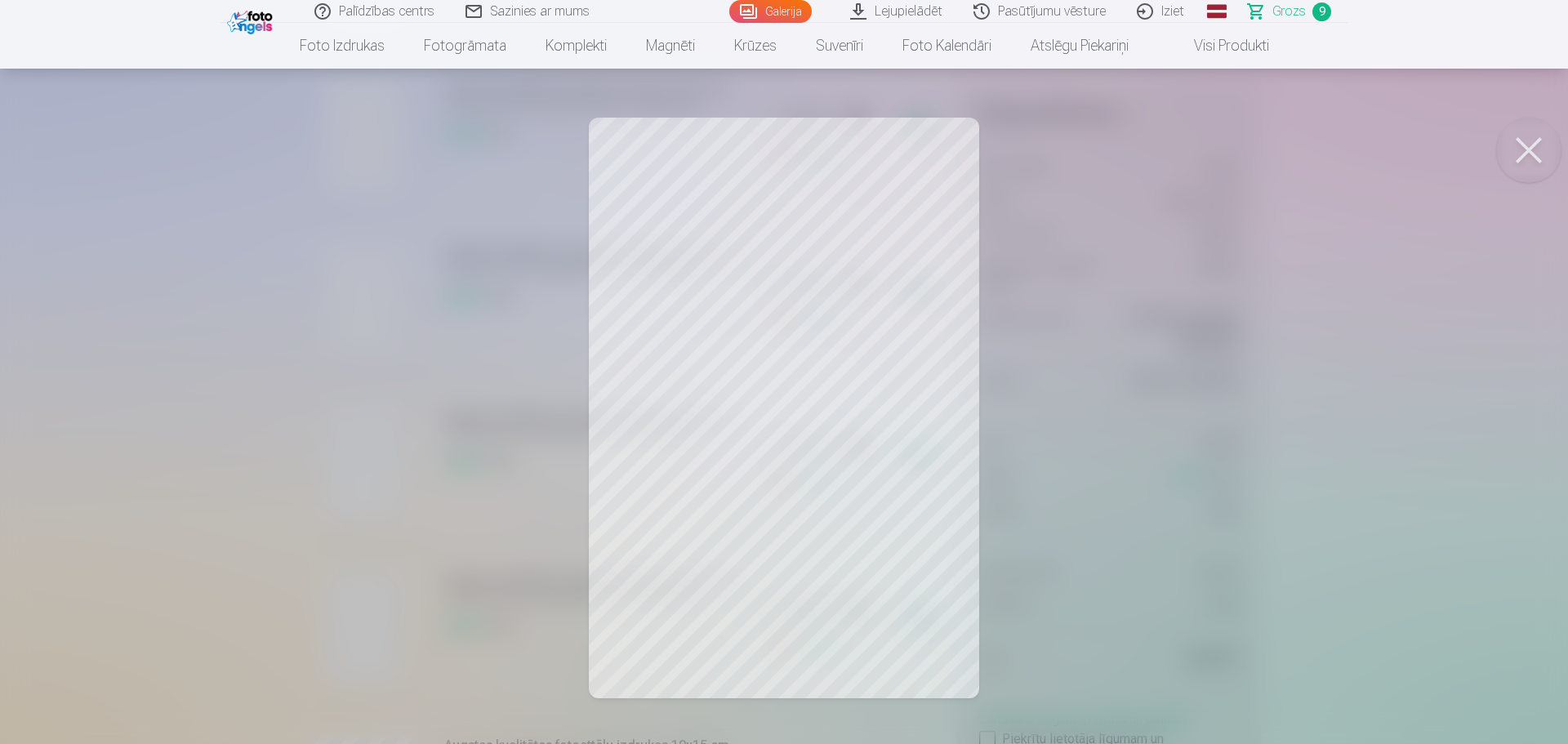
click at [1523, 143] on button at bounding box center [1529, 150] width 65 height 65
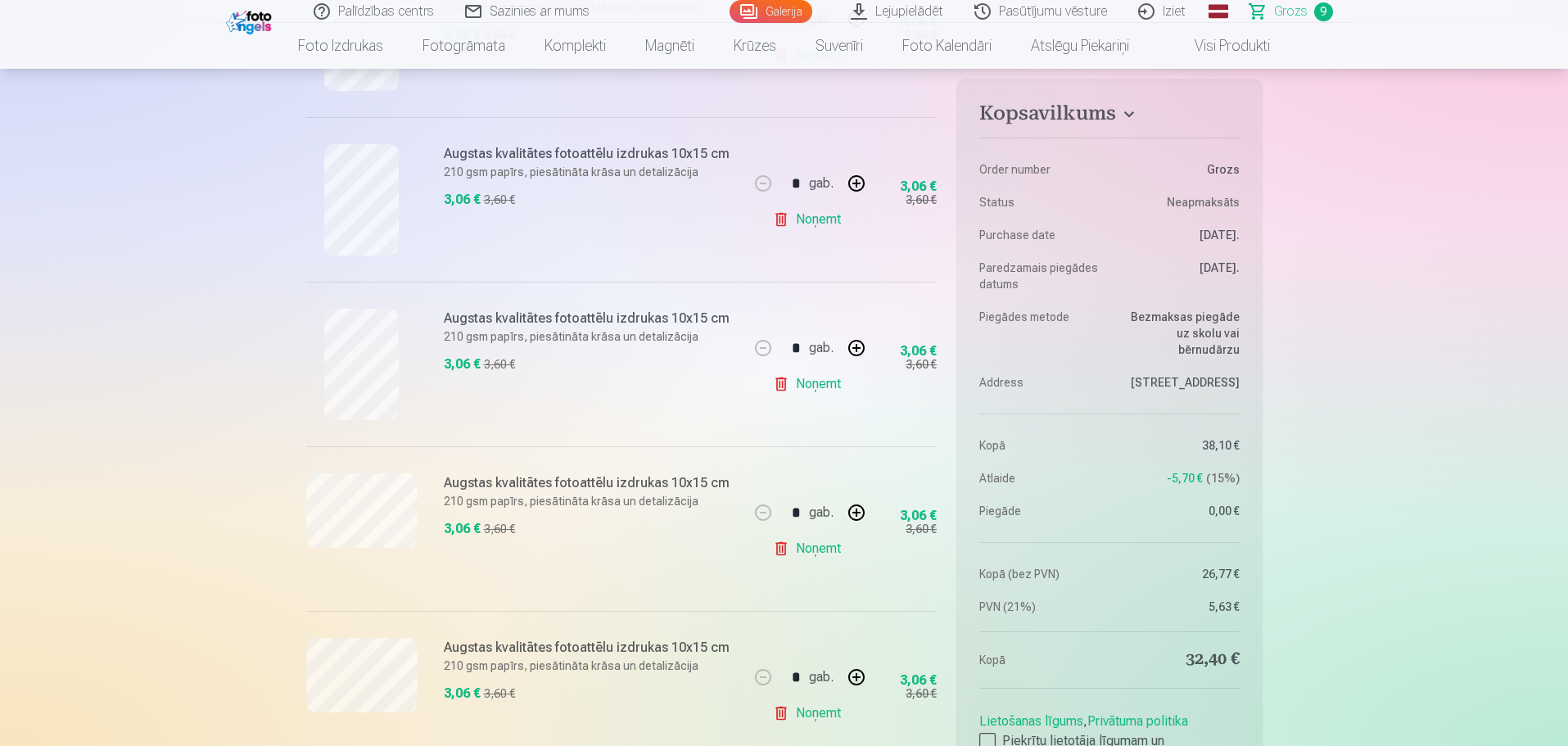
scroll to position [954, 0]
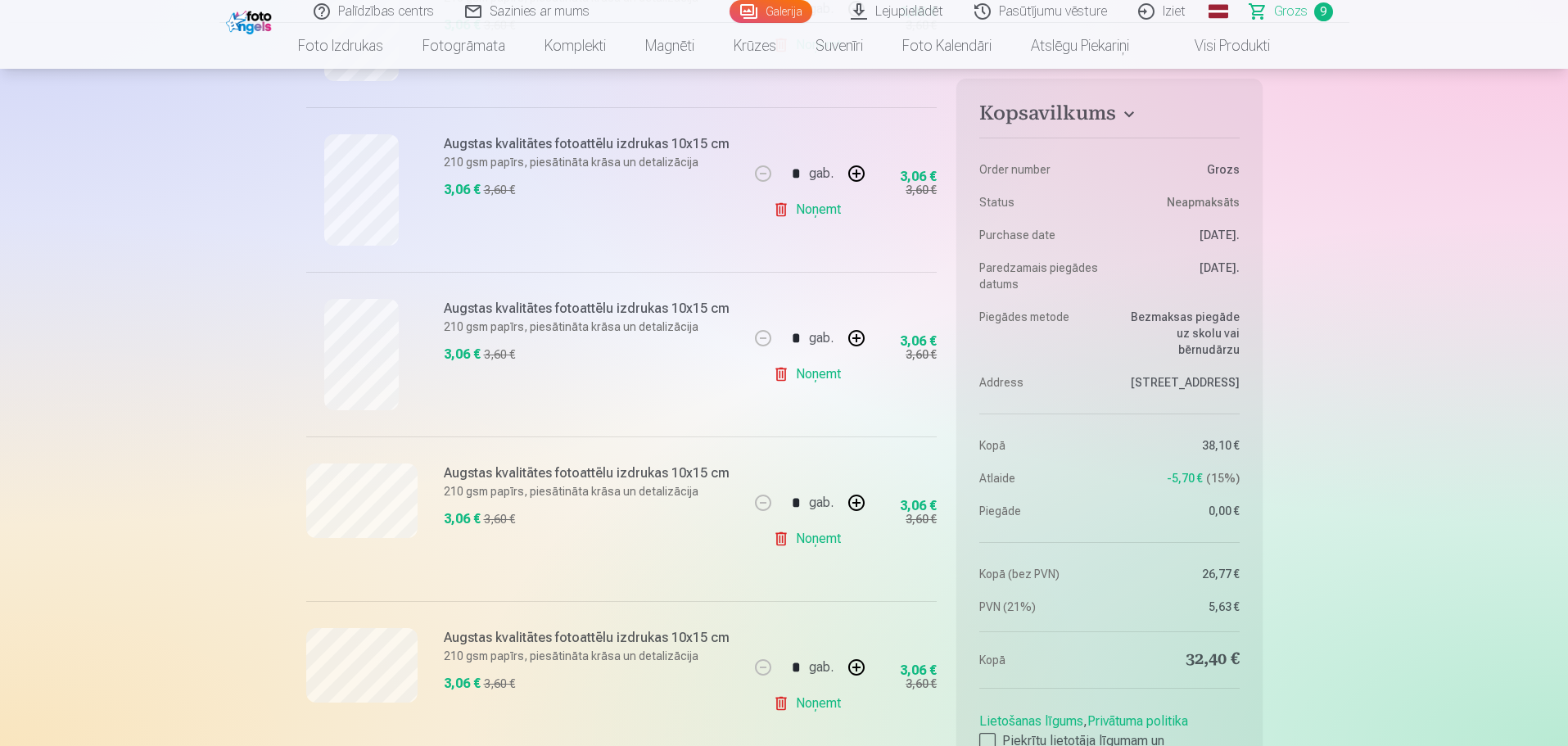
click at [824, 211] on link "Noņemt" at bounding box center [810, 209] width 74 height 32
type input "*"
click at [252, 29] on img at bounding box center [251, 20] width 50 height 28
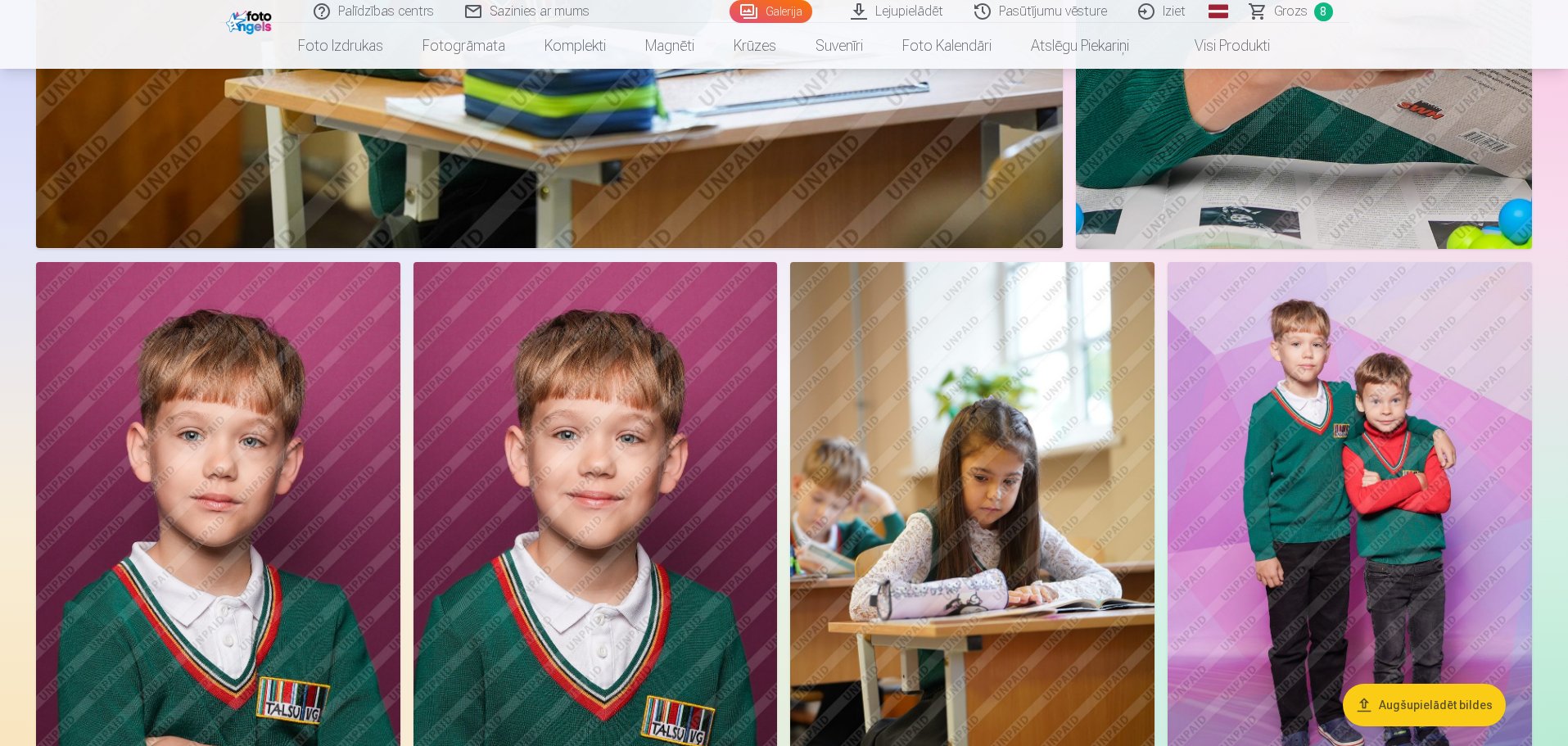
scroll to position [2233, 0]
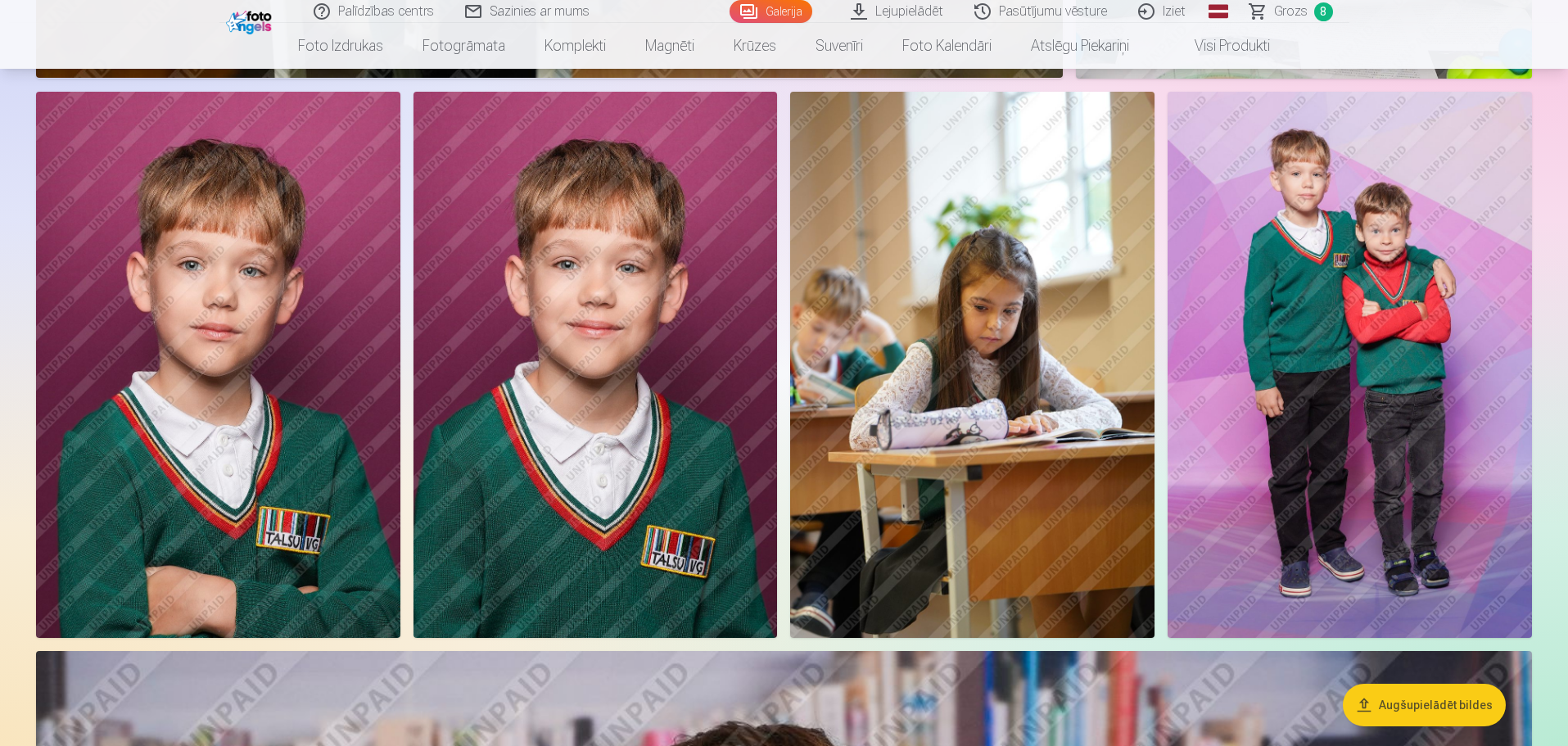
click at [607, 340] on img at bounding box center [595, 365] width 364 height 546
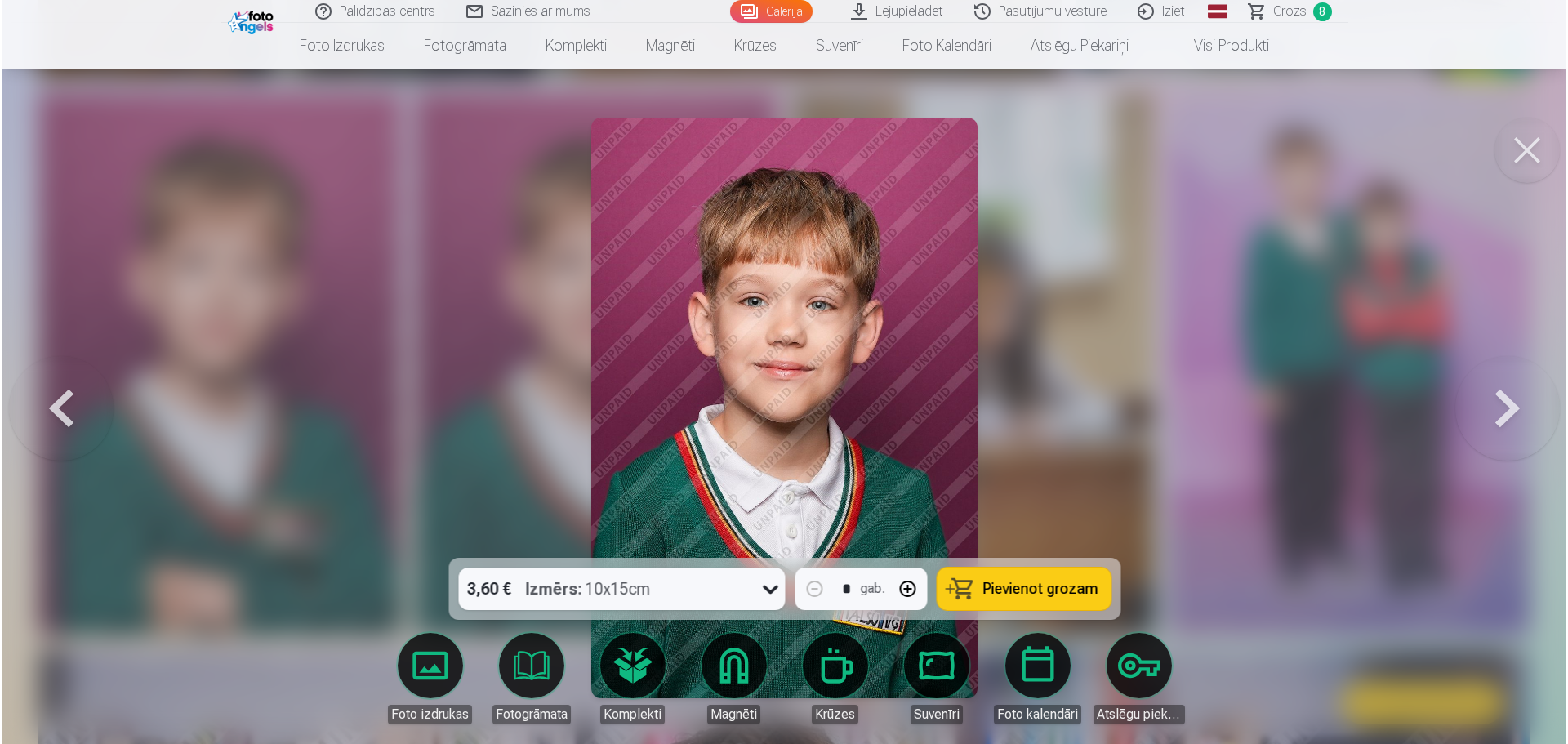
scroll to position [2230, 0]
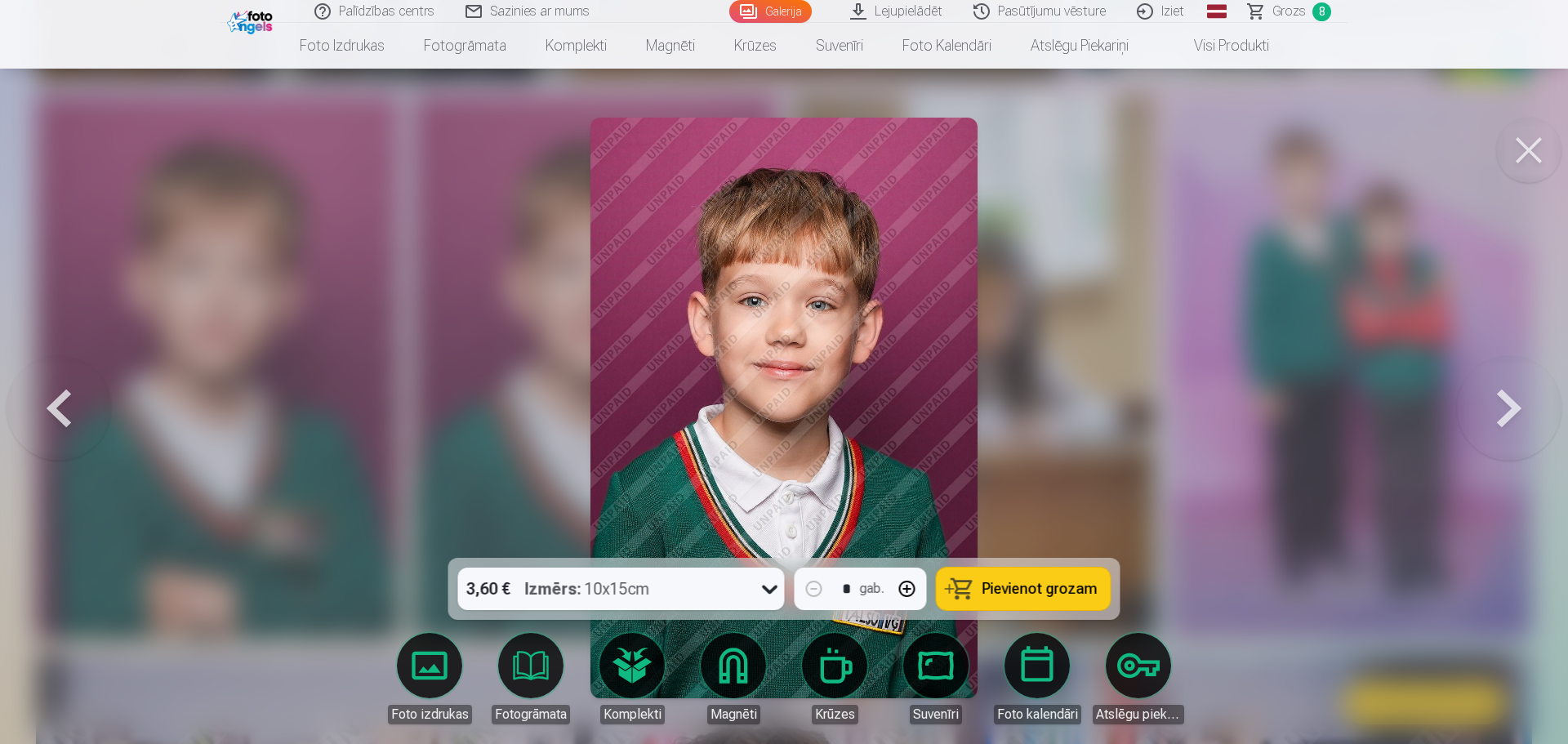
click at [786, 593] on div "3,60 € Izmērs : 10x15cm * gab. Pievienot grozam" at bounding box center [784, 589] width 672 height 62
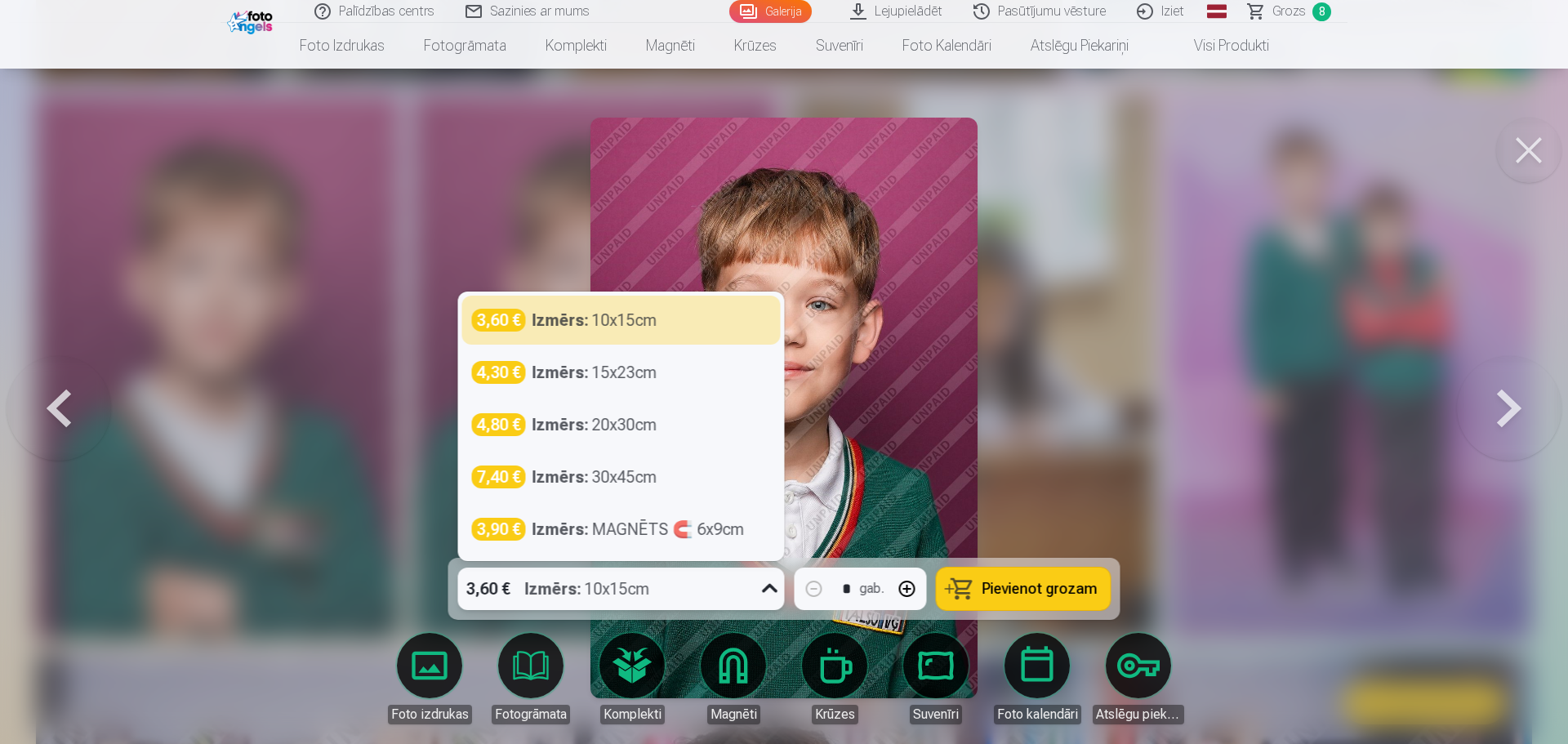
click at [760, 593] on icon at bounding box center [771, 589] width 27 height 27
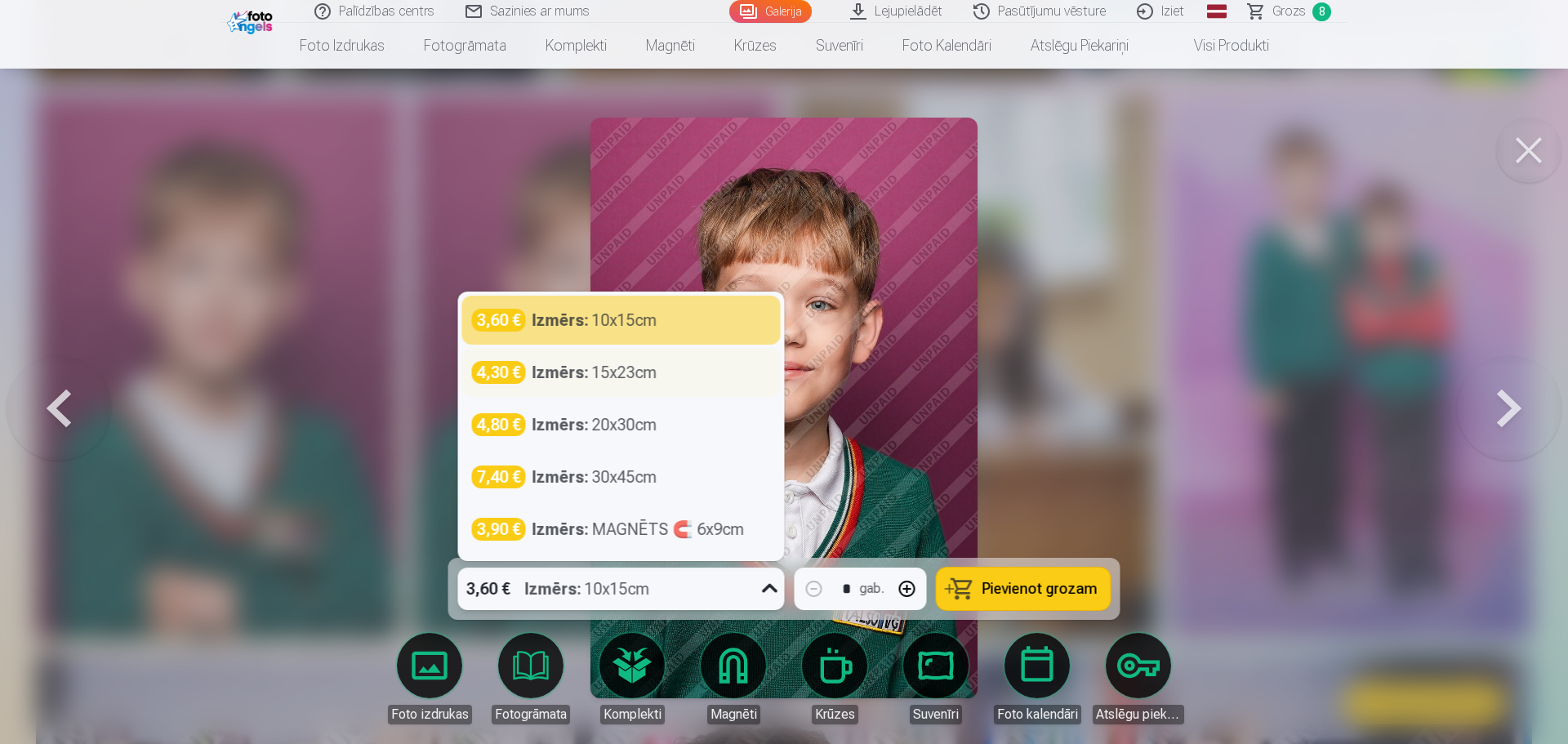
click at [643, 374] on div "Izmērs : 15x23cm" at bounding box center [595, 372] width 125 height 23
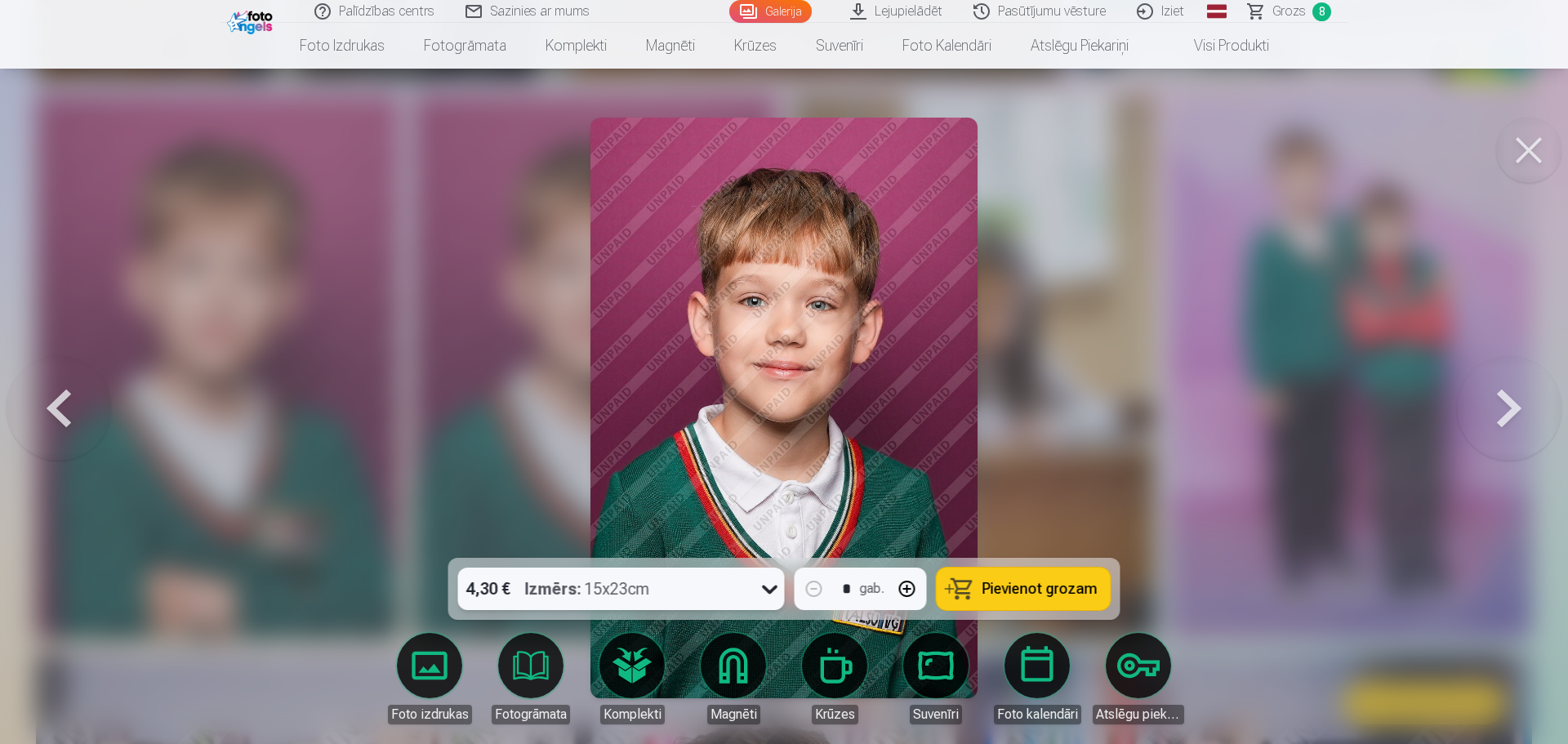
click at [903, 593] on button "button" at bounding box center [907, 589] width 39 height 39
click at [1029, 585] on span "Pievienot grozam" at bounding box center [1040, 590] width 115 height 15
type input "*"
click at [1516, 145] on button at bounding box center [1529, 150] width 65 height 65
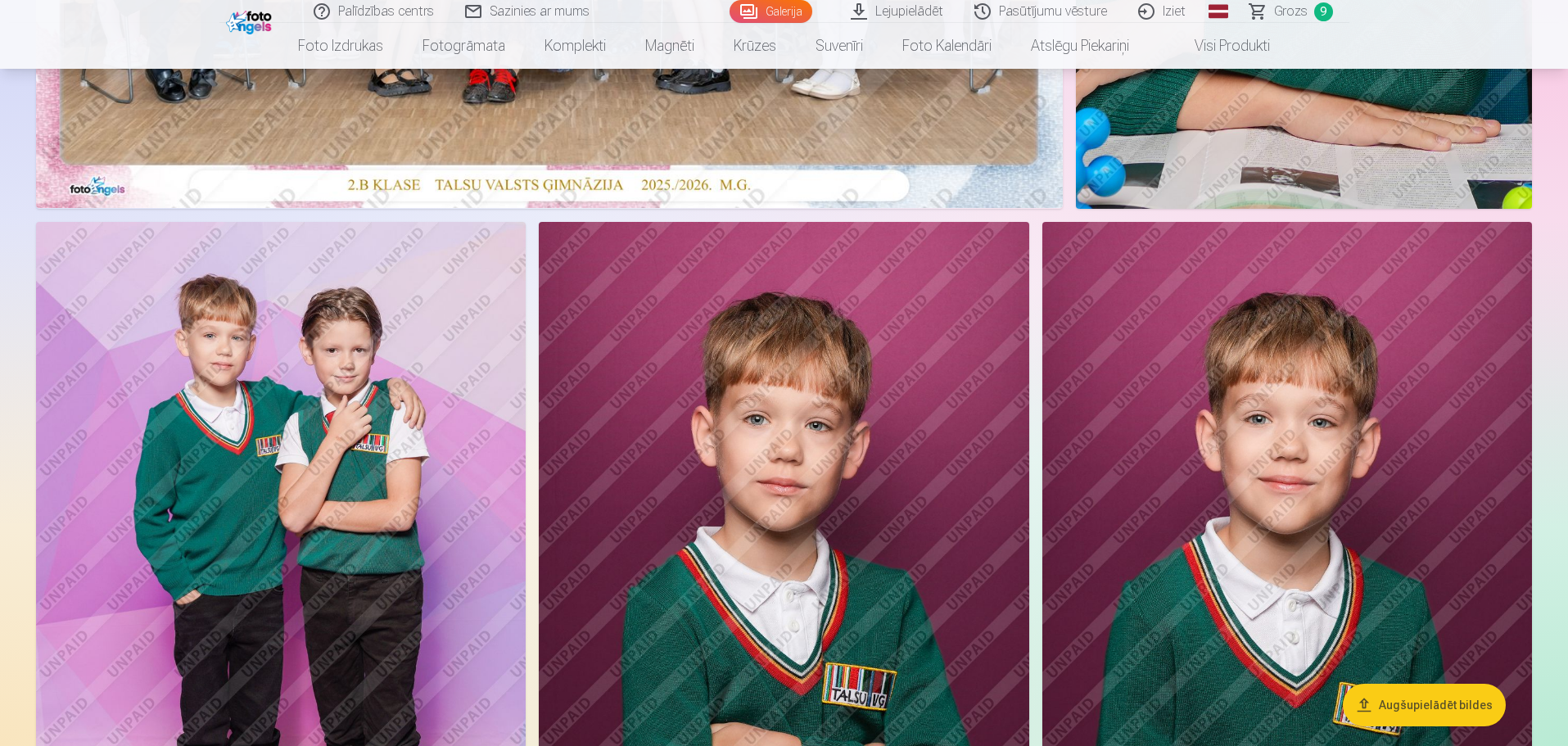
scroll to position [79, 0]
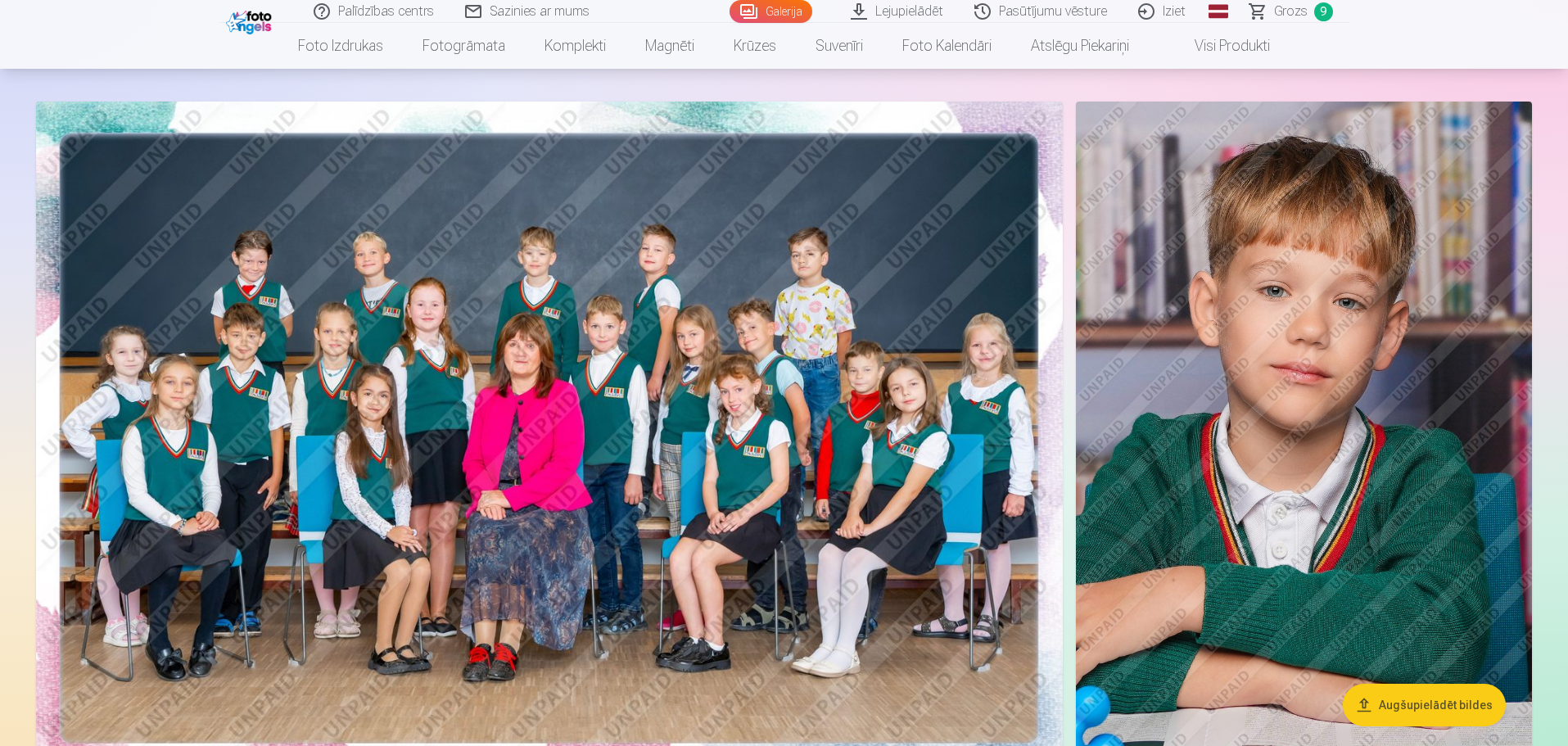
click at [1250, 239] on img at bounding box center [1304, 444] width 457 height 685
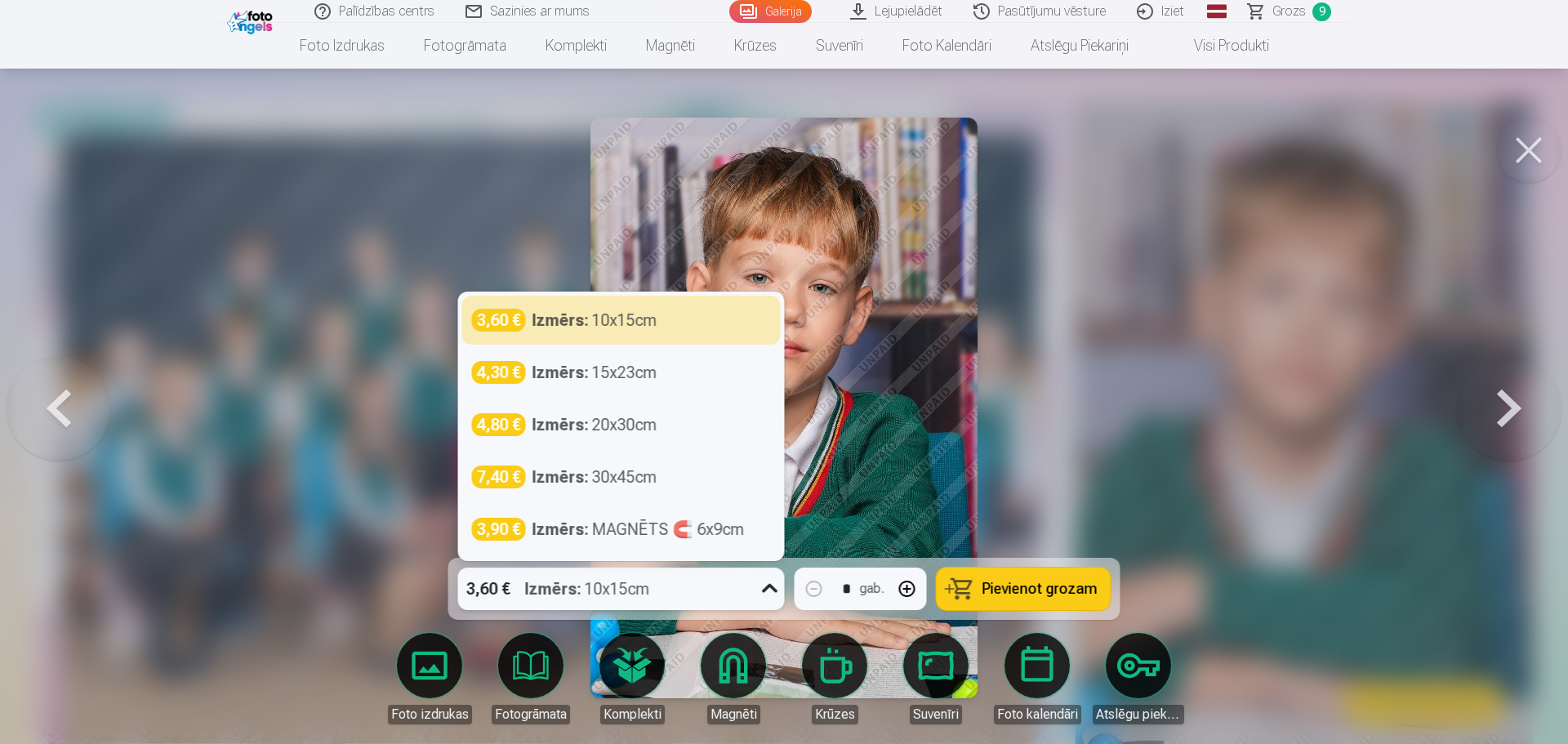
click at [764, 580] on icon at bounding box center [771, 589] width 27 height 27
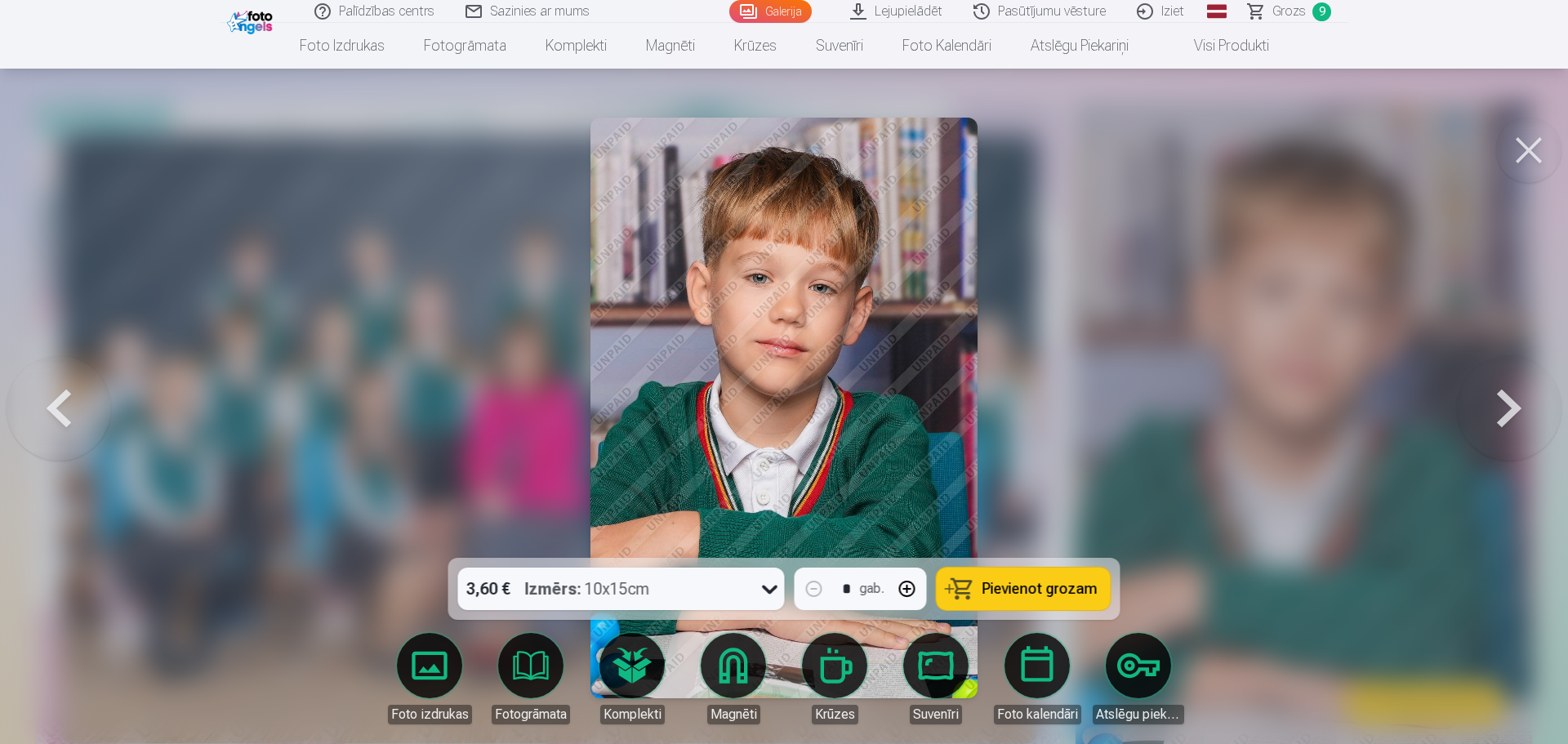
click at [1533, 157] on button at bounding box center [1529, 150] width 65 height 65
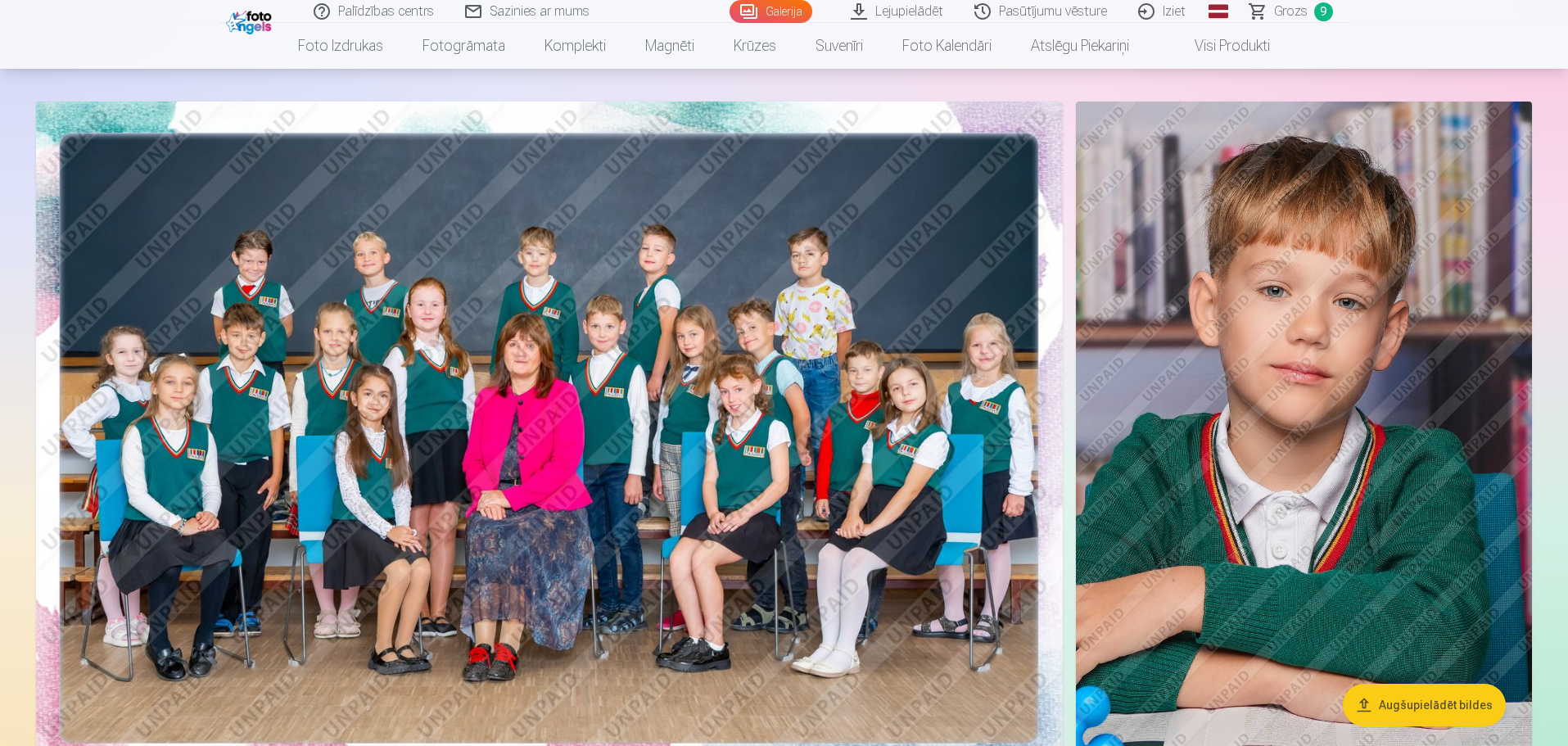
click at [1304, 20] on span "Grozs" at bounding box center [1291, 11] width 33 height 20
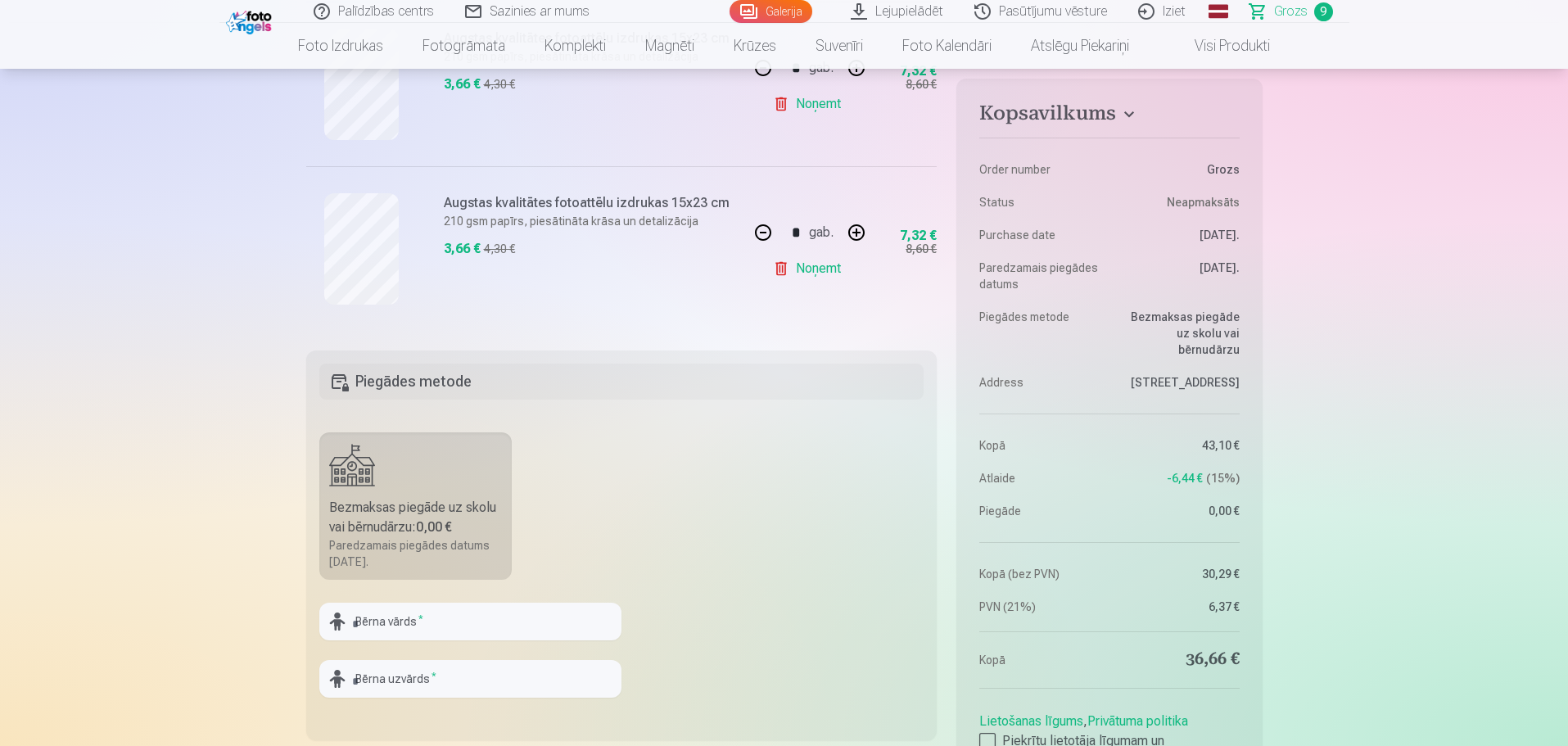
scroll to position [1554, 0]
click at [423, 622] on input "text" at bounding box center [470, 621] width 302 height 38
type input "*******"
click at [397, 685] on input "text" at bounding box center [470, 679] width 302 height 38
type input "******"
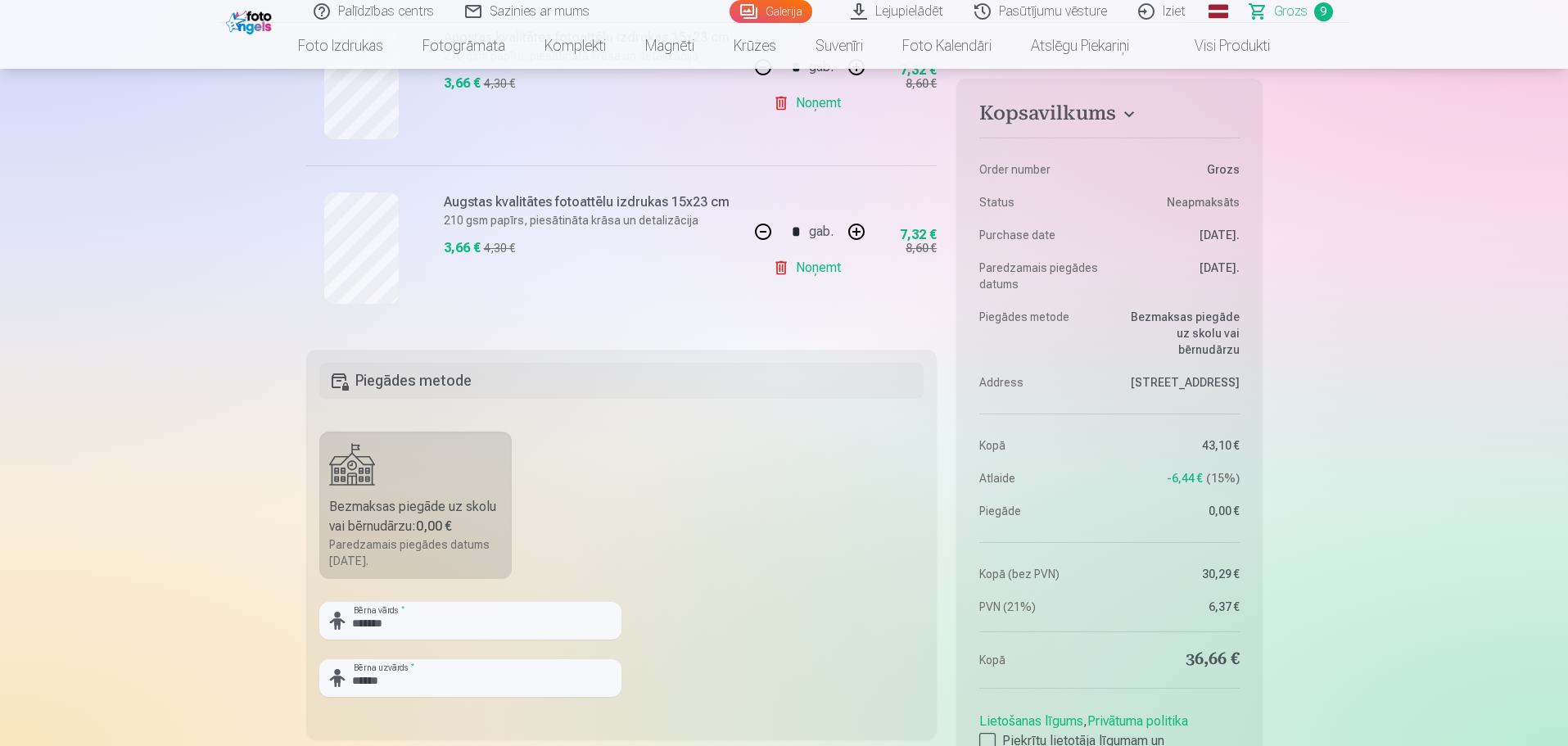
click at [717, 666] on fieldset "Piegādes metode Bezmaksas piegāde uz skolu vai bērnudārzu : 0,00 € Paredzamais …" at bounding box center [621, 545] width 631 height 390
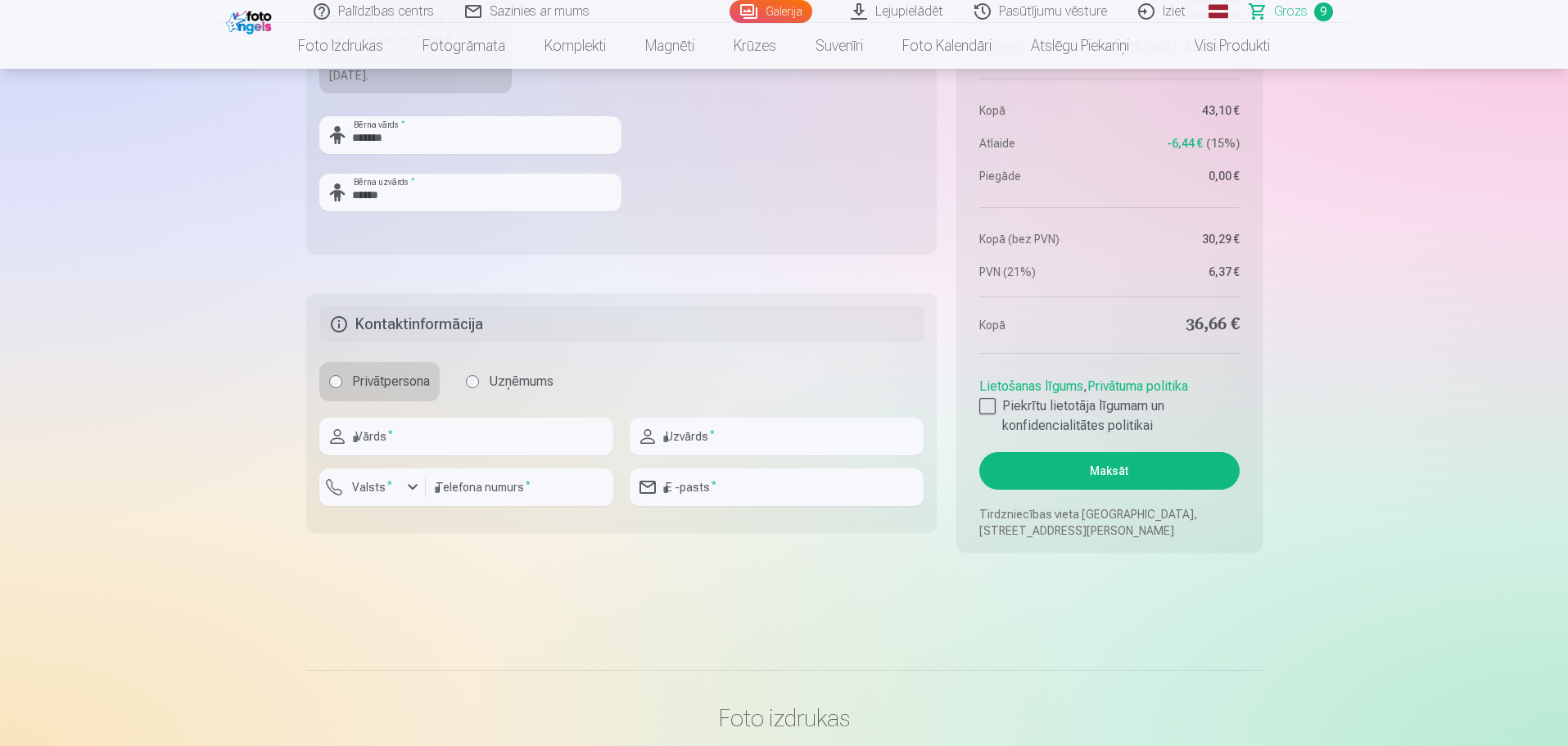
scroll to position [2048, 0]
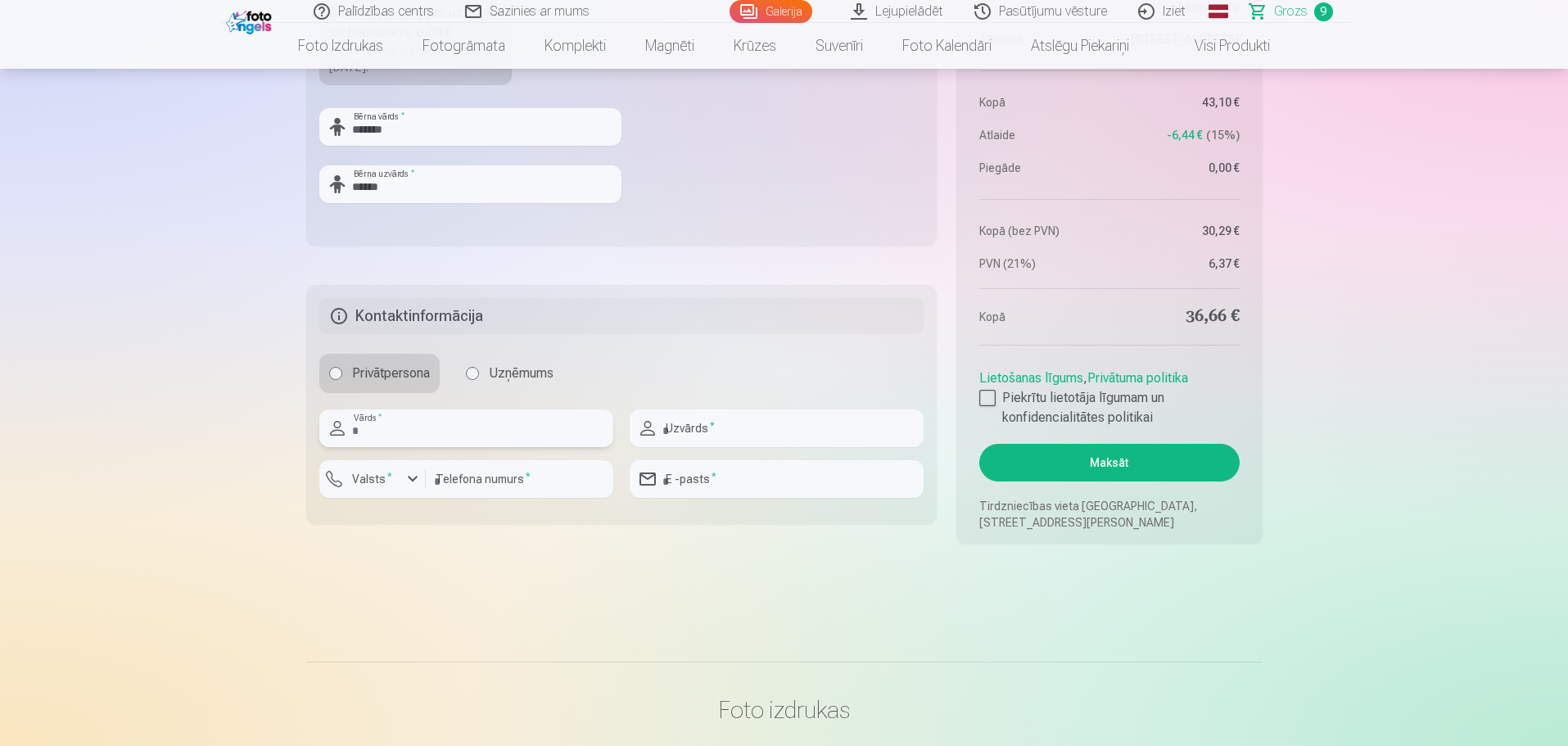
click at [442, 436] on input "text" at bounding box center [466, 429] width 294 height 38
type input "****"
type input "*****"
type input "********"
type input "**********"
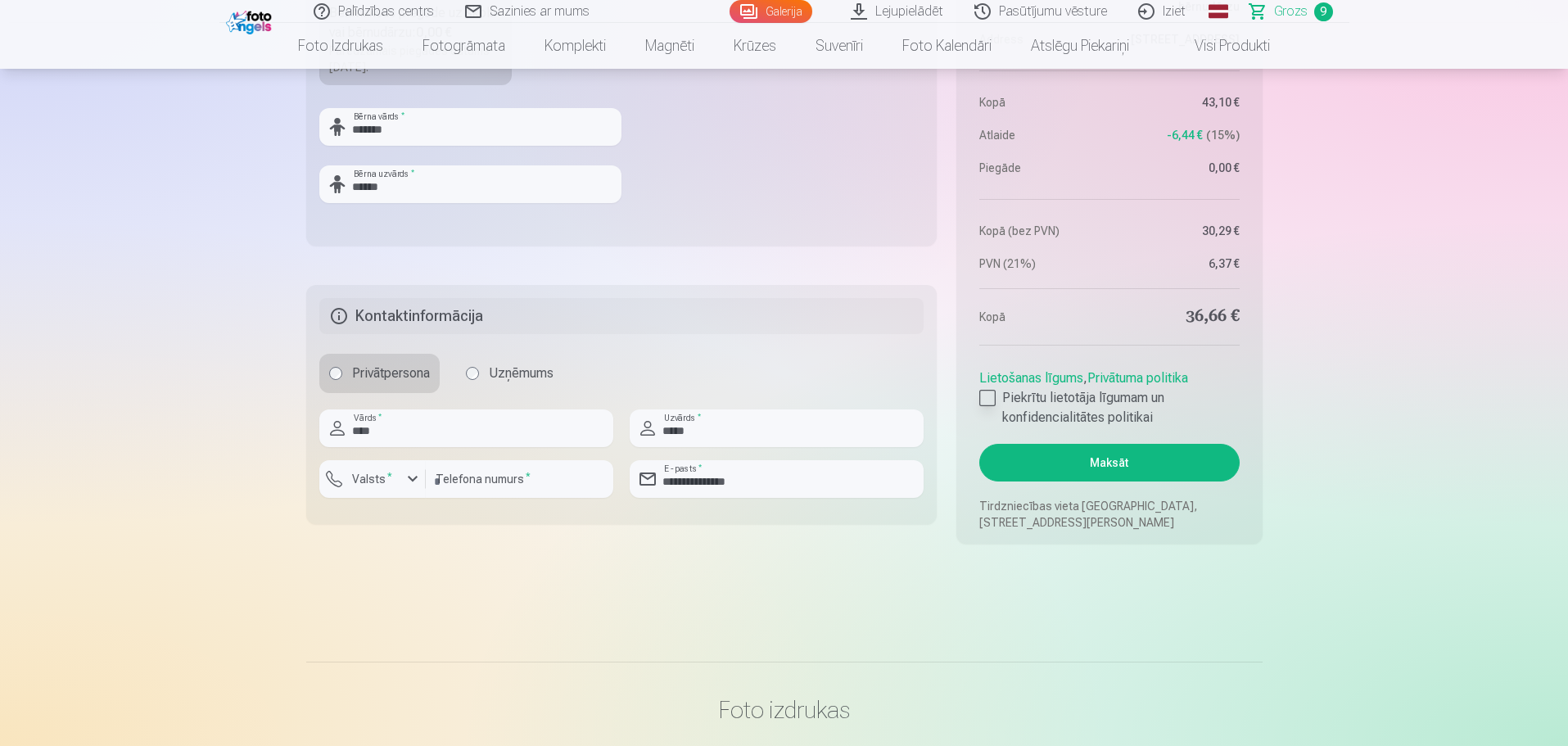
click at [990, 397] on div at bounding box center [987, 397] width 16 height 16
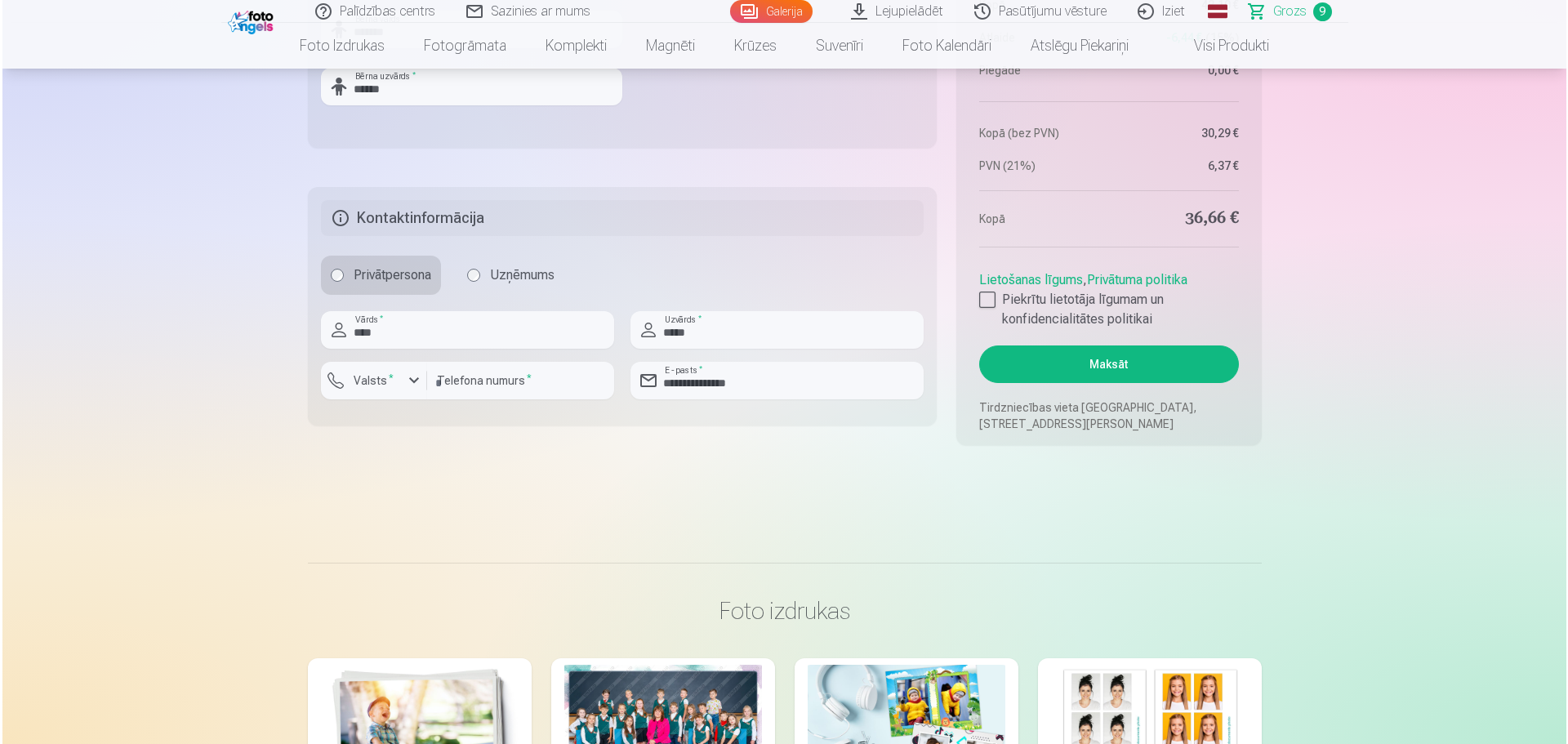
scroll to position [2158, 0]
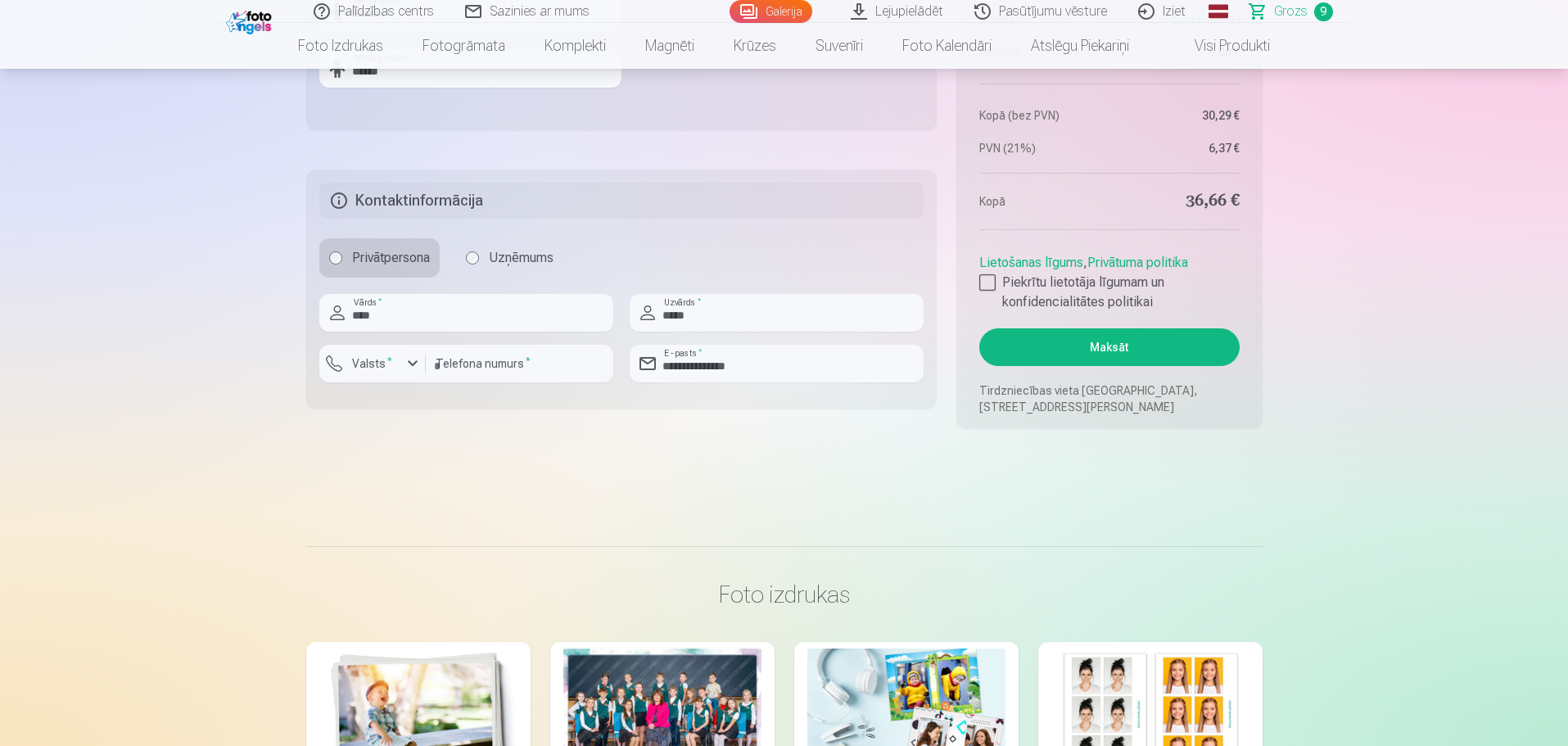
click at [1125, 353] on button "Maksāt" at bounding box center [1109, 348] width 259 height 38
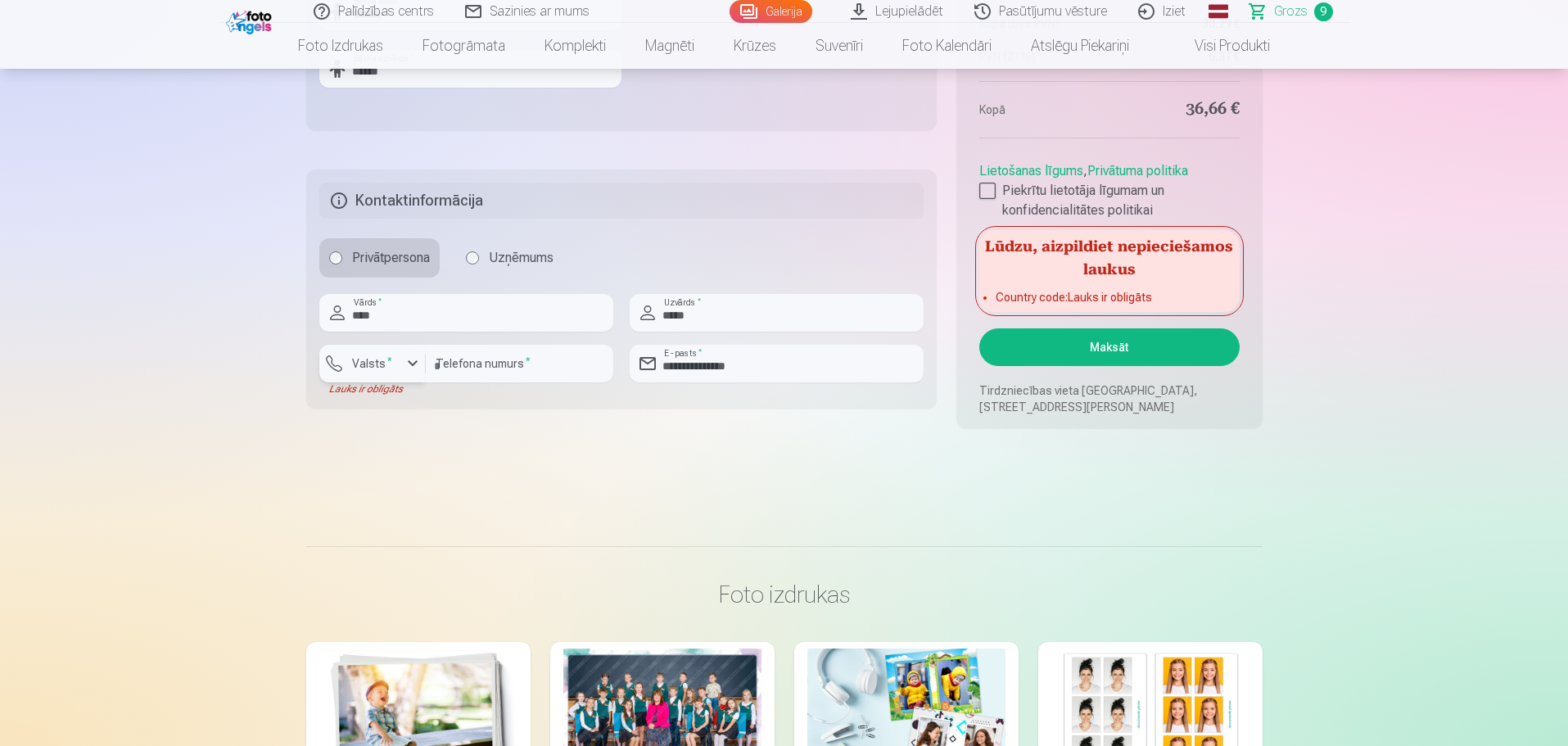
click at [388, 359] on sup "*" at bounding box center [390, 360] width 5 height 10
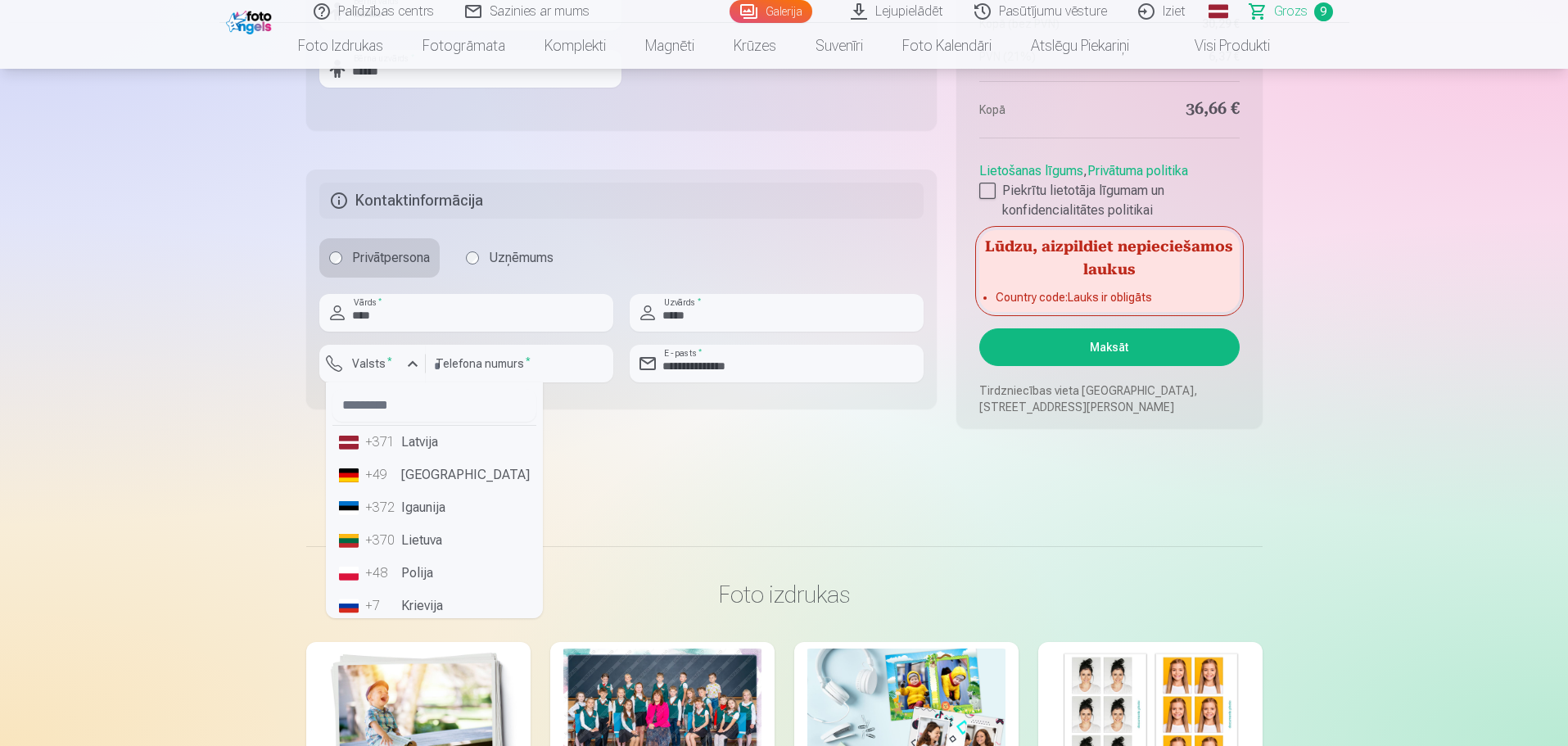
click at [422, 445] on li "+371 Latvija" at bounding box center [434, 442] width 204 height 32
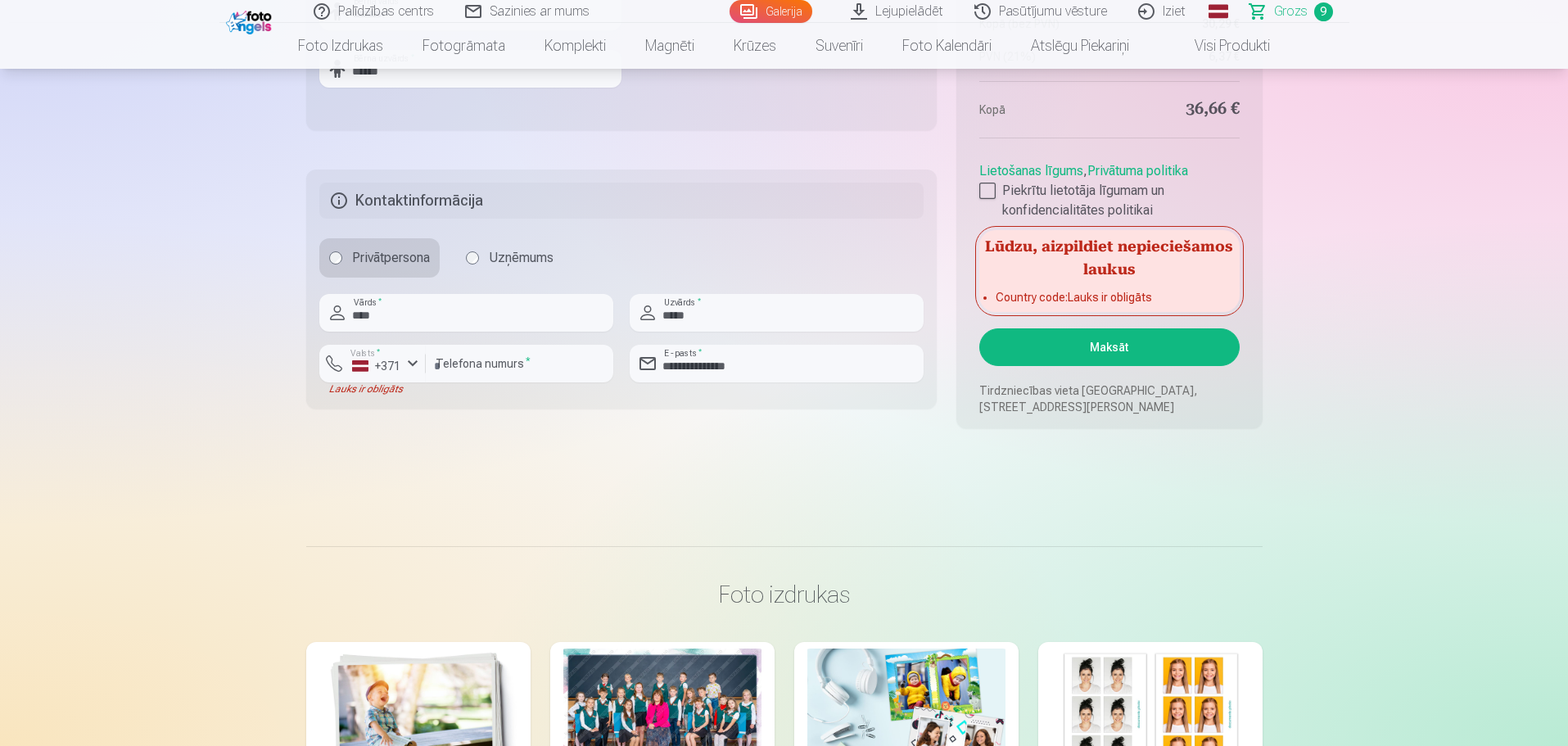
click at [1075, 339] on button "Maksāt" at bounding box center [1109, 348] width 259 height 38
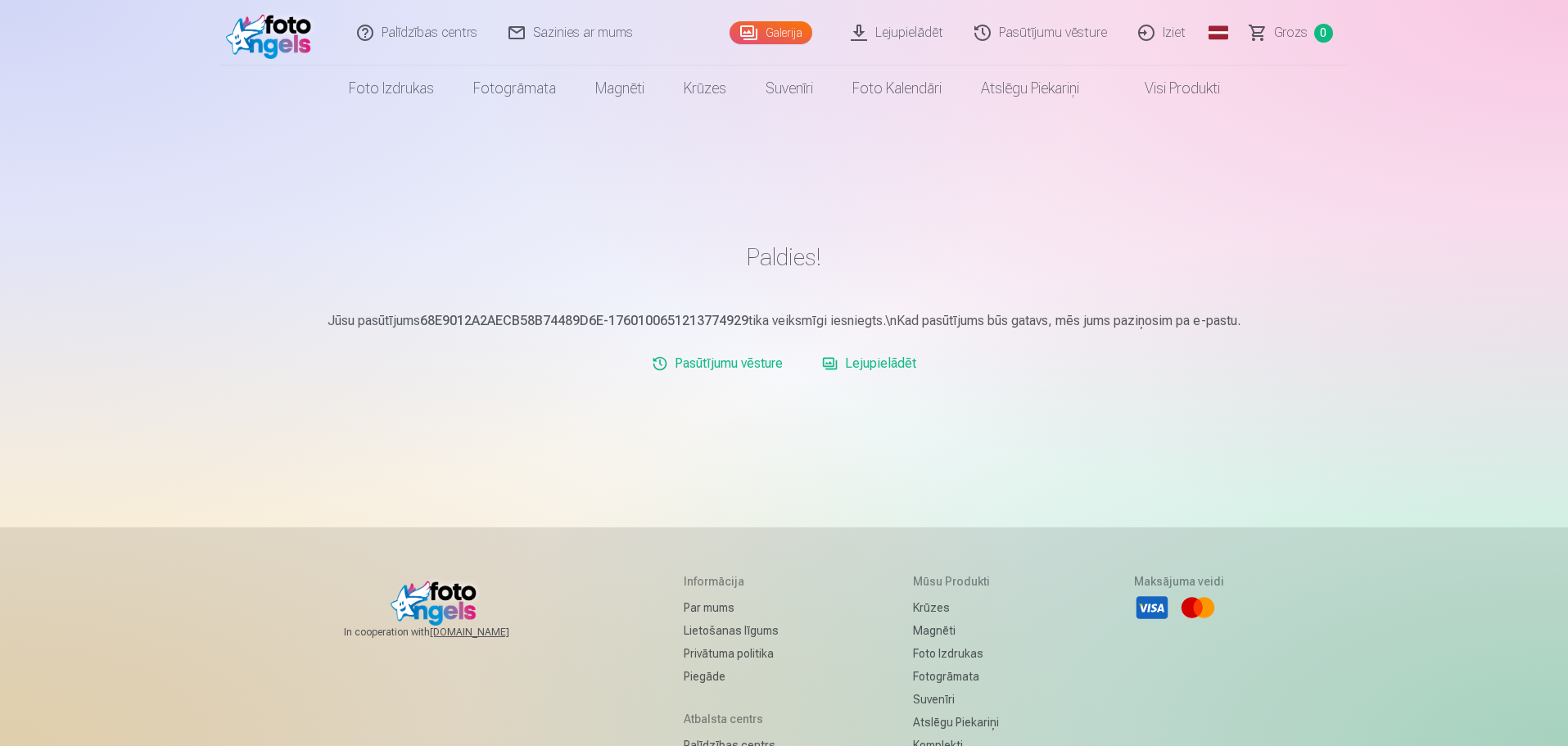
click at [888, 353] on link "Lejupielādēt" at bounding box center [869, 363] width 107 height 32
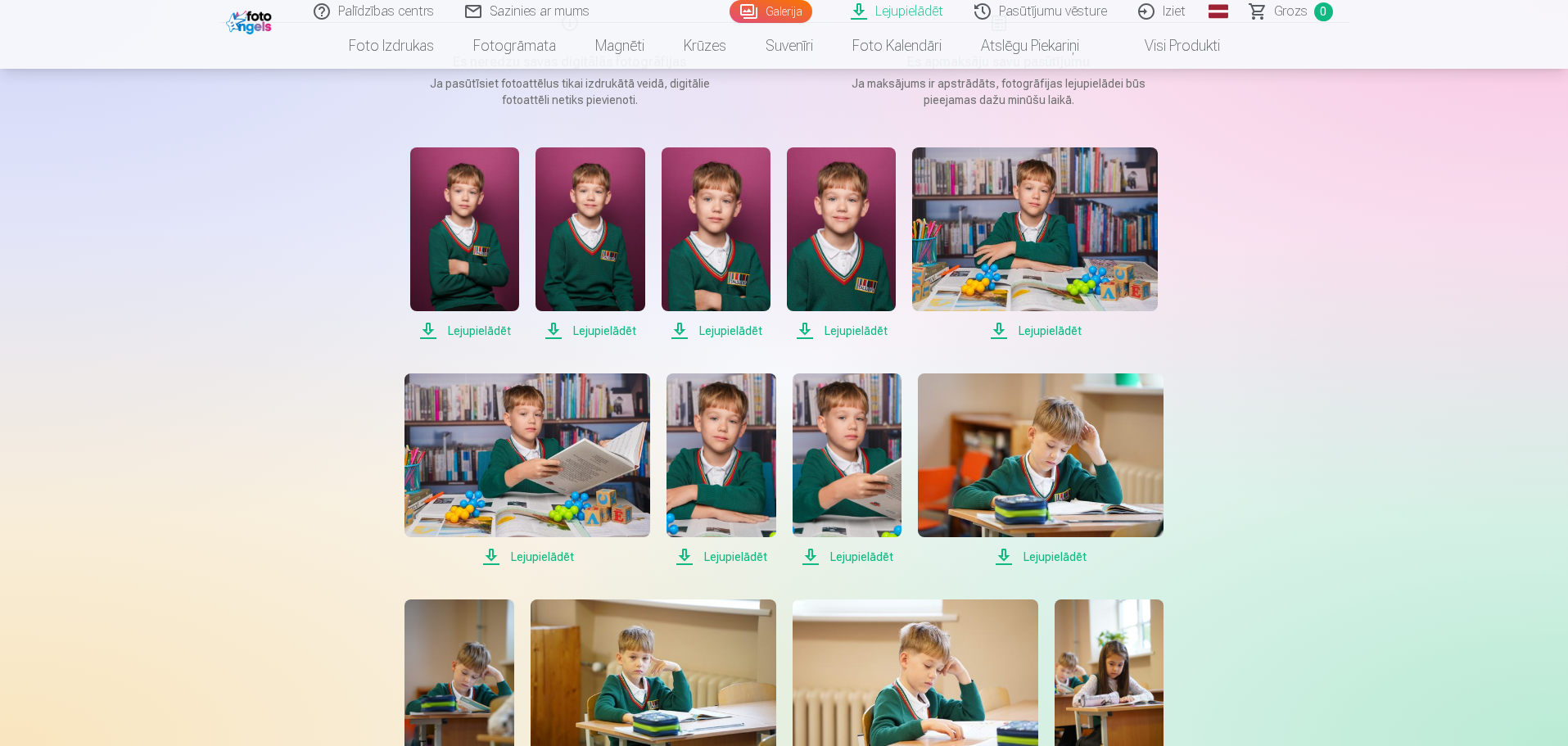
scroll to position [261, 0]
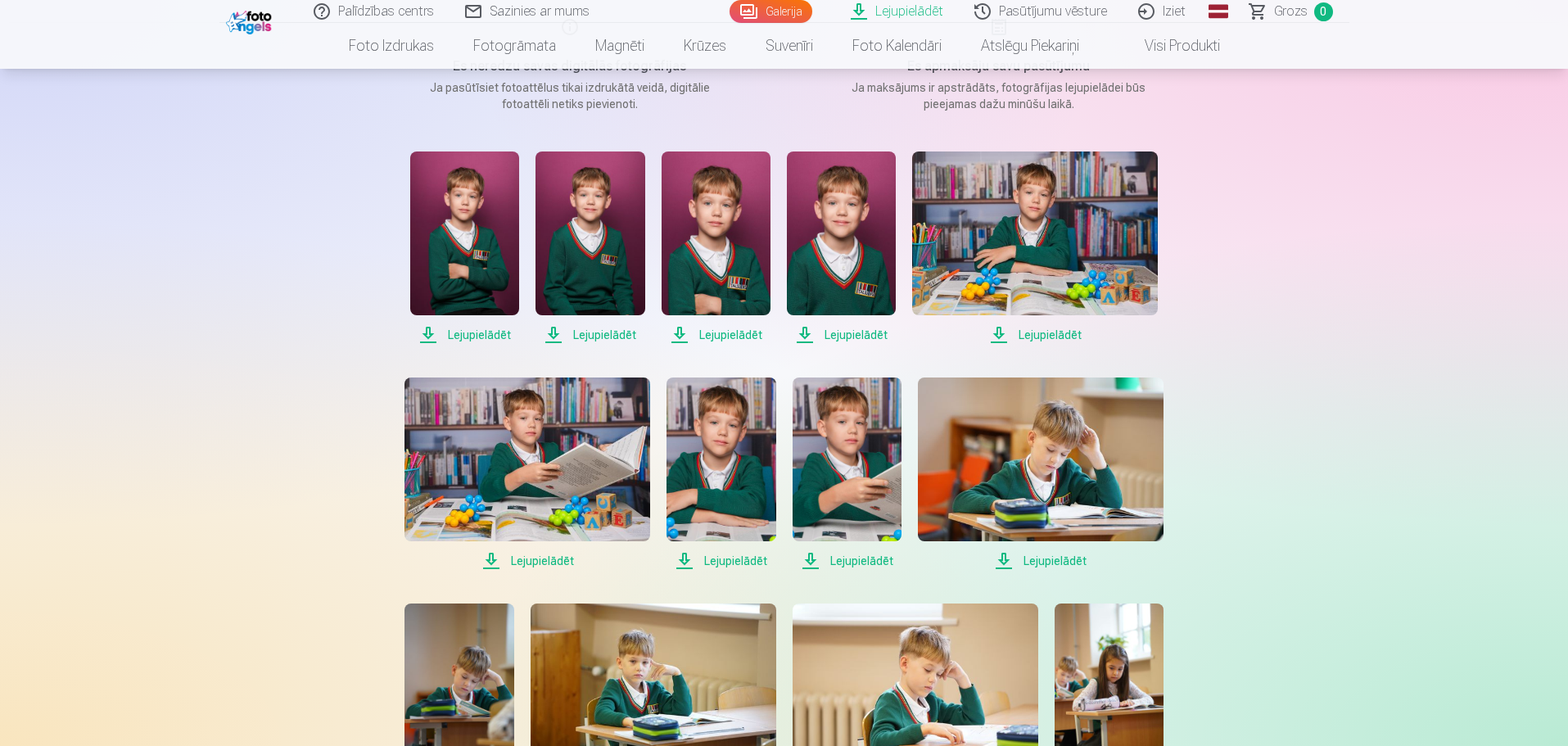
click at [475, 335] on span "Lejupielādēt" at bounding box center [465, 335] width 109 height 20
click at [609, 326] on span "Lejupielādēt" at bounding box center [590, 335] width 109 height 20
click at [747, 338] on span "Lejupielādēt" at bounding box center [716, 335] width 109 height 20
click at [858, 335] on span "Lejupielādēt" at bounding box center [841, 335] width 109 height 20
click at [1042, 329] on span "Lejupielādēt" at bounding box center [1035, 335] width 246 height 20
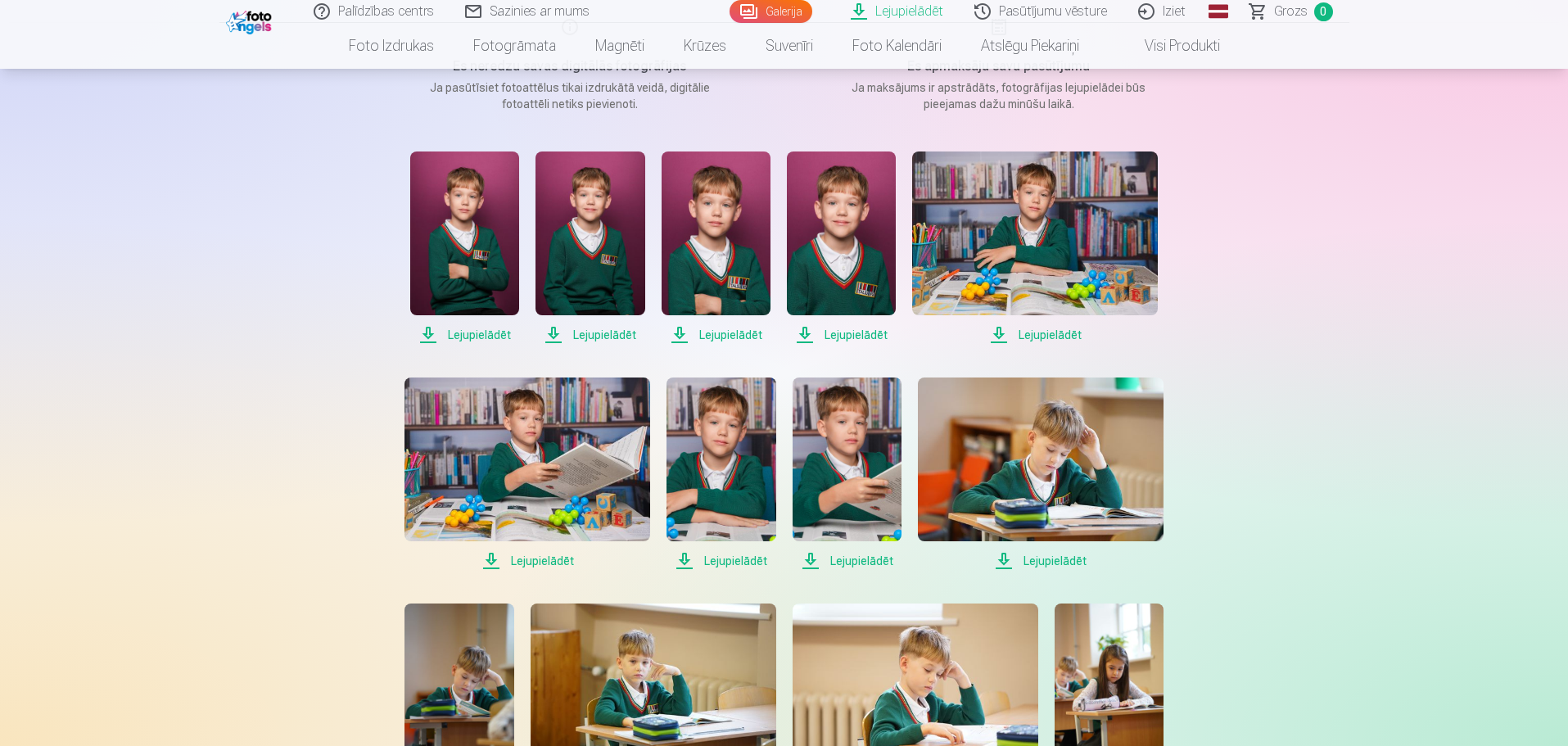
click at [559, 562] on span "Lejupielādēt" at bounding box center [527, 561] width 246 height 20
click at [735, 565] on span "Lejupielādēt" at bounding box center [720, 561] width 109 height 20
click at [872, 560] on span "Lejupielādēt" at bounding box center [847, 561] width 109 height 20
click at [1048, 564] on span "Lejupielādēt" at bounding box center [1041, 561] width 246 height 20
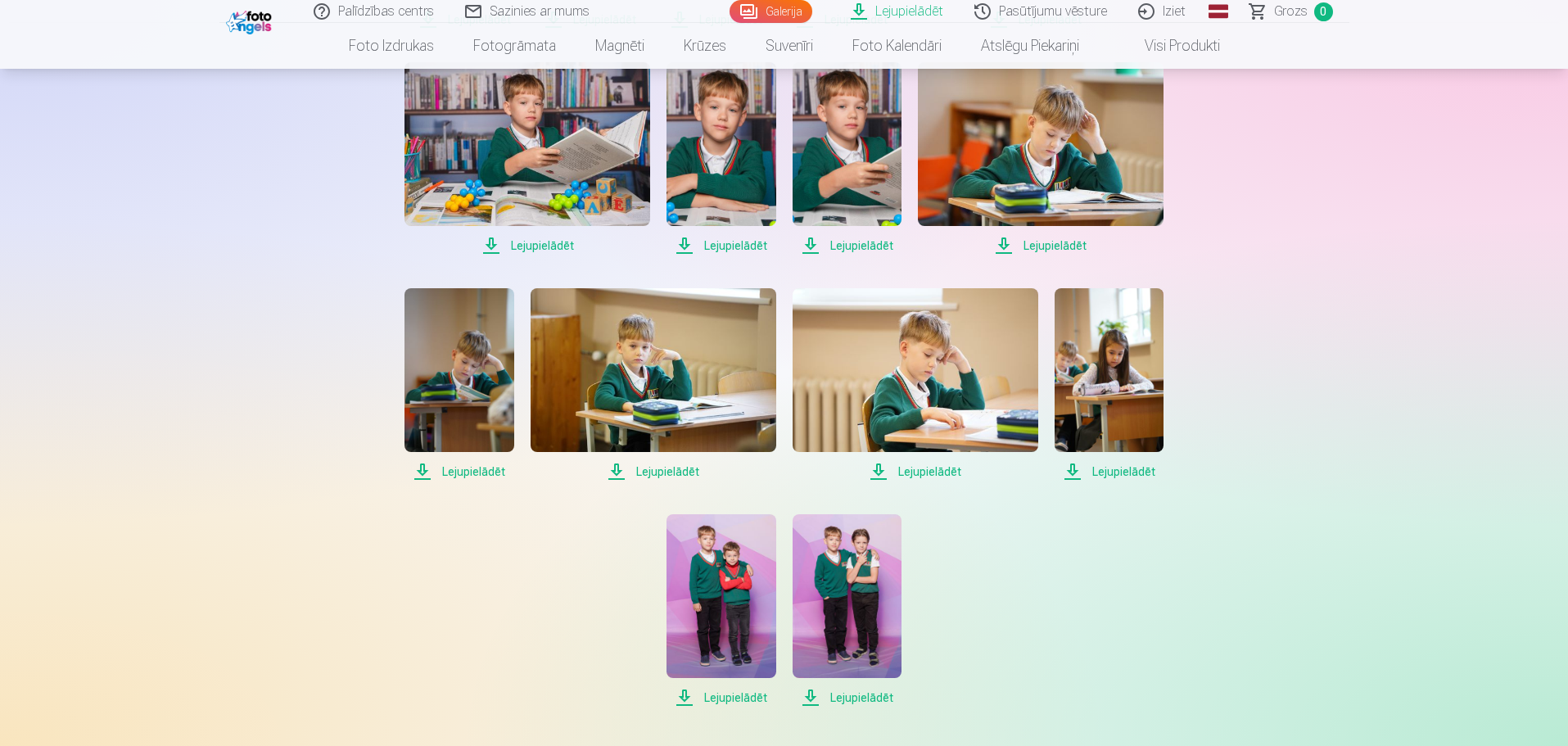
scroll to position [624, 0]
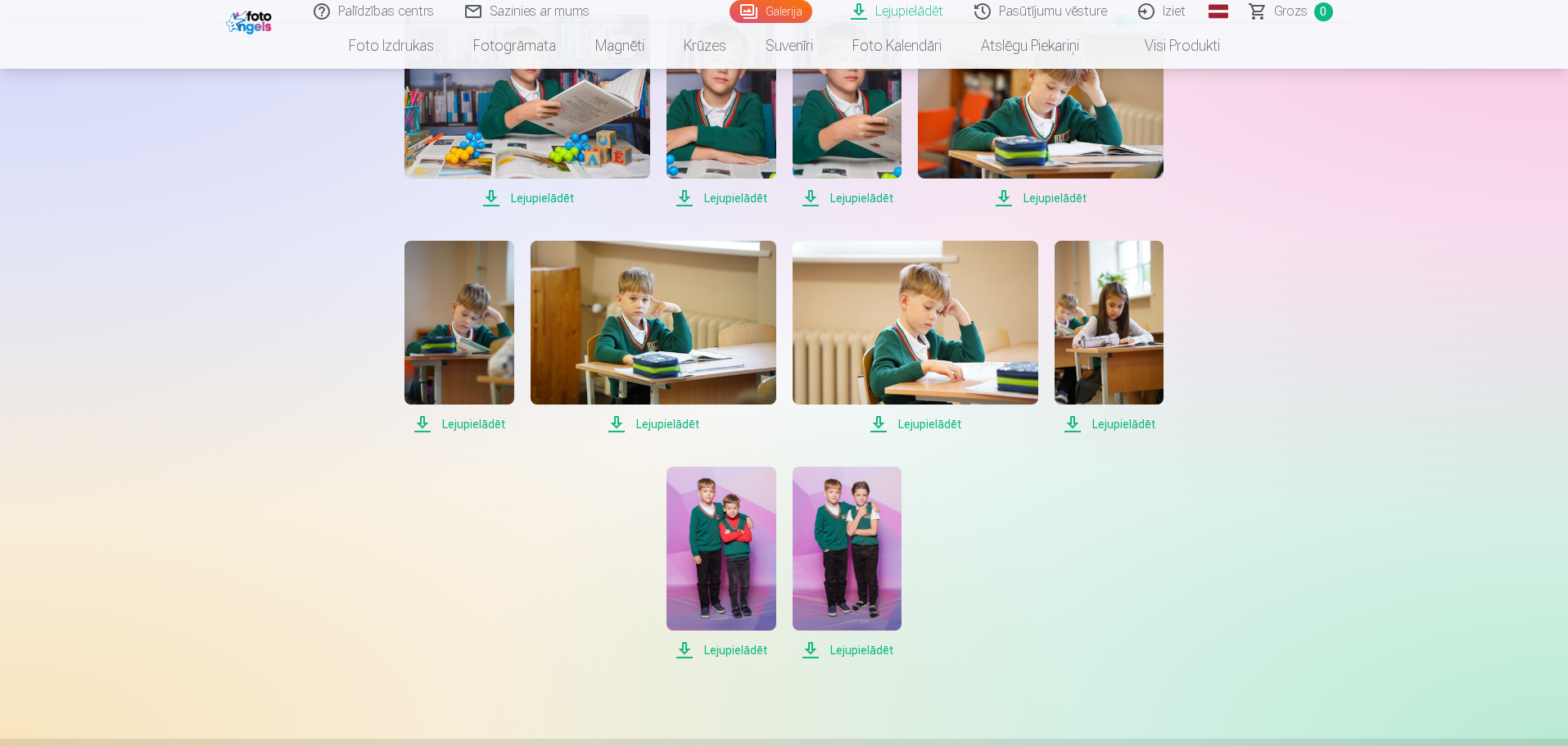
click at [468, 425] on span "Lejupielādēt" at bounding box center [459, 424] width 109 height 20
click at [671, 426] on span "Lejupielādēt" at bounding box center [653, 424] width 246 height 20
click at [932, 426] on span "Lejupielādēt" at bounding box center [915, 424] width 246 height 20
click at [850, 648] on span "Lejupielādēt" at bounding box center [847, 650] width 109 height 20
click at [739, 648] on span "Lejupielādēt" at bounding box center [720, 650] width 109 height 20
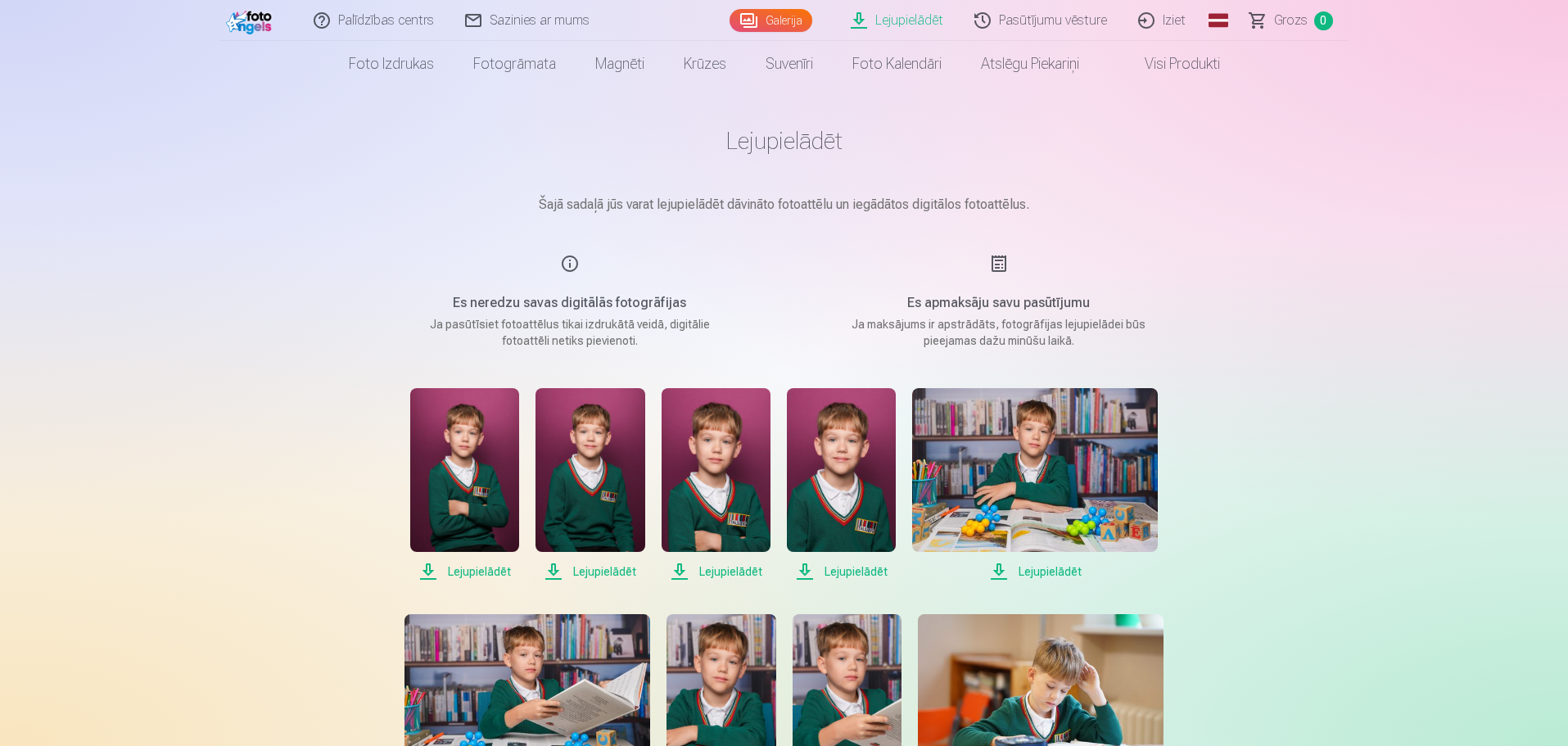
scroll to position [0, 0]
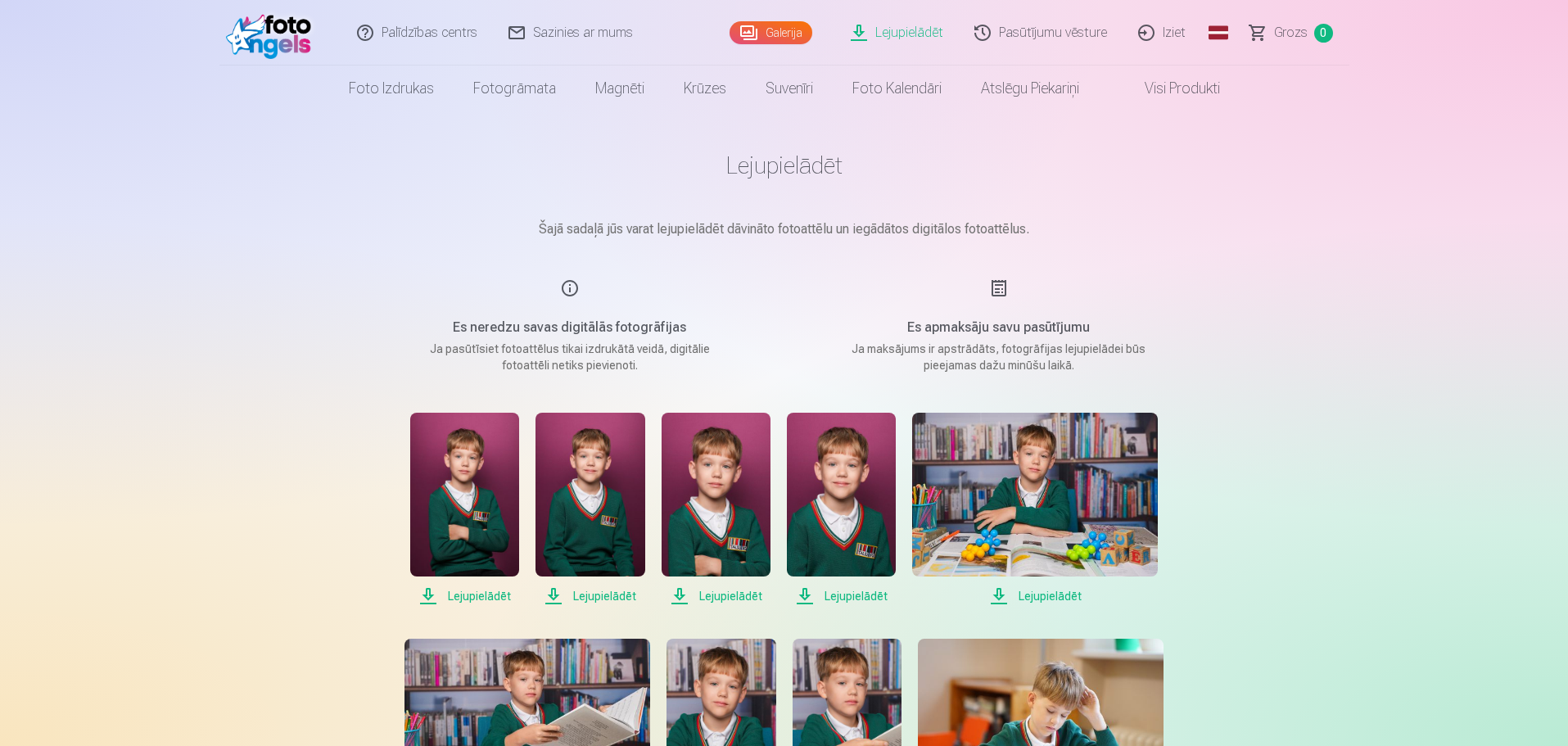
click at [1043, 38] on link "Pasūtījumu vēsture" at bounding box center [1042, 32] width 163 height 66
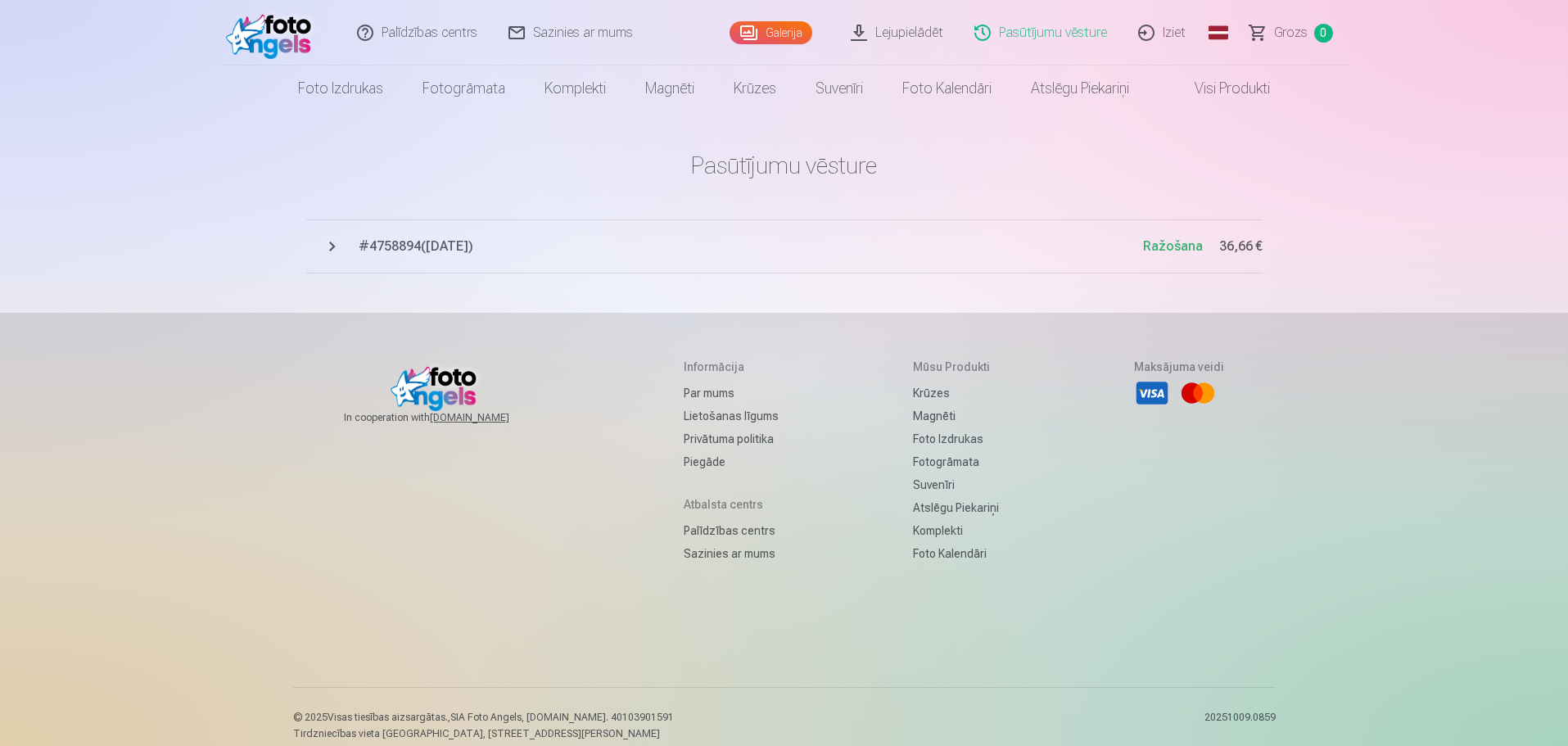
click at [797, 27] on link "Galerija" at bounding box center [771, 32] width 83 height 23
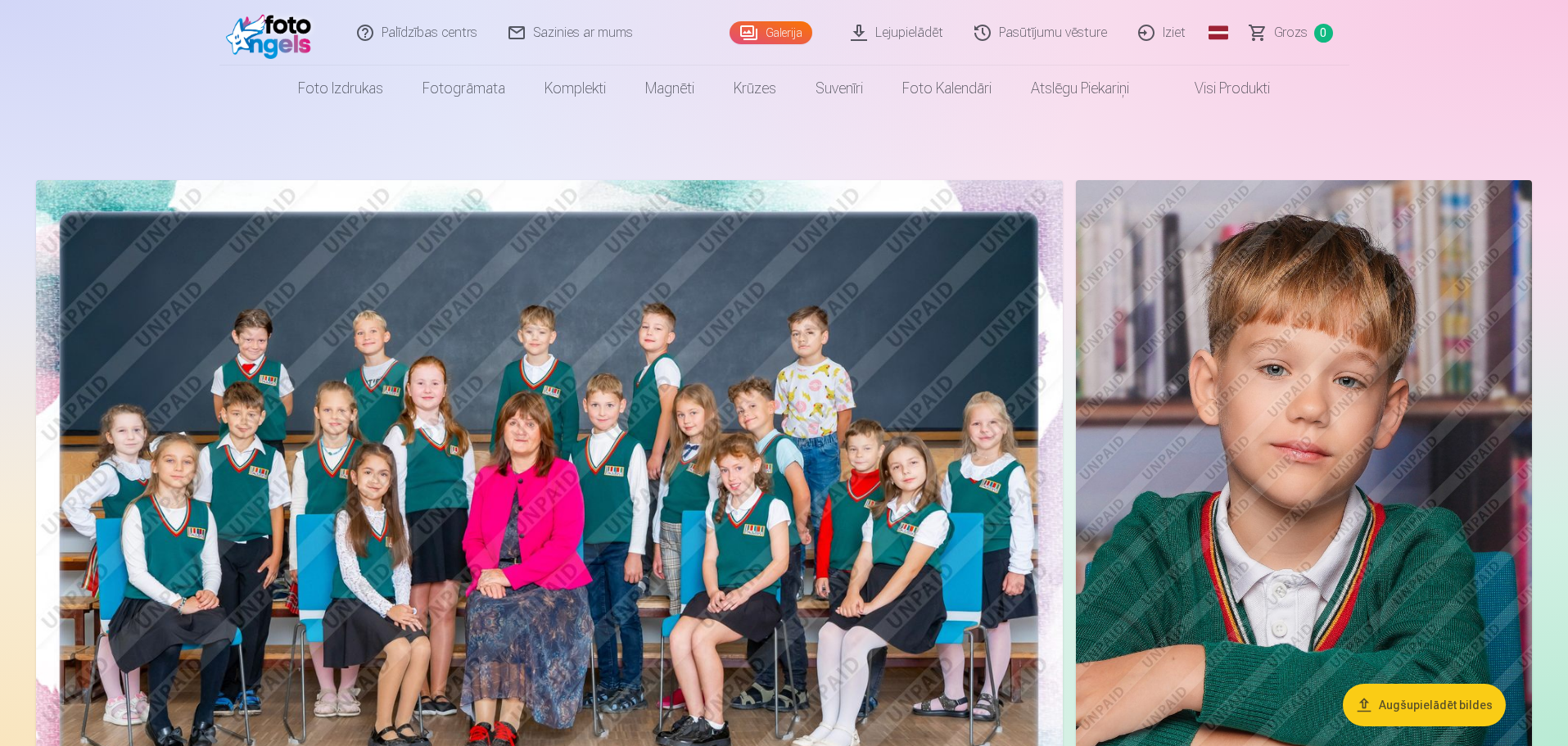
click at [1069, 29] on link "Pasūtījumu vēsture" at bounding box center [1042, 32] width 163 height 66
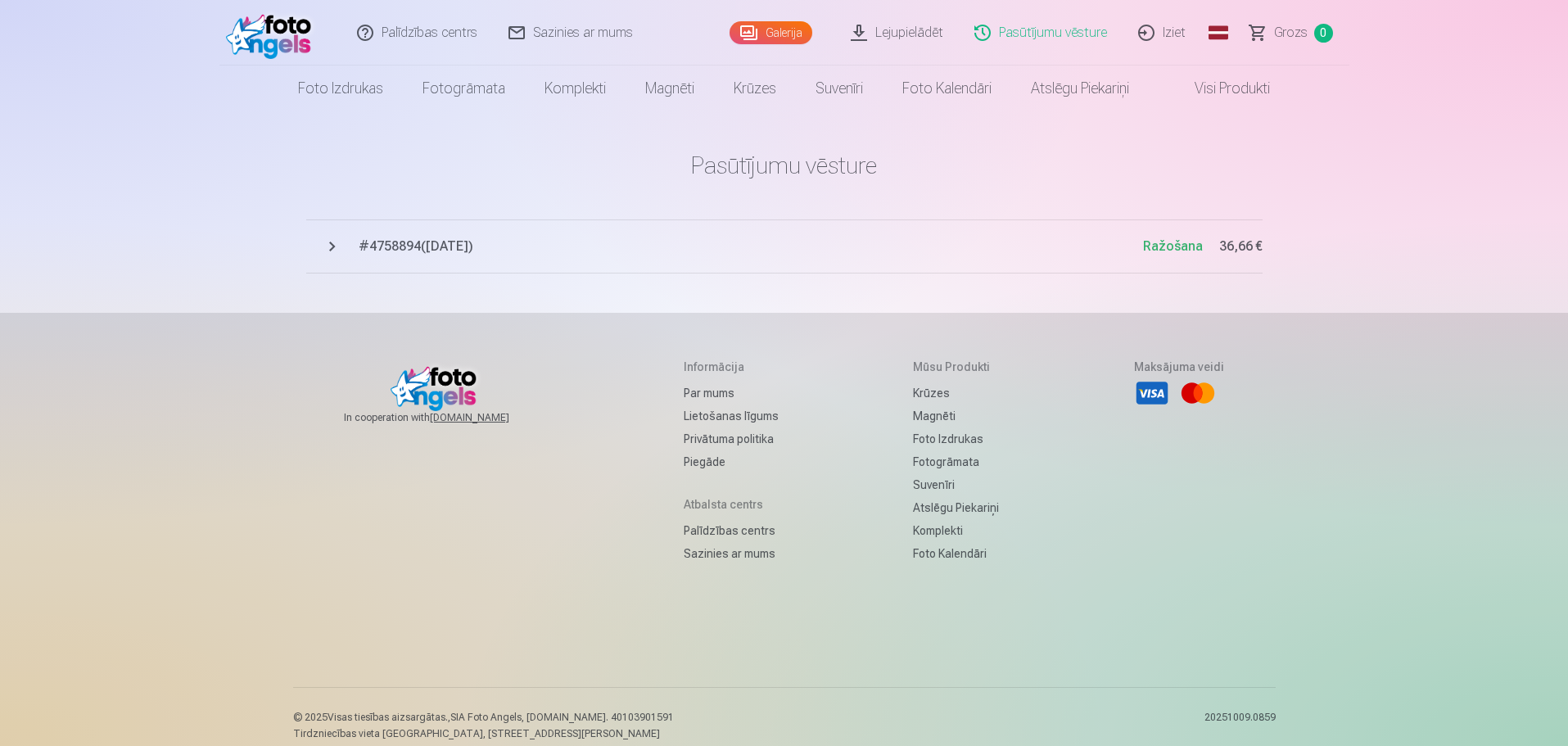
click at [480, 250] on span "# 4758894 ( 10.10.2025 )" at bounding box center [750, 246] width 784 height 20
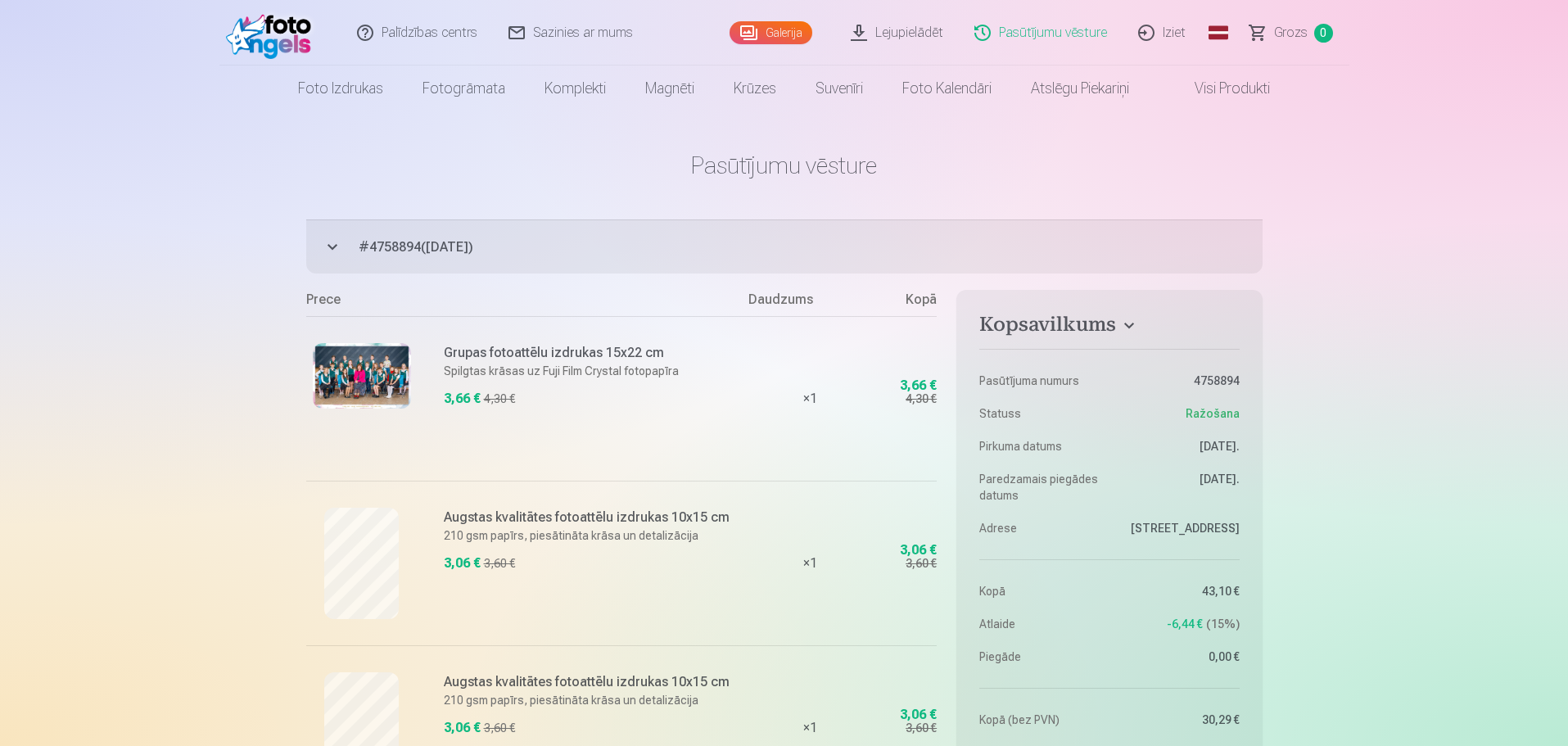
click at [1241, 97] on link "Visi produkti" at bounding box center [1219, 88] width 141 height 46
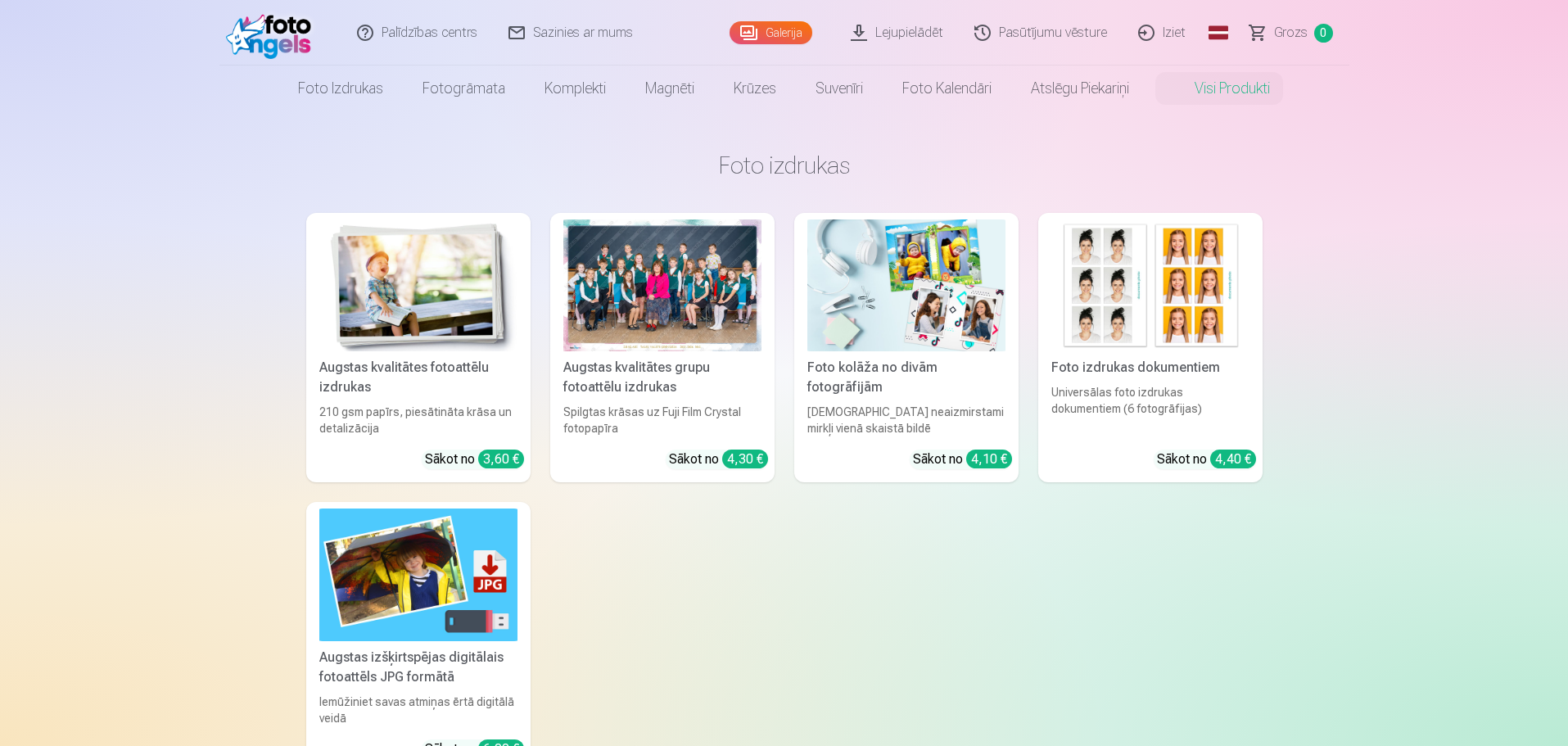
click at [1139, 289] on img at bounding box center [1150, 285] width 199 height 132
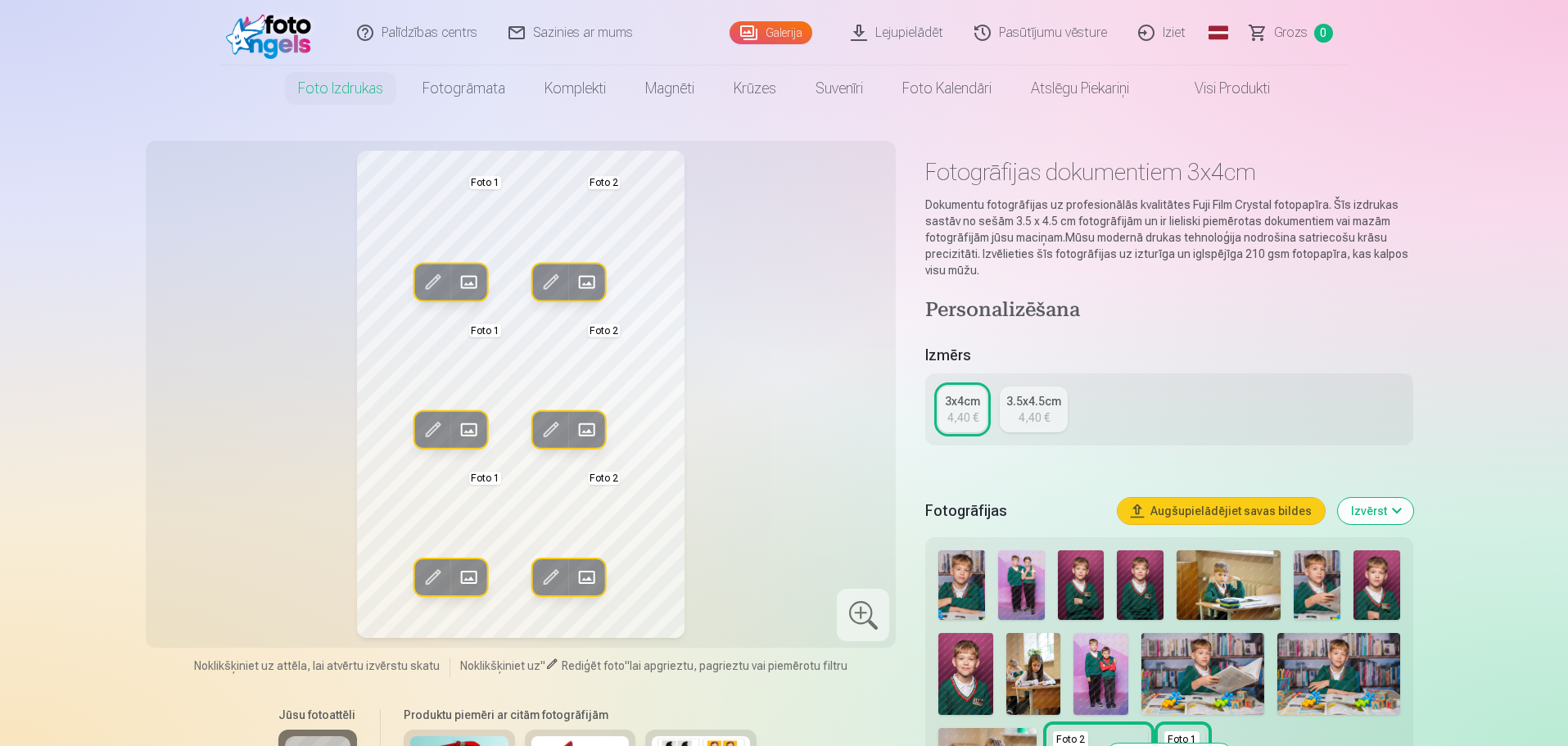
click at [1385, 579] on img at bounding box center [1376, 584] width 47 height 69
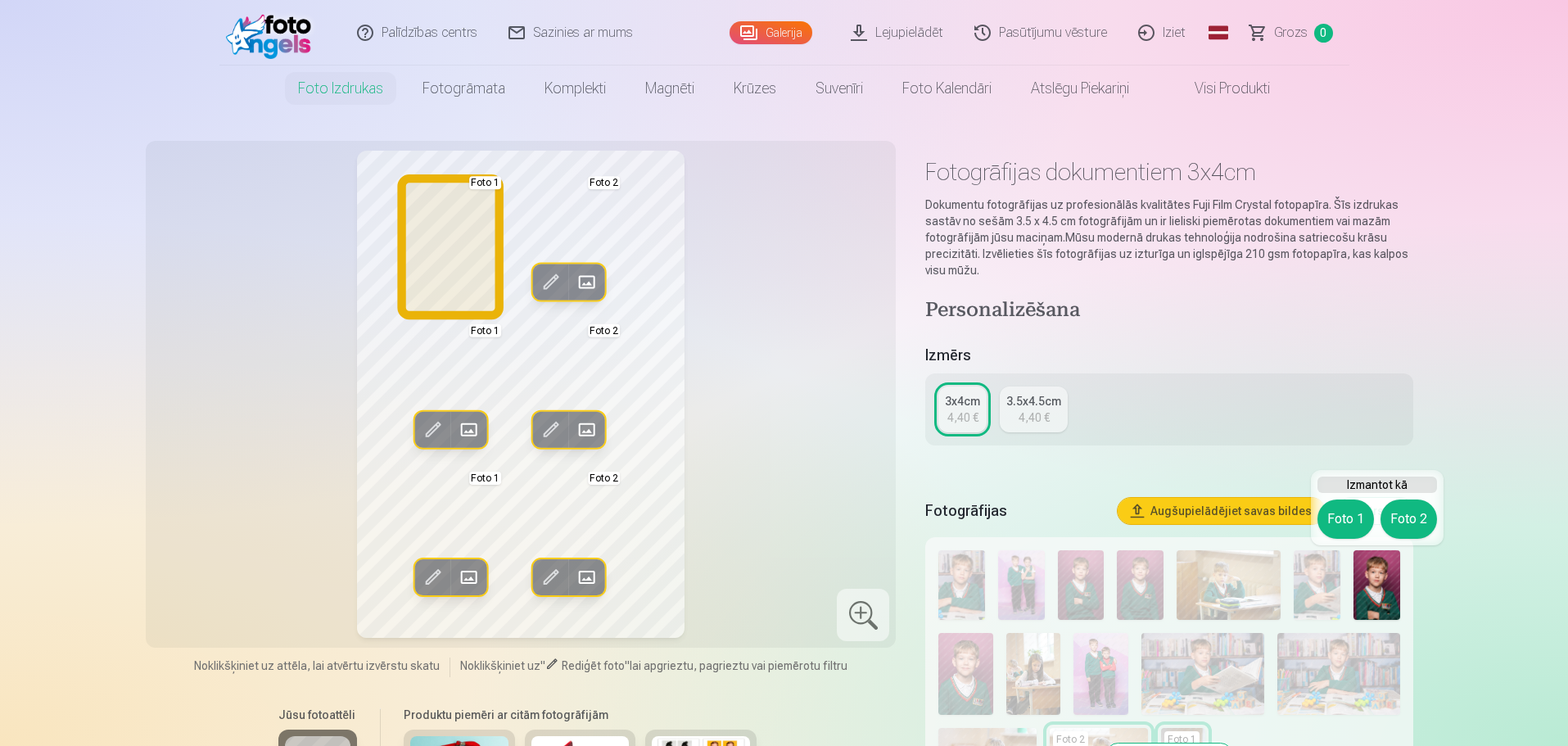
click at [1343, 520] on button "Foto 1" at bounding box center [1345, 519] width 56 height 39
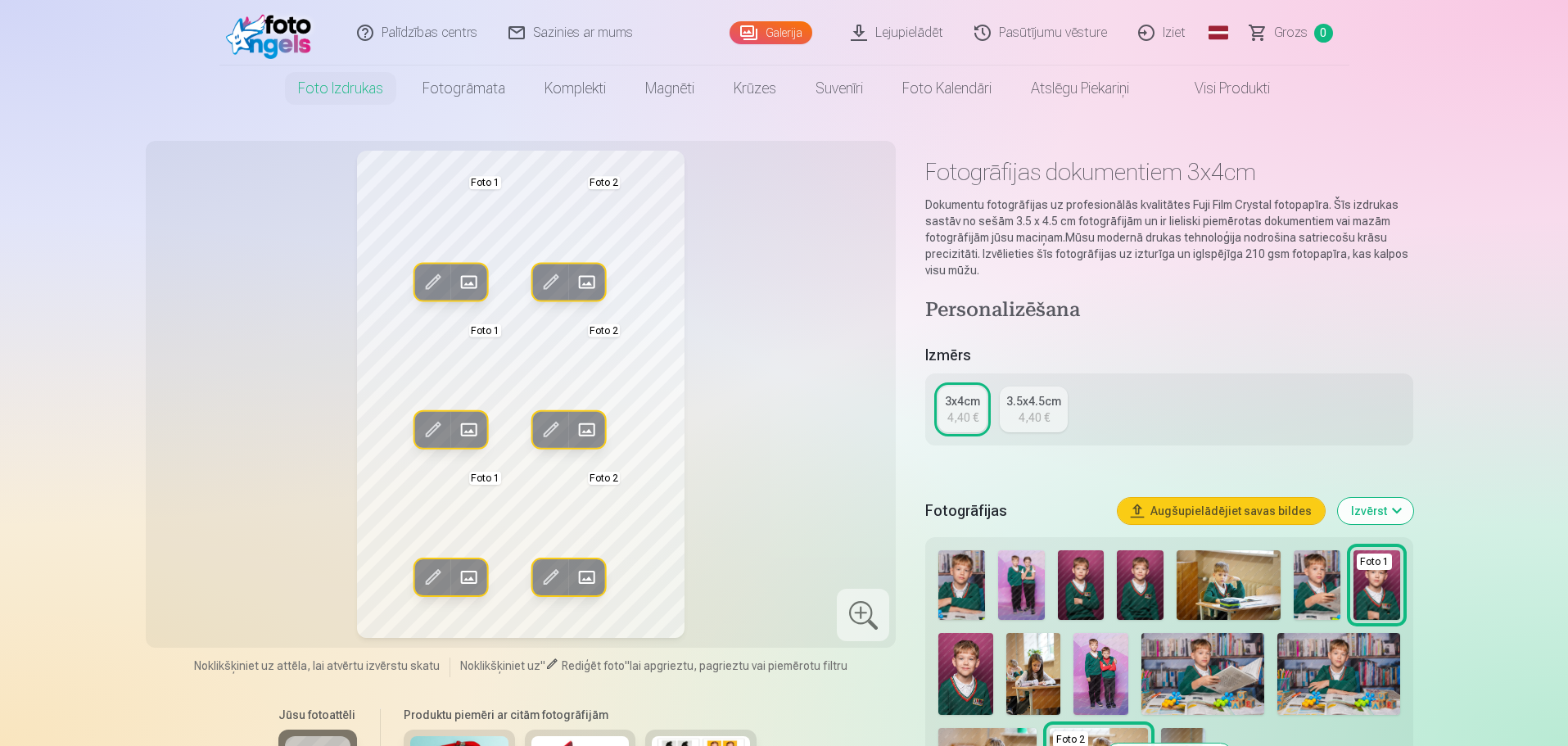
click at [1387, 571] on img at bounding box center [1376, 584] width 47 height 69
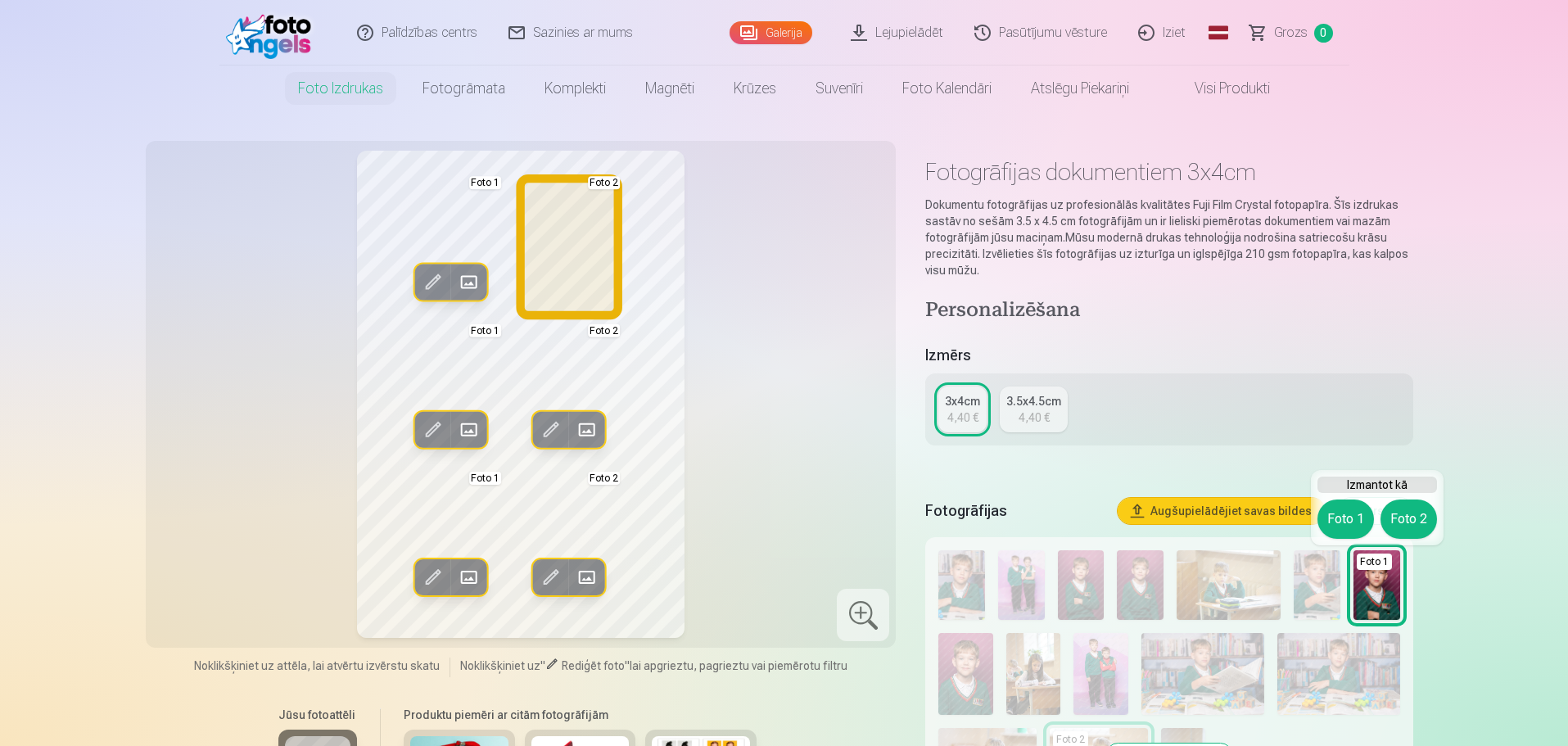
click at [1395, 521] on button "Foto 2" at bounding box center [1408, 519] width 56 height 39
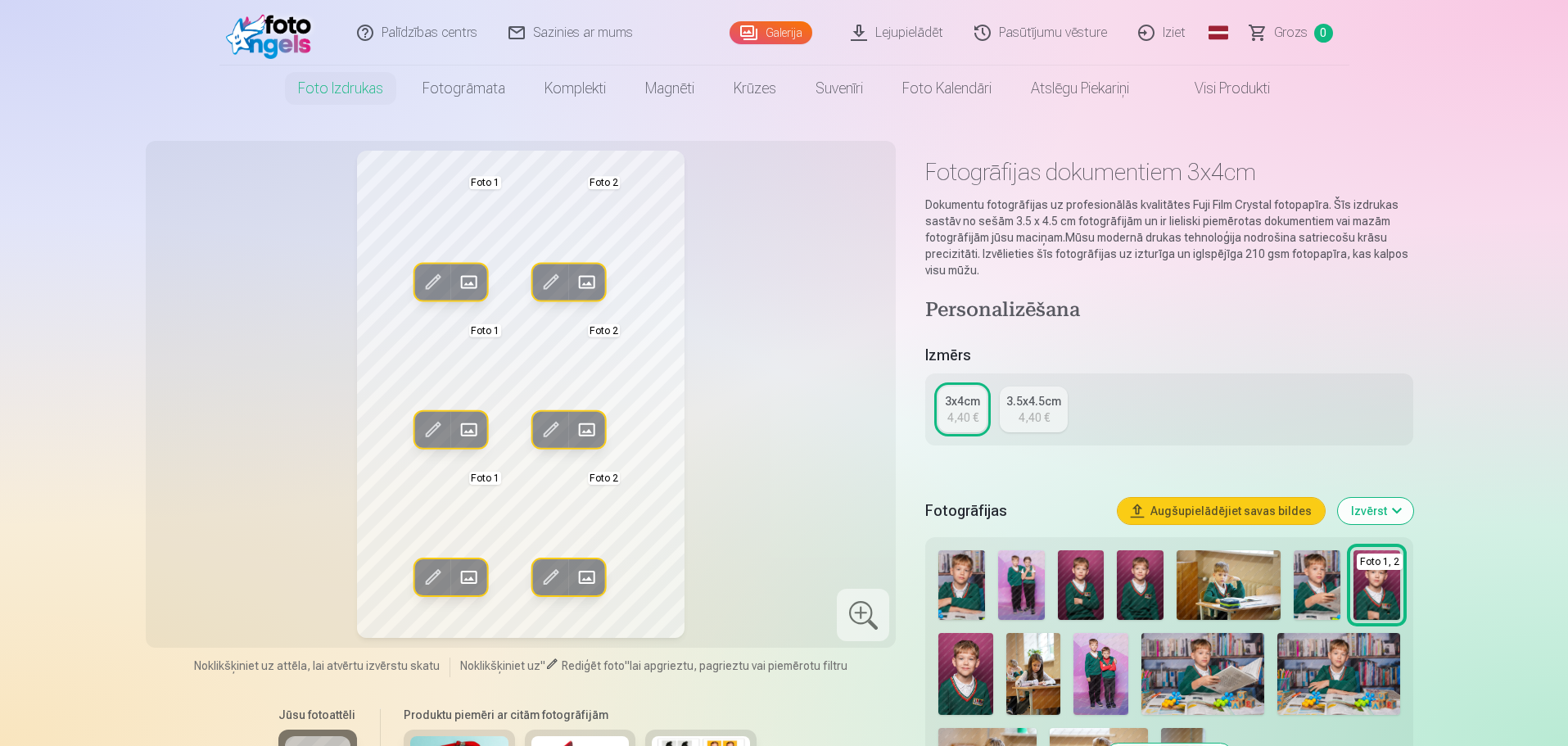
click at [774, 38] on link "Galerija" at bounding box center [771, 32] width 83 height 23
